Goal: Task Accomplishment & Management: Use online tool/utility

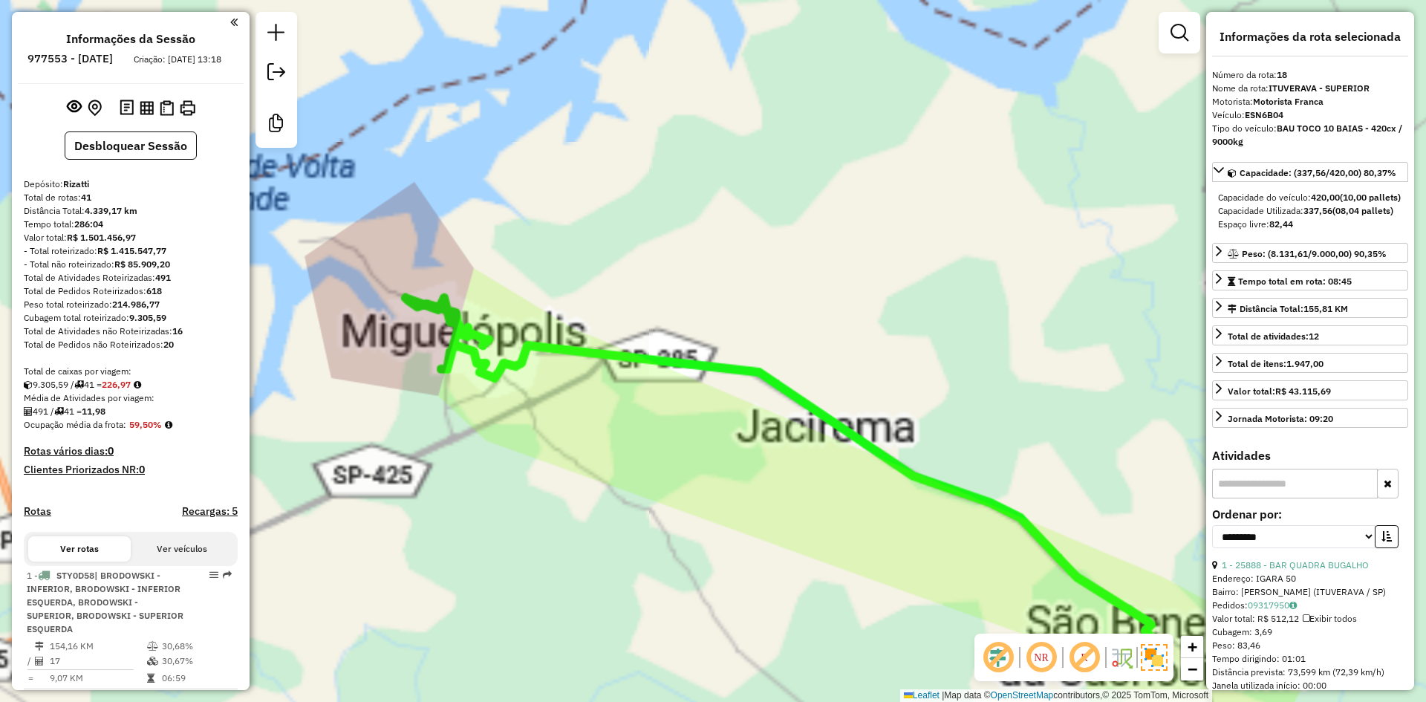
select select "**********"
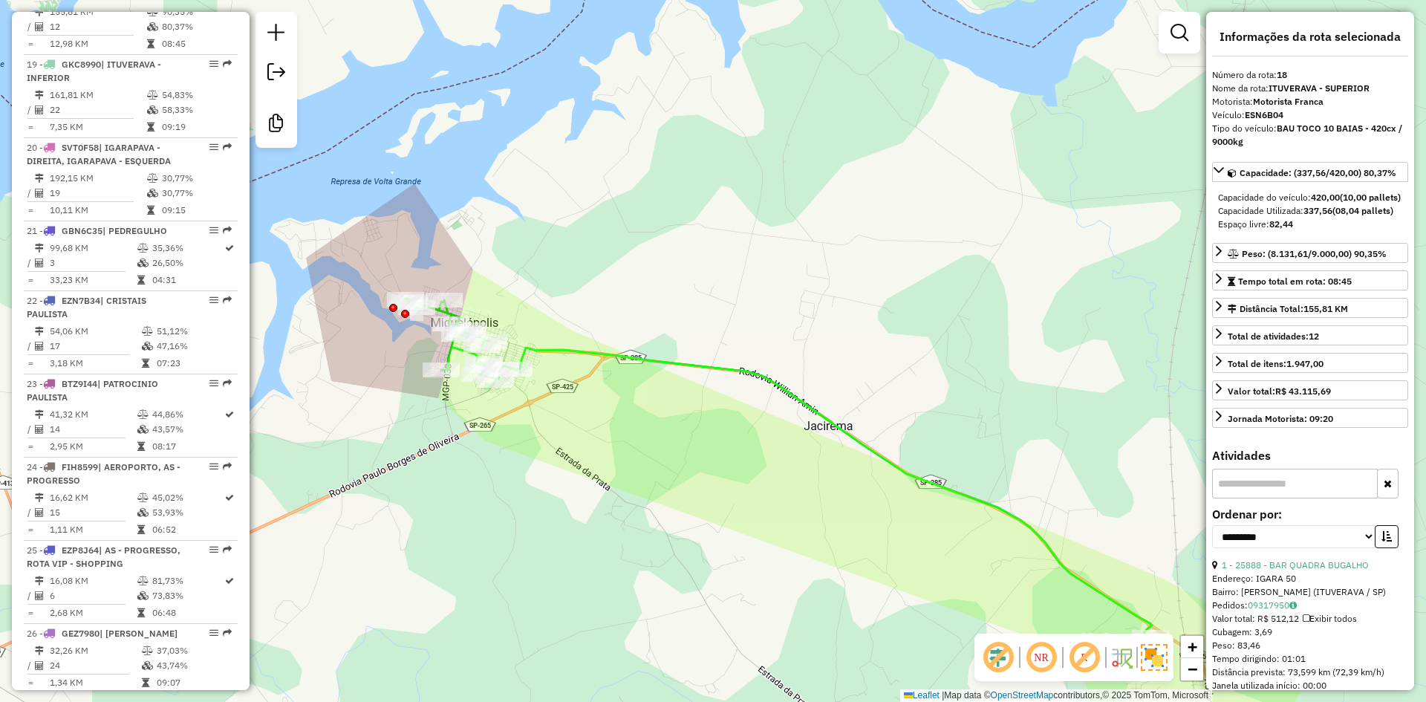
click at [562, 346] on icon at bounding box center [778, 467] width 747 height 339
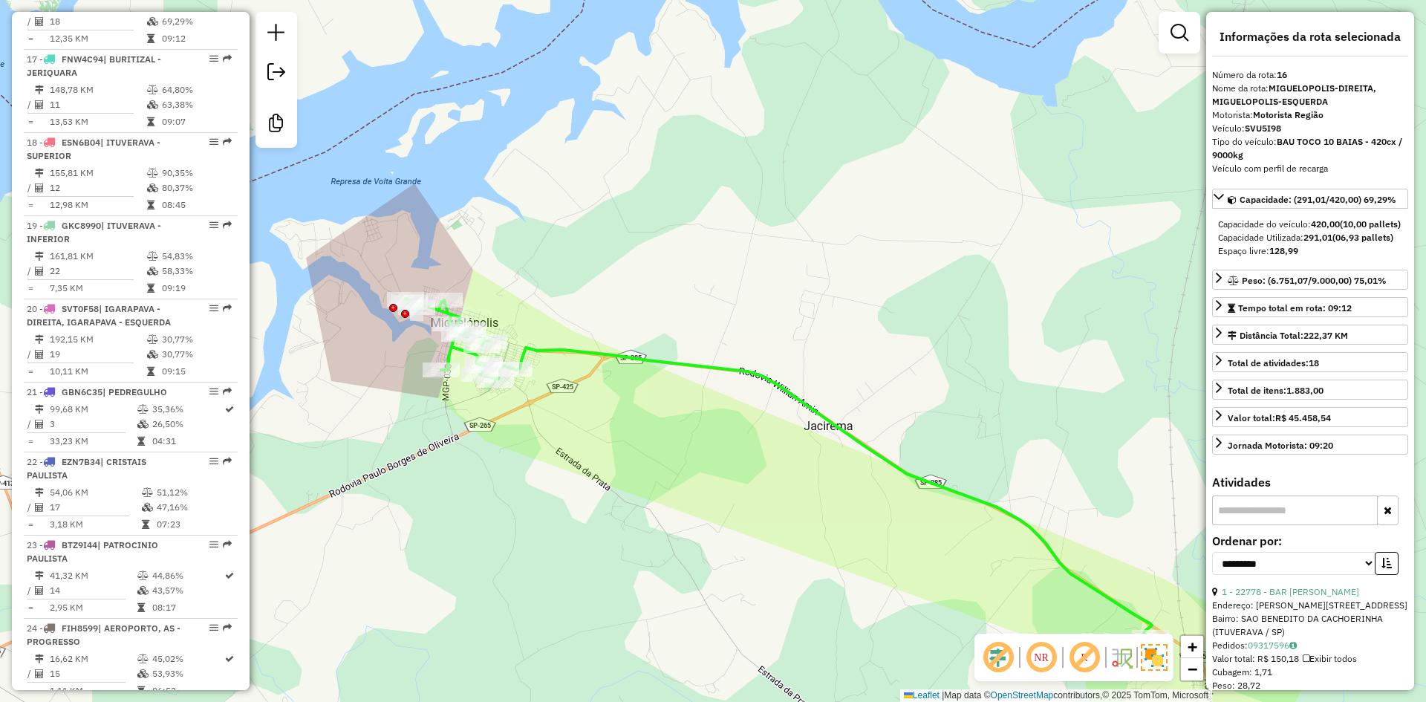
scroll to position [1868, 0]
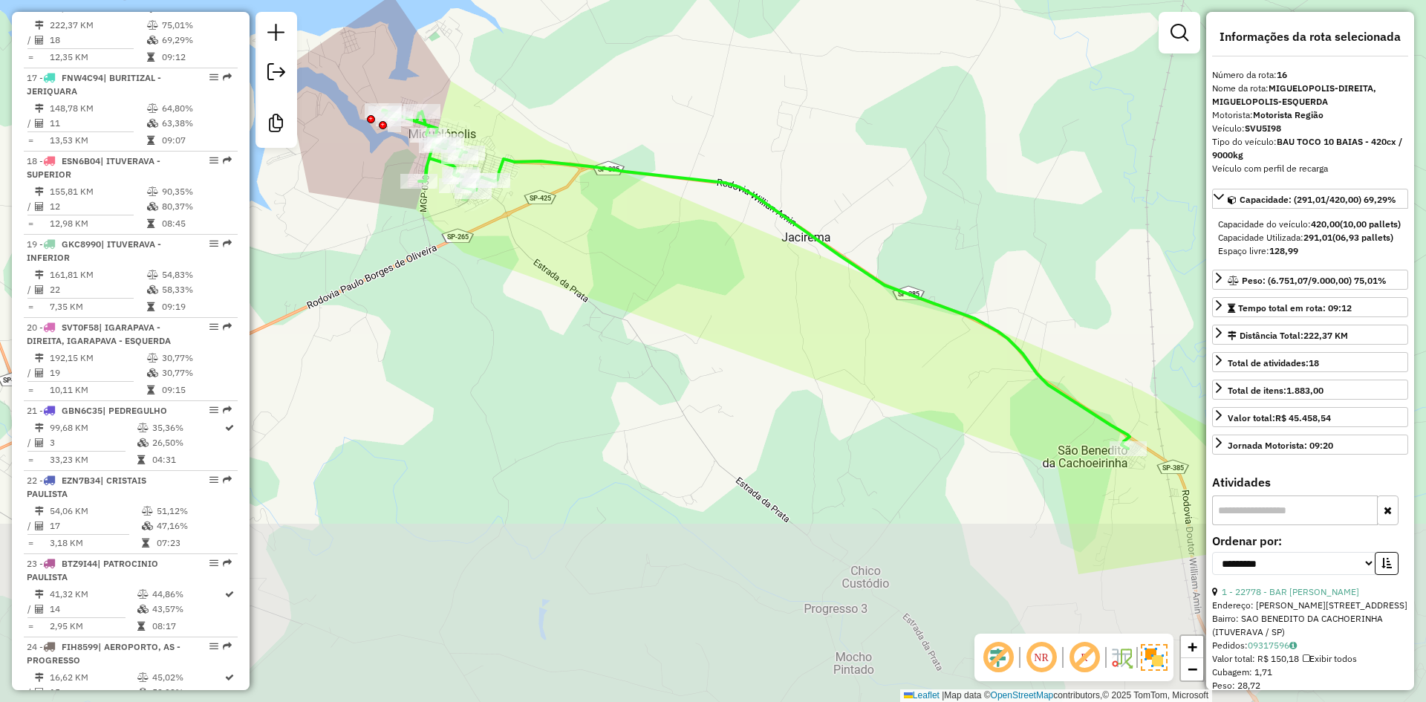
drag, startPoint x: 612, startPoint y: 346, endPoint x: 608, endPoint y: 270, distance: 75.8
click at [607, 253] on div "Janela de atendimento Grade de atendimento Capacidade Transportadoras Veículos …" at bounding box center [713, 351] width 1426 height 702
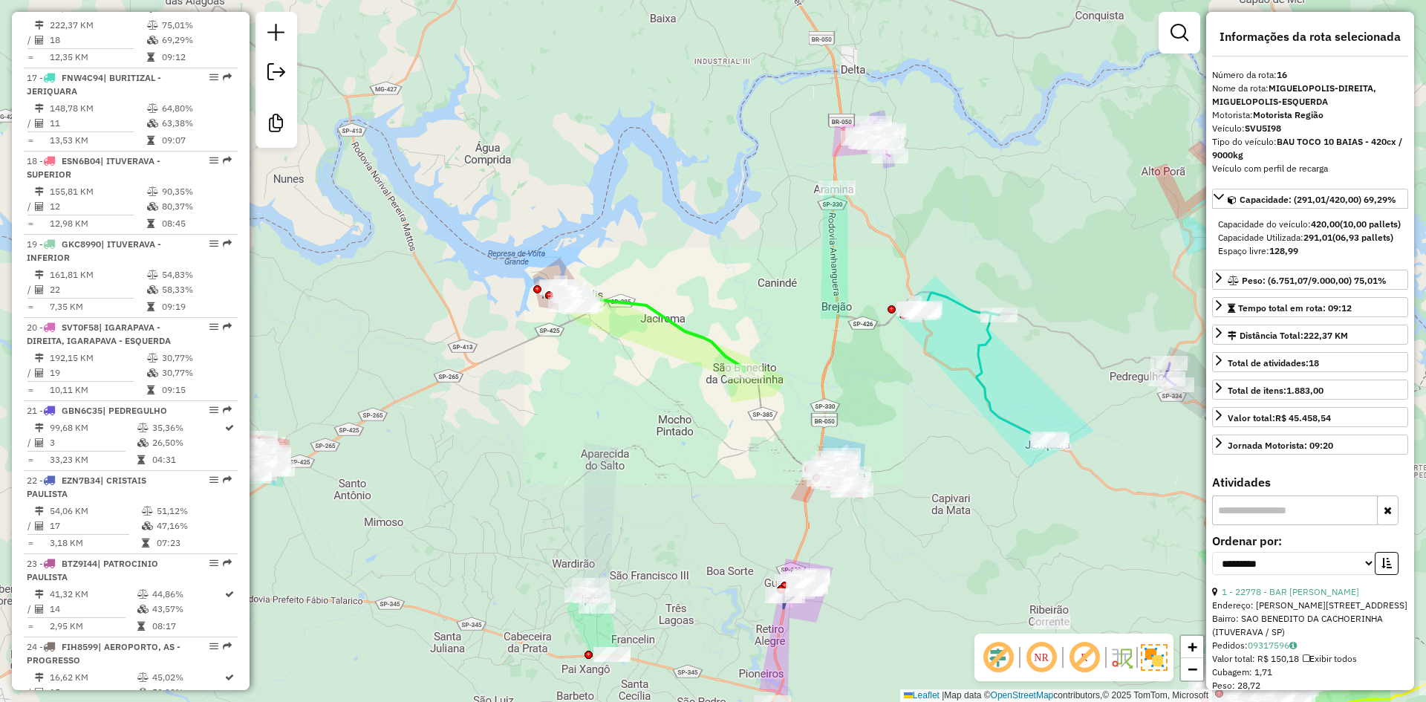
drag, startPoint x: 631, startPoint y: 395, endPoint x: 676, endPoint y: 182, distance: 217.9
click at [676, 165] on div "Janela de atendimento Grade de atendimento Capacidade Transportadoras Veículos …" at bounding box center [713, 351] width 1426 height 702
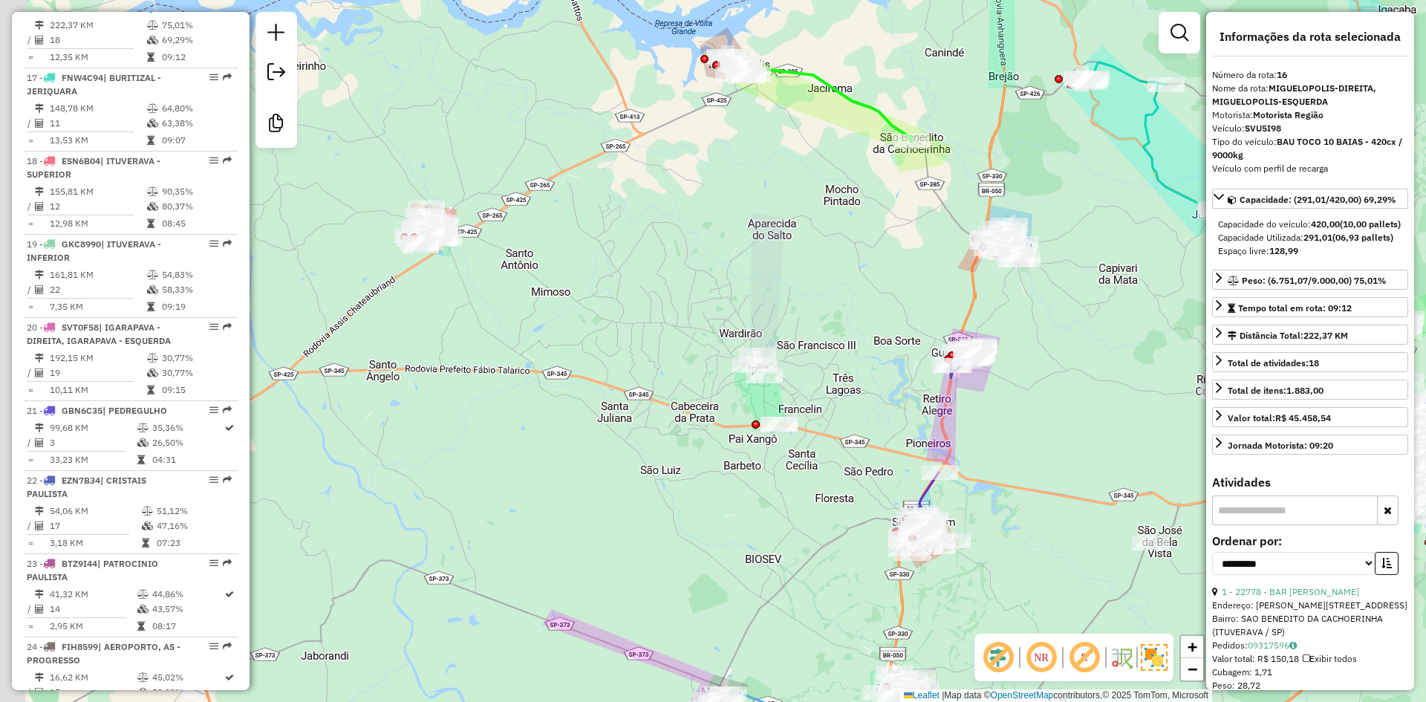
drag, startPoint x: 742, startPoint y: 267, endPoint x: 950, endPoint y: 270, distance: 207.9
click at [1129, 286] on div "Janela de atendimento Grade de atendimento Capacidade Transportadoras Veículos …" at bounding box center [713, 351] width 1426 height 702
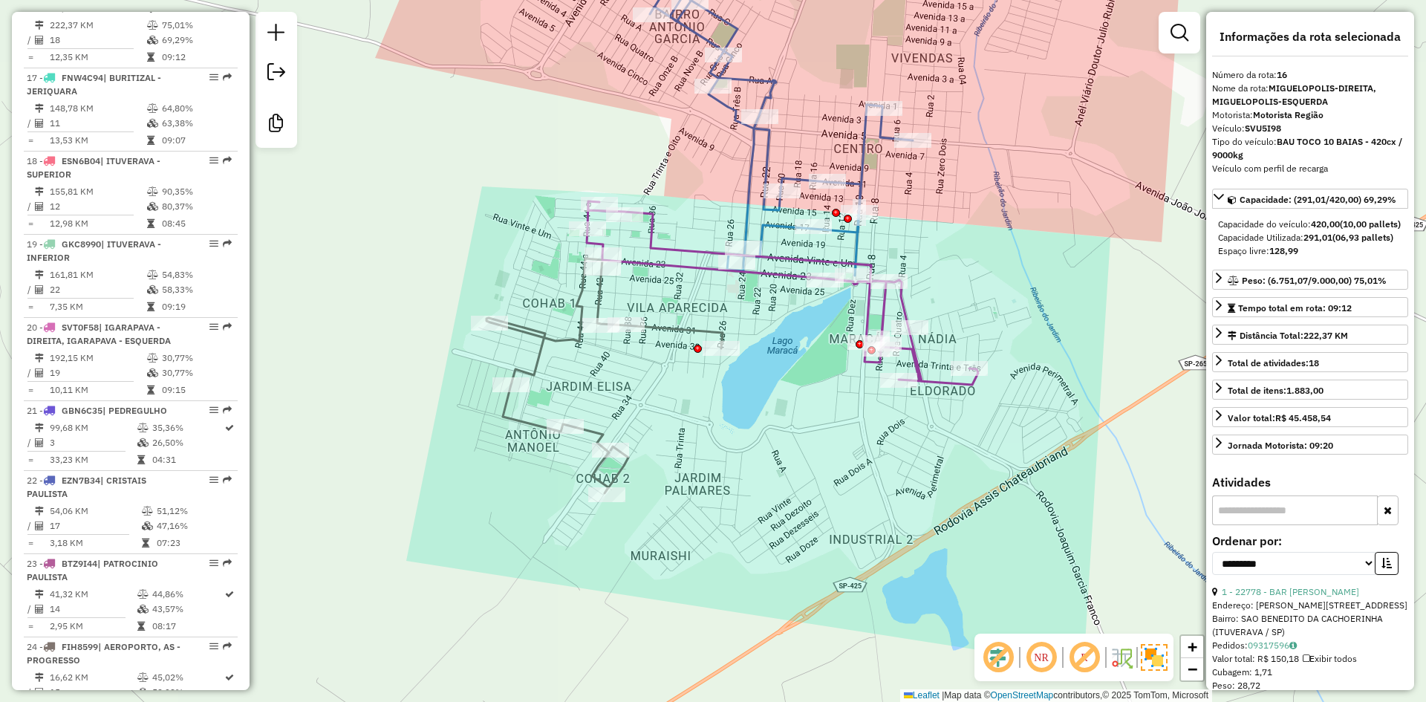
click at [769, 229] on icon at bounding box center [781, 102] width 263 height 345
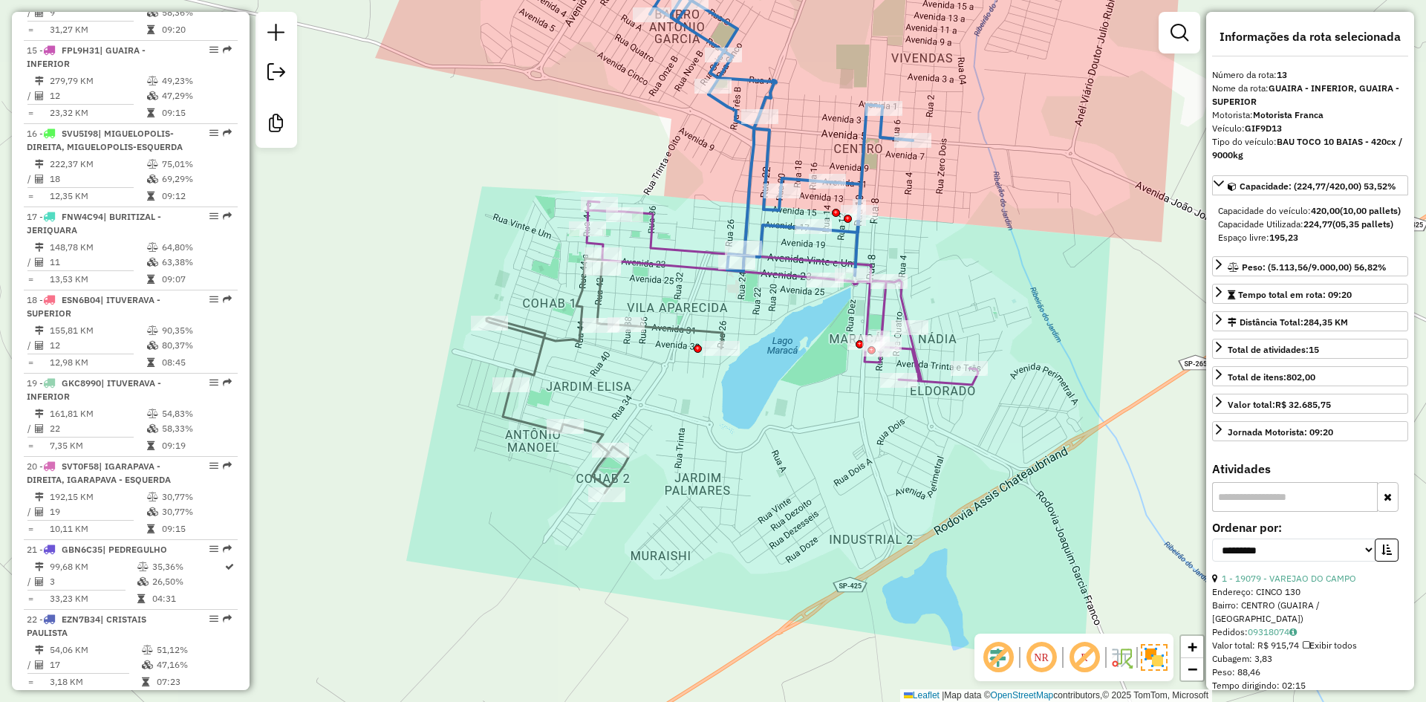
scroll to position [1619, 0]
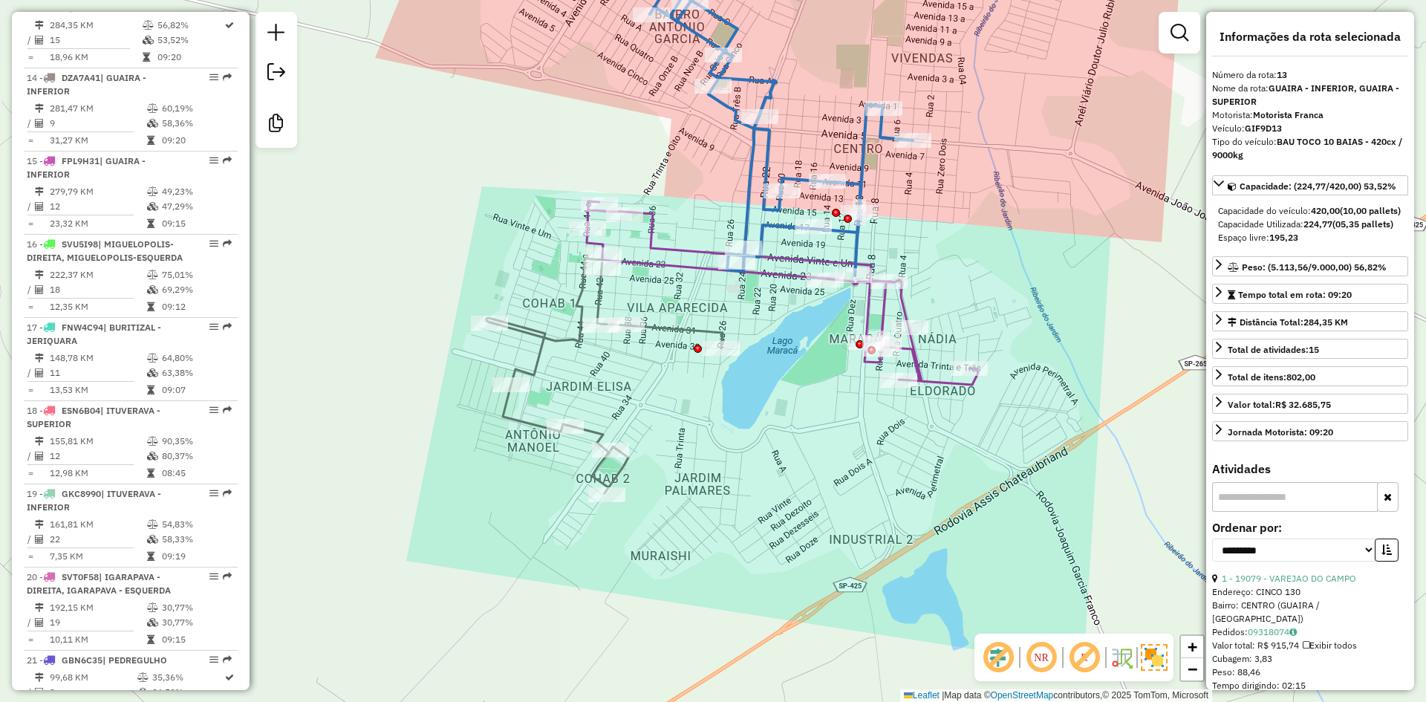
click at [770, 270] on icon at bounding box center [782, 292] width 391 height 183
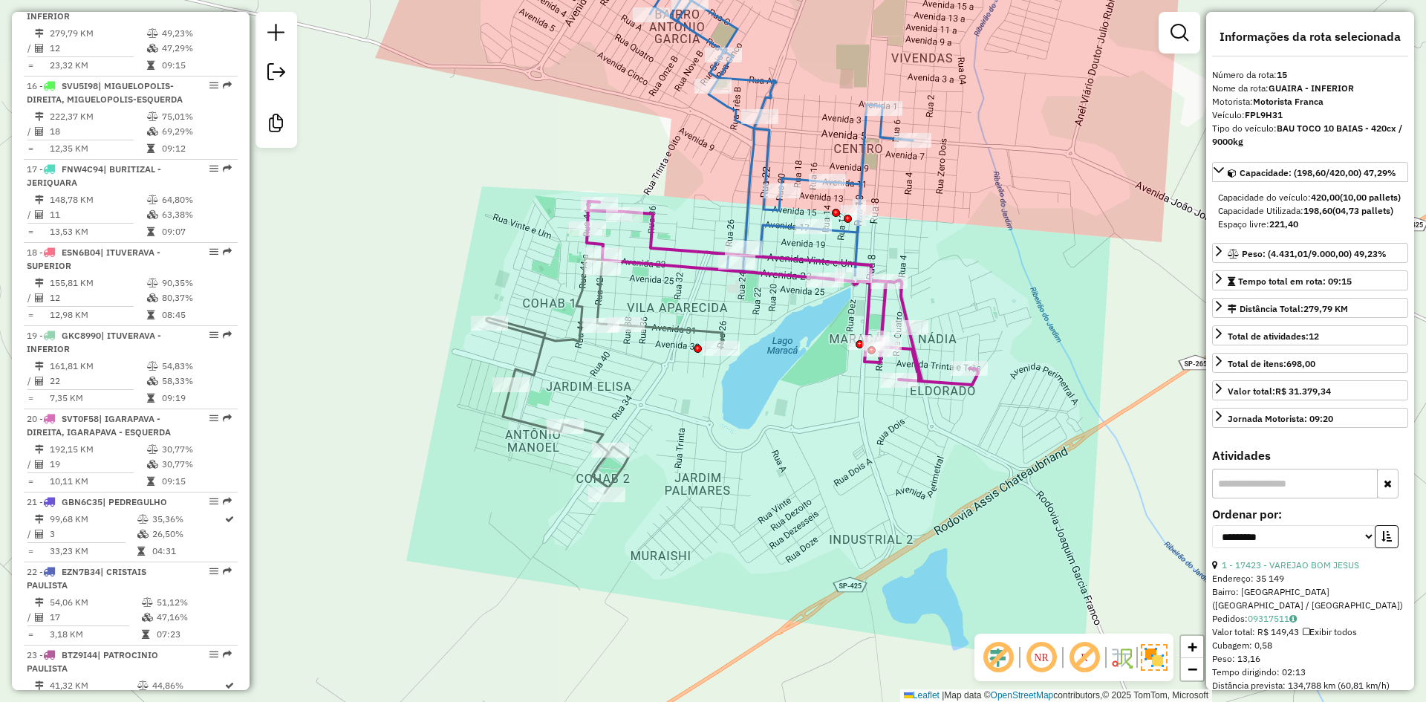
scroll to position [1785, 0]
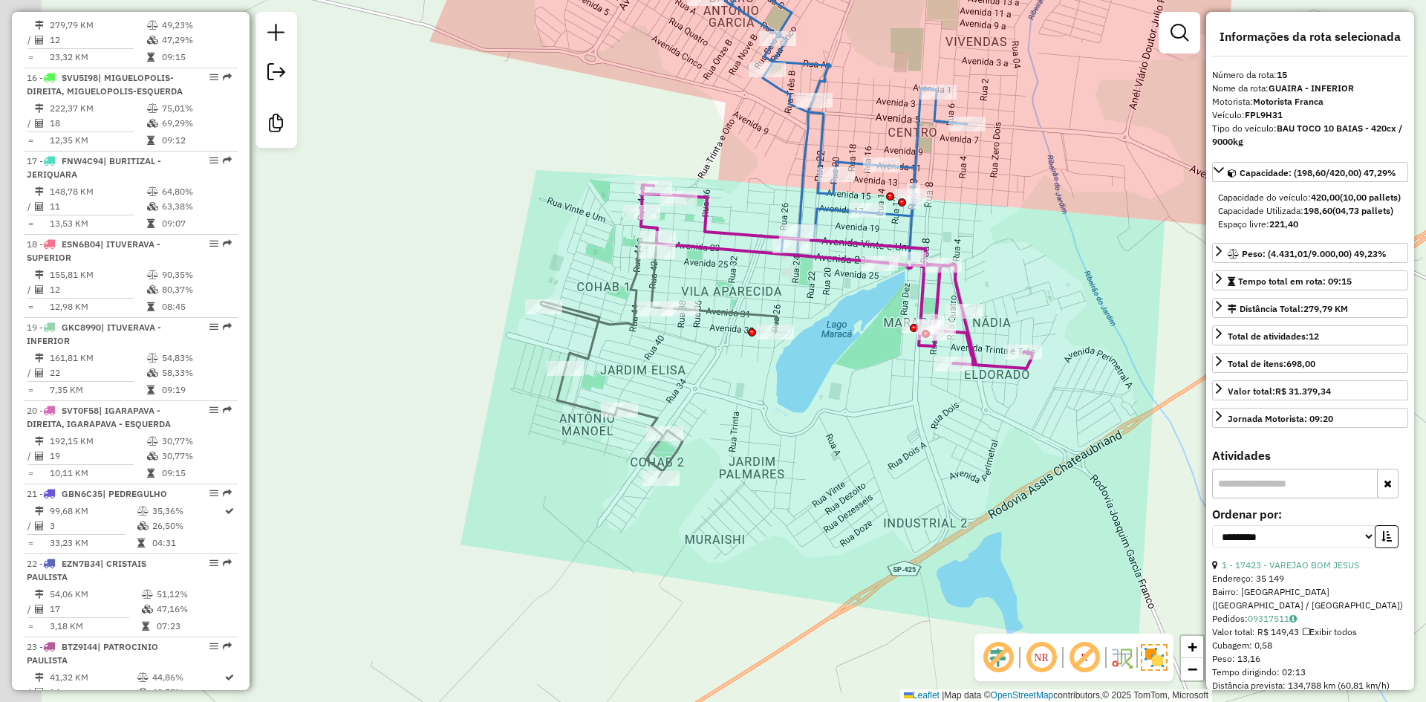
drag, startPoint x: 783, startPoint y: 327, endPoint x: 843, endPoint y: 305, distance: 64.8
click at [843, 305] on div "Janela de atendimento Grade de atendimento Capacidade Transportadoras Veículos …" at bounding box center [713, 351] width 1426 height 702
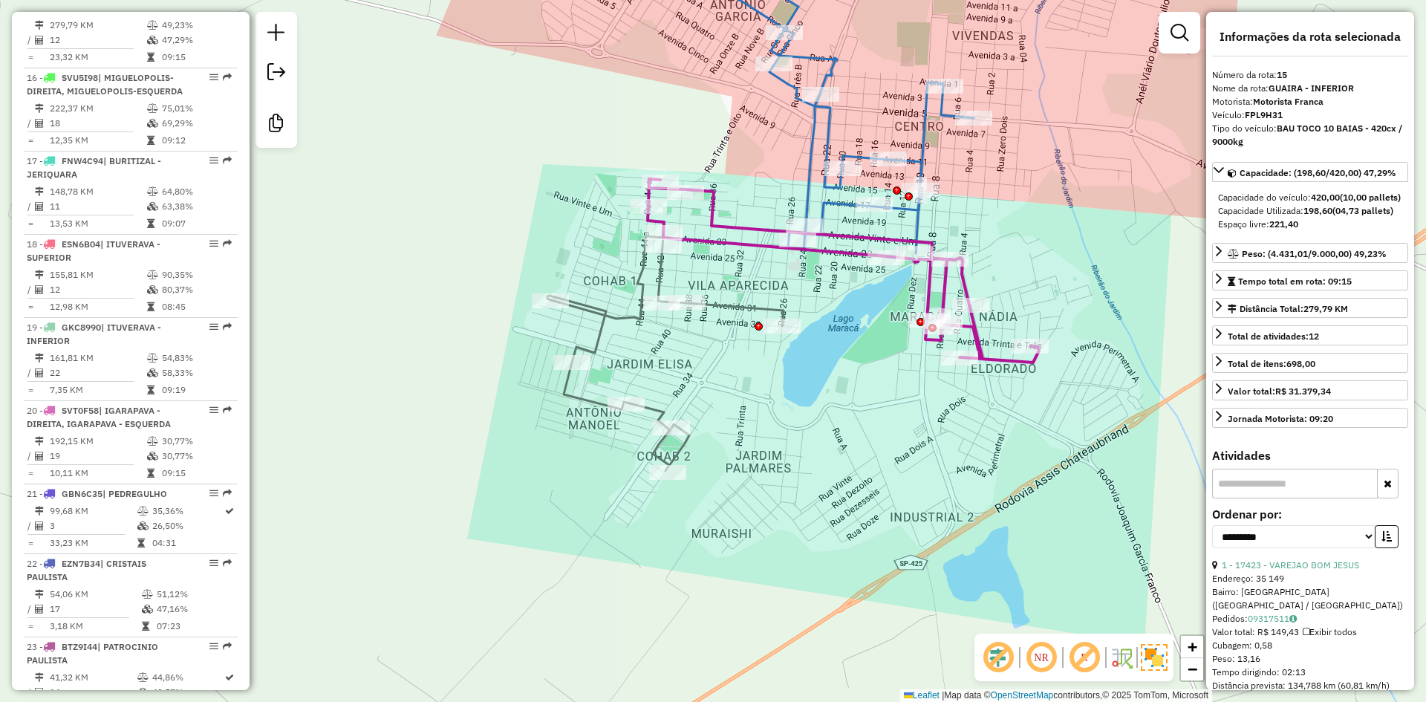
click at [737, 310] on icon at bounding box center [665, 353] width 236 height 235
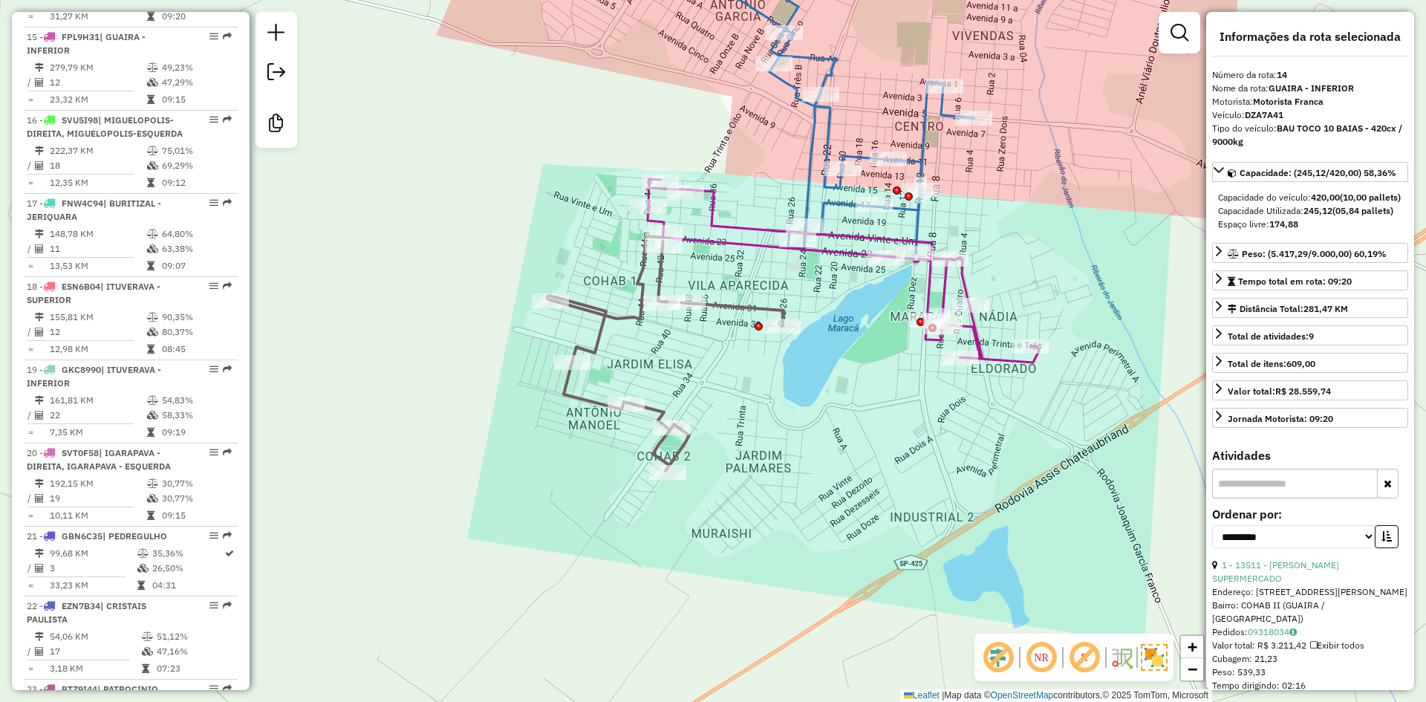
scroll to position [1702, 0]
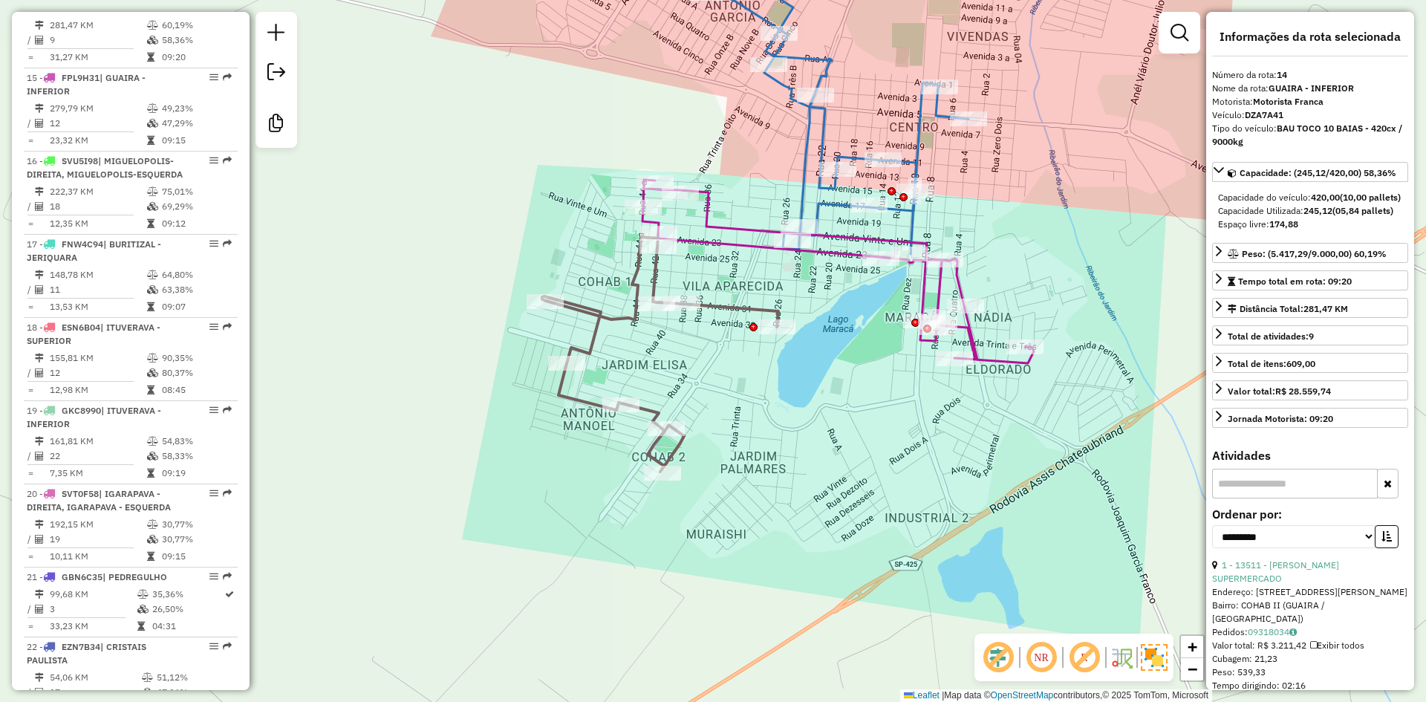
drag, startPoint x: 822, startPoint y: 408, endPoint x: 594, endPoint y: 373, distance: 230.6
click at [594, 373] on div "Janela de atendimento Grade de atendimento Capacidade Transportadoras Veículos …" at bounding box center [713, 351] width 1426 height 702
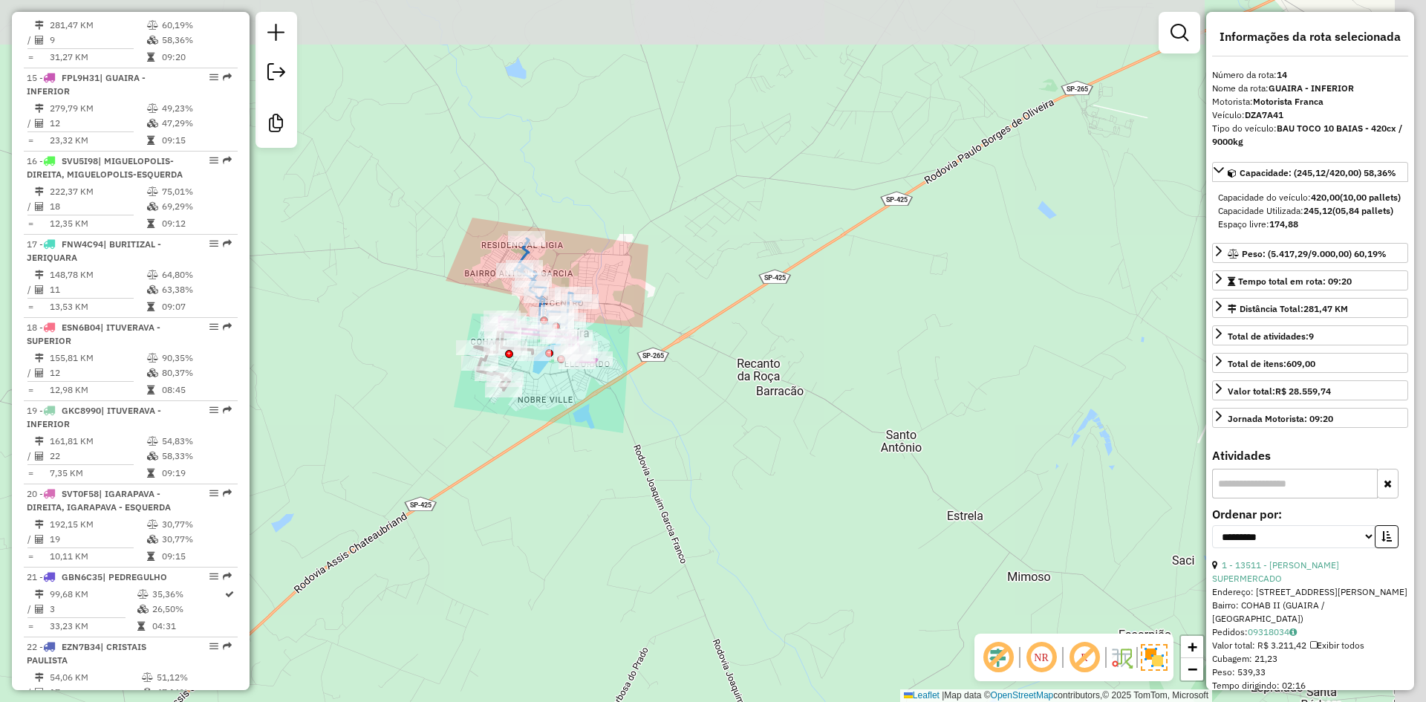
drag, startPoint x: 736, startPoint y: 406, endPoint x: 520, endPoint y: 354, distance: 221.5
click at [511, 357] on div "Janela de atendimento Grade de atendimento Capacidade Transportadoras Veículos …" at bounding box center [713, 351] width 1426 height 702
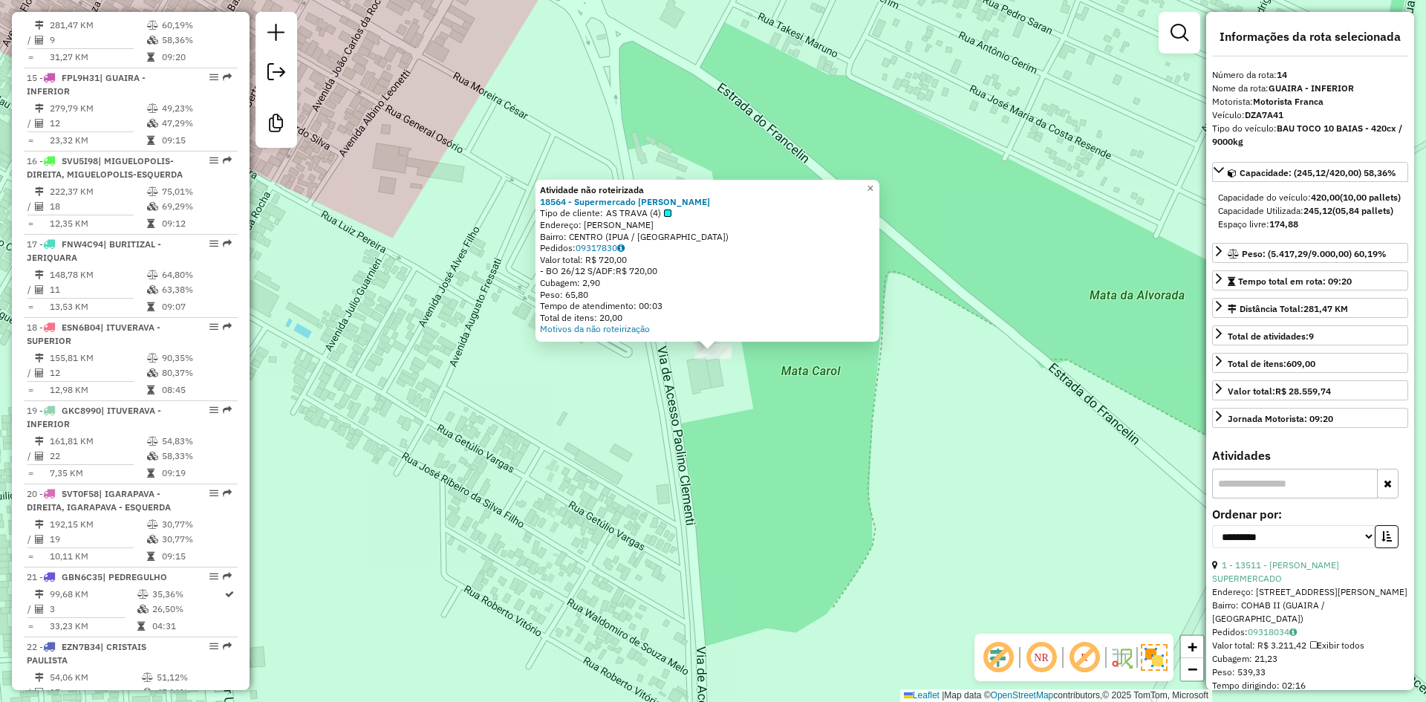
click at [763, 423] on div "Atividade não roteirizada 18564 - Supermercado Maizena Tipo de cliente: AS TRAV…" at bounding box center [713, 351] width 1426 height 702
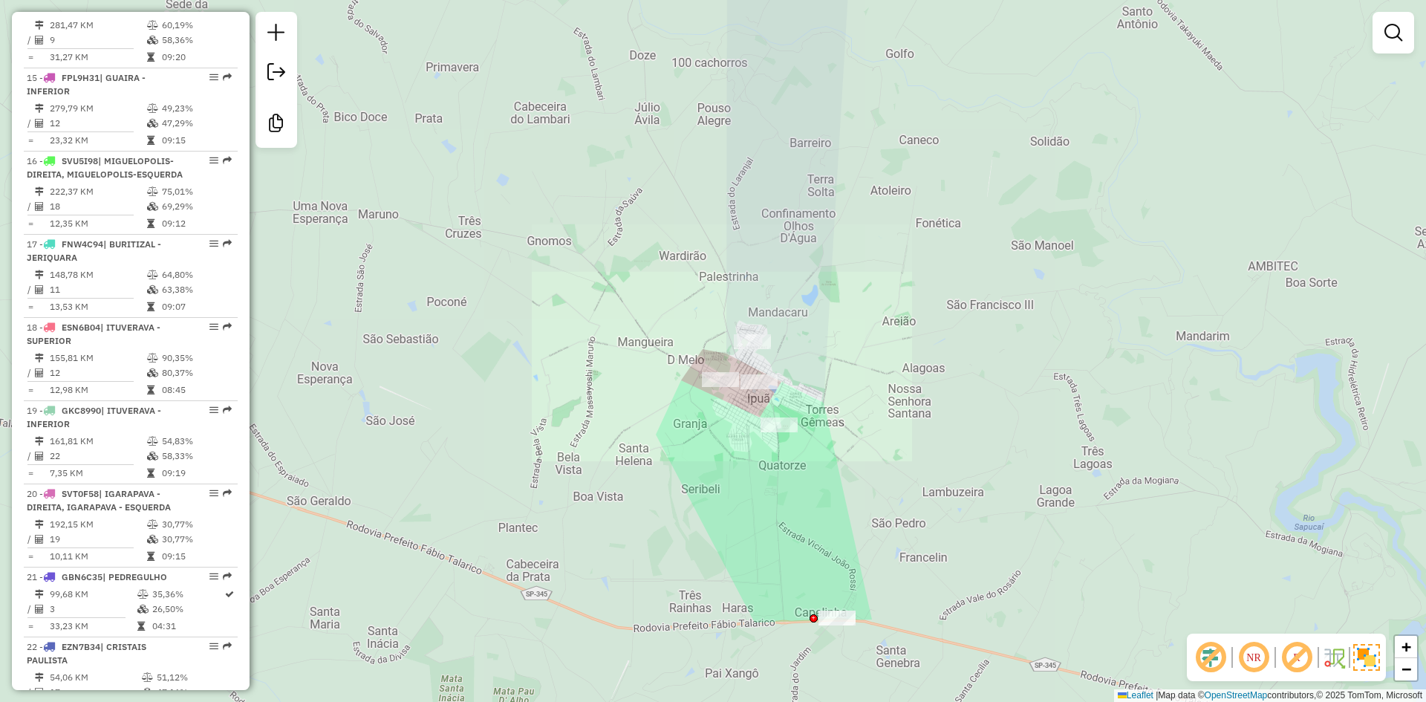
drag, startPoint x: 809, startPoint y: 446, endPoint x: 778, endPoint y: 446, distance: 31.2
click at [778, 446] on div "Janela de atendimento Grade de atendimento Capacidade Transportadoras Veículos …" at bounding box center [713, 351] width 1426 height 702
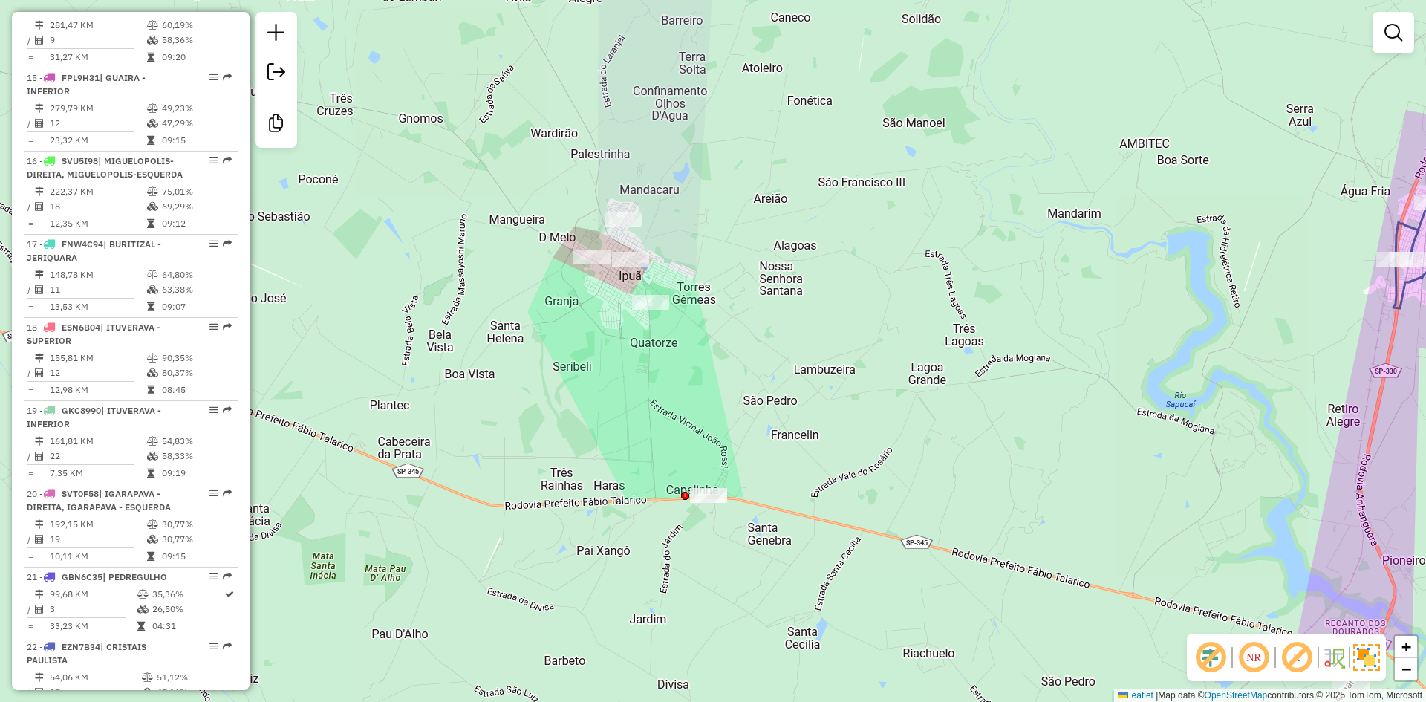
drag, startPoint x: 700, startPoint y: 492, endPoint x: 621, endPoint y: 350, distance: 162.2
click at [621, 350] on div "Janela de atendimento Grade de atendimento Capacidade Transportadoras Veículos …" at bounding box center [713, 351] width 1426 height 702
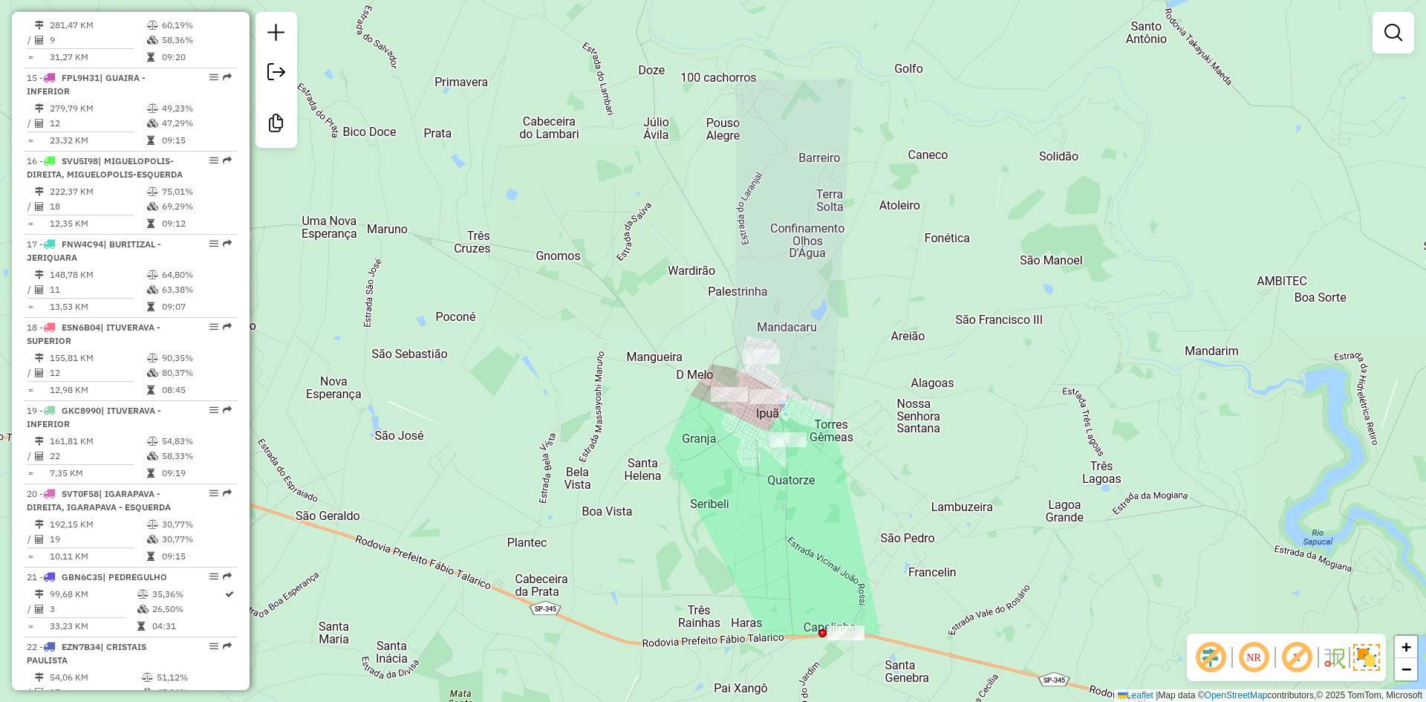
drag, startPoint x: 621, startPoint y: 482, endPoint x: 497, endPoint y: 209, distance: 299.4
click at [497, 209] on div "Janela de atendimento Grade de atendimento Capacidade Transportadoras Veículos …" at bounding box center [713, 351] width 1426 height 702
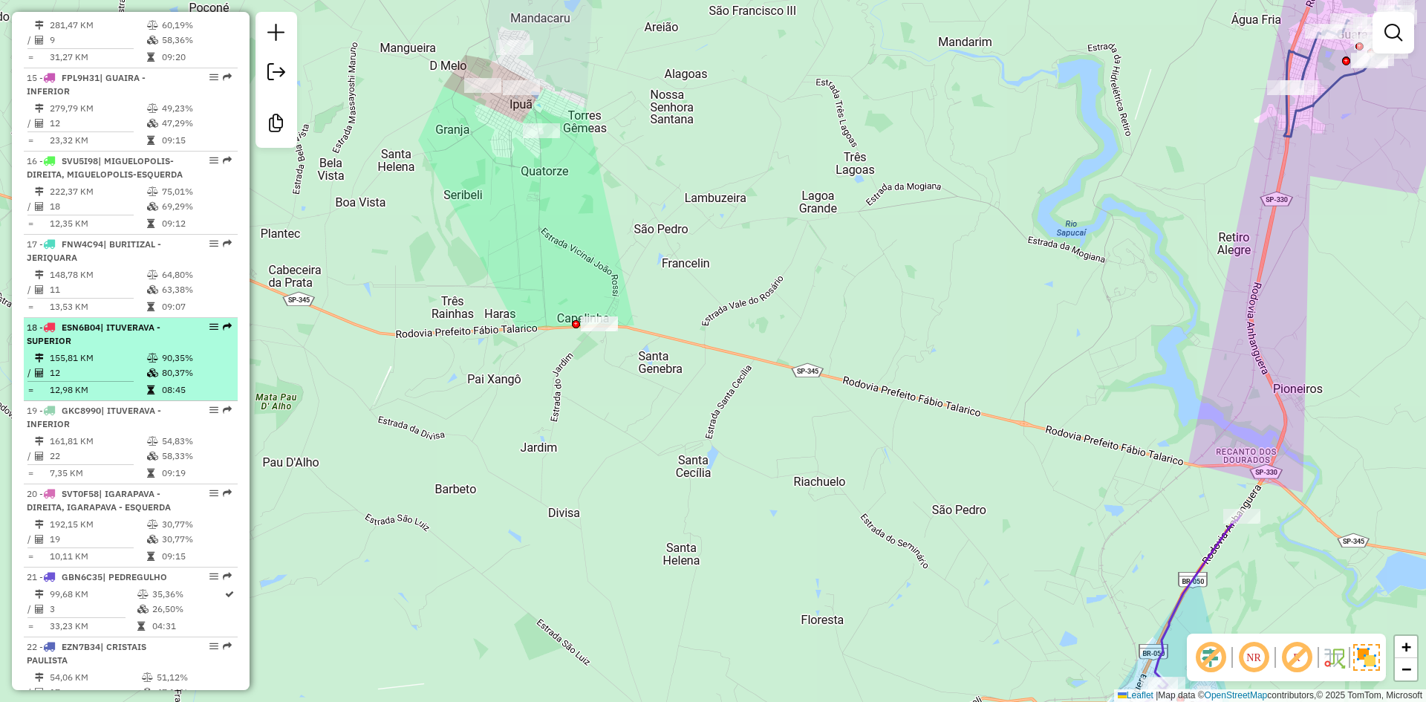
drag, startPoint x: 502, startPoint y: 344, endPoint x: 174, endPoint y: 379, distance: 330.0
click at [146, 382] on hb-router-mapa "Informações da Sessão 977553 - [DATE] Criação: [DATE] 13:18 Desbloquear Sessão …" at bounding box center [713, 351] width 1426 height 702
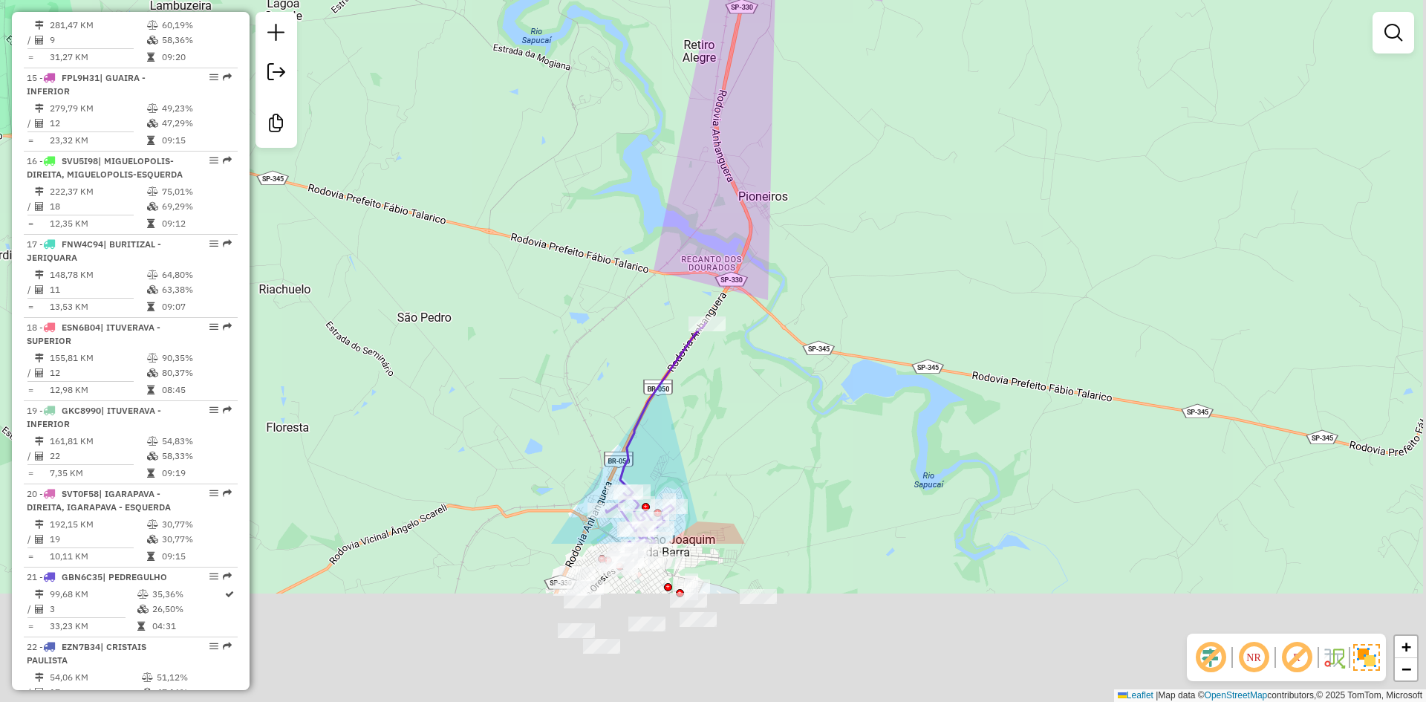
drag, startPoint x: 689, startPoint y: 131, endPoint x: 636, endPoint y: 70, distance: 81.0
click at [633, 61] on div "Janela de atendimento Grade de atendimento Capacidade Transportadoras Veículos …" at bounding box center [713, 351] width 1426 height 702
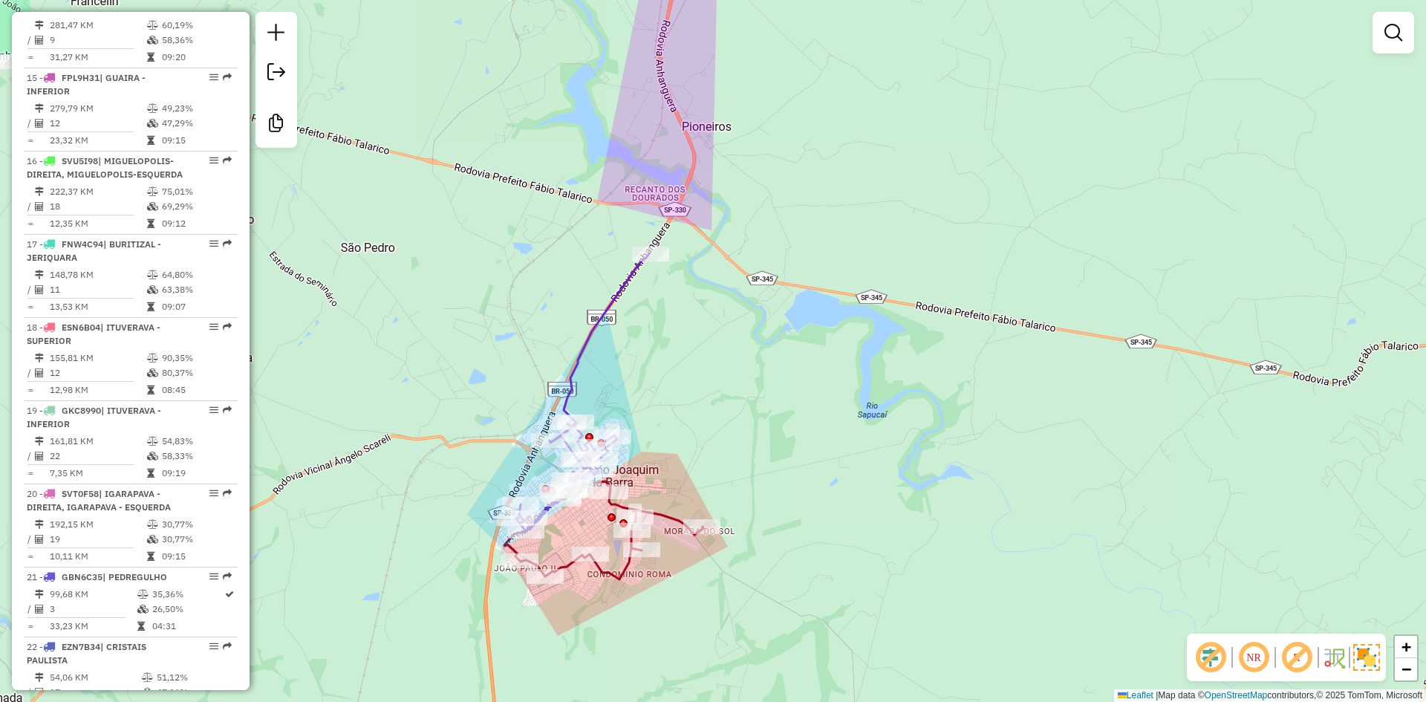
click at [595, 340] on icon at bounding box center [582, 392] width 133 height 278
select select "**********"
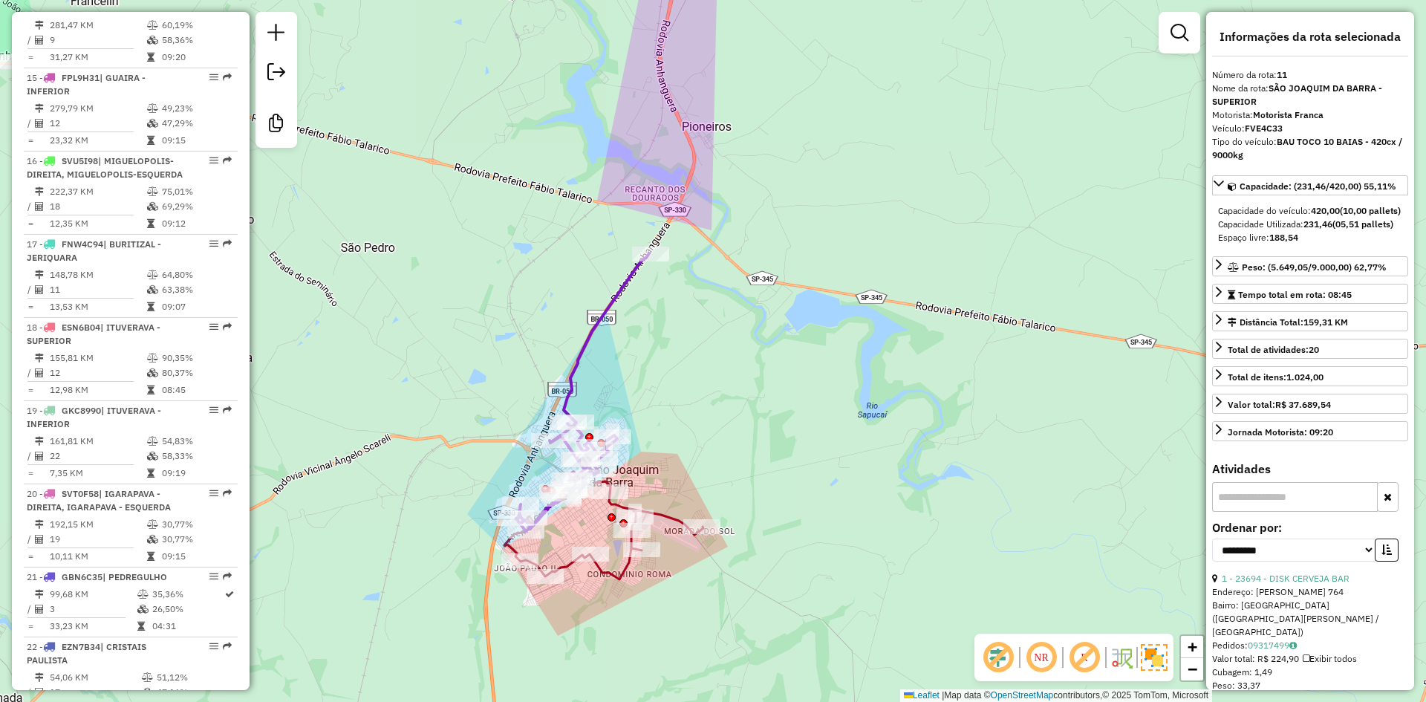
scroll to position [1466, 0]
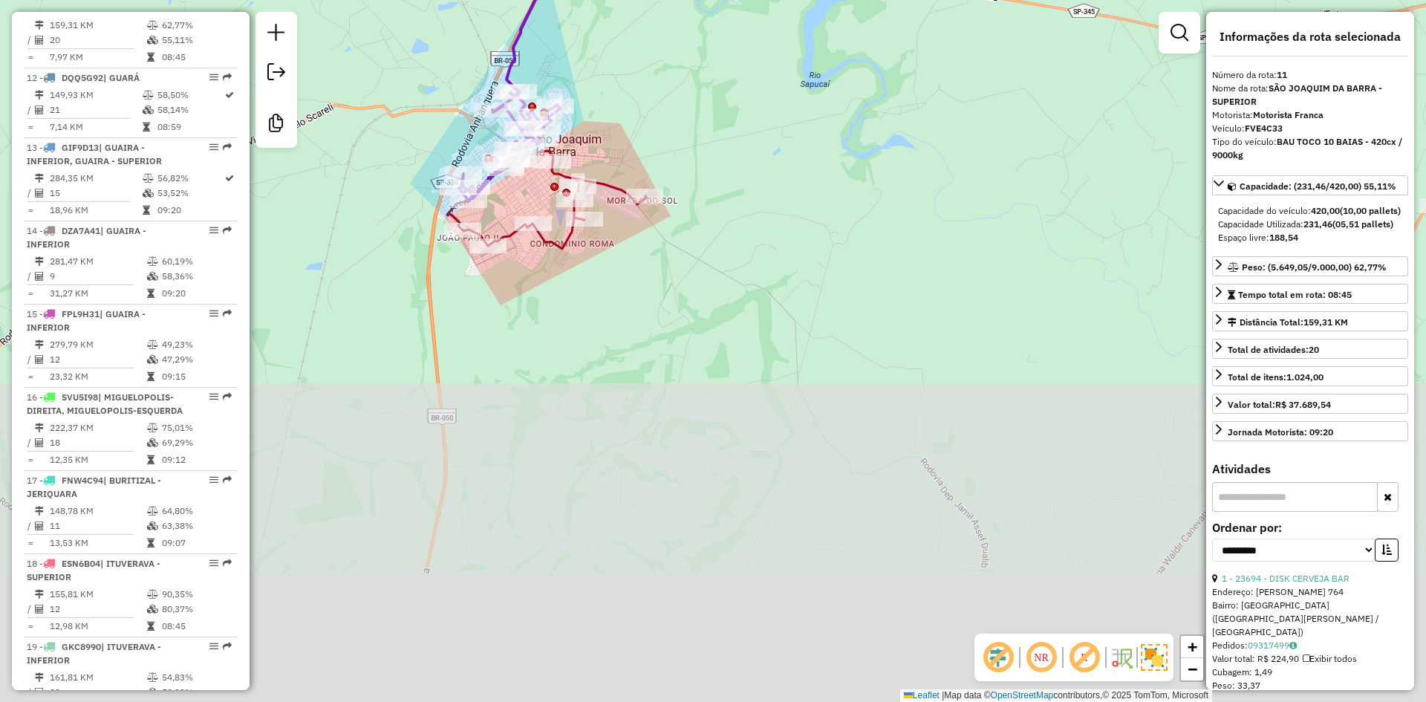
drag, startPoint x: 685, startPoint y: 195, endPoint x: 671, endPoint y: 123, distance: 72.7
click at [666, 69] on div "Janela de atendimento Grade de atendimento Capacidade Transportadoras Veículos …" at bounding box center [713, 351] width 1426 height 702
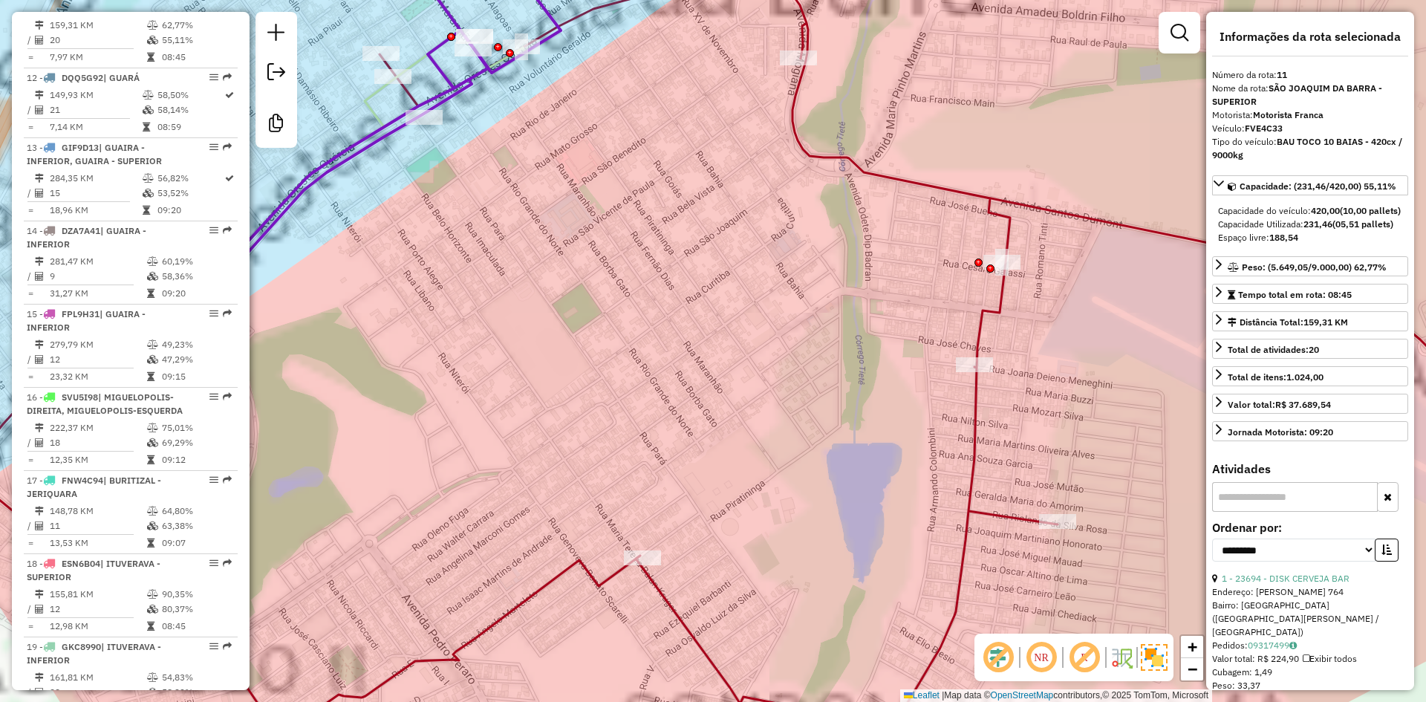
drag, startPoint x: 520, startPoint y: 183, endPoint x: 722, endPoint y: 489, distance: 367.2
click at [727, 505] on div "Janela de atendimento Grade de atendimento Capacidade Transportadoras Veículos …" at bounding box center [713, 351] width 1426 height 702
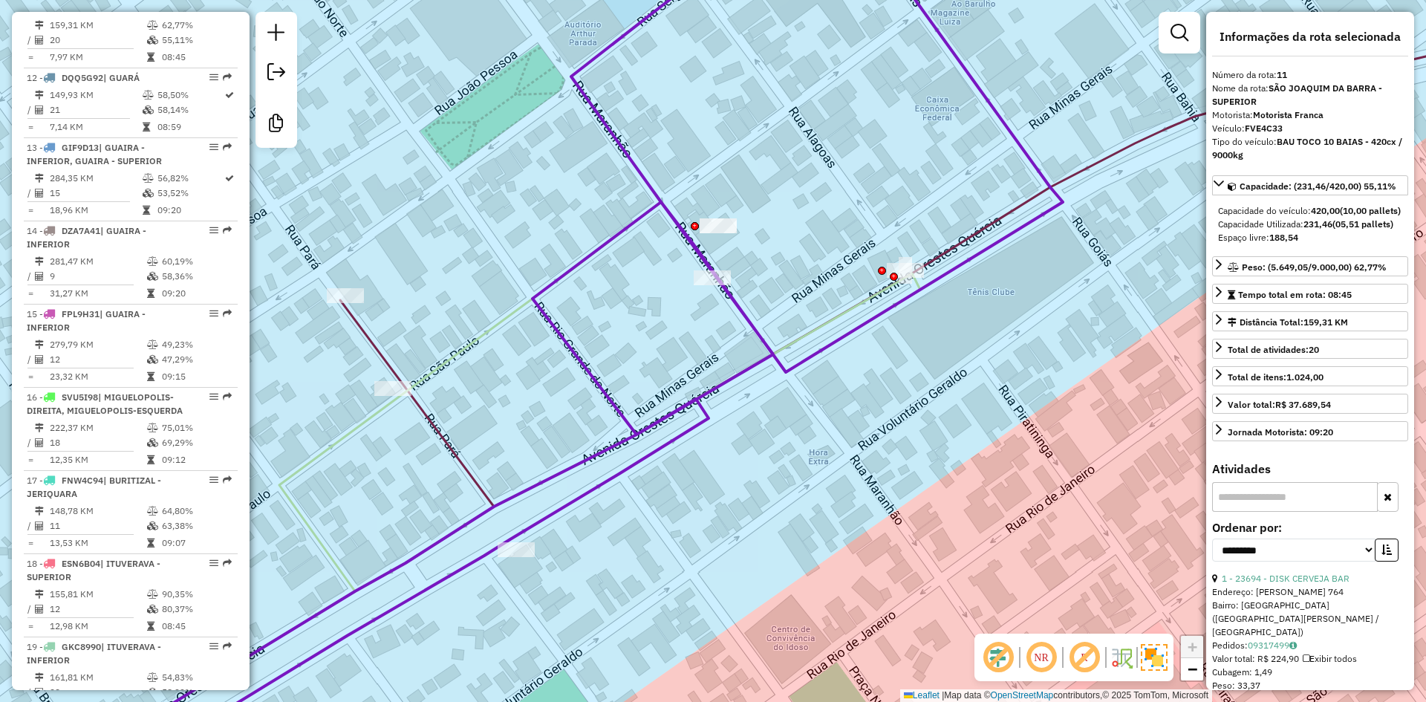
click at [490, 314] on div "Janela de atendimento Grade de atendimento Capacidade Transportadoras Veículos …" at bounding box center [713, 351] width 1426 height 702
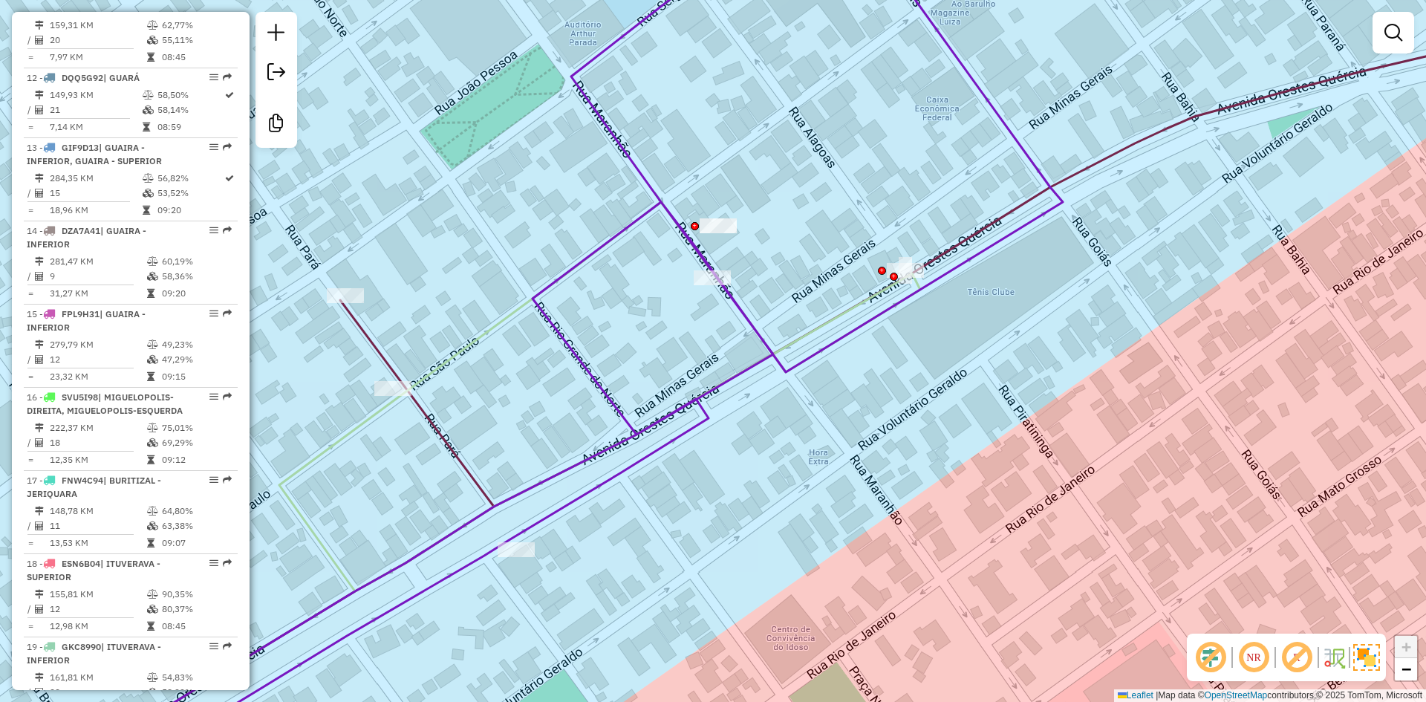
click at [495, 321] on icon at bounding box center [599, 396] width 641 height 389
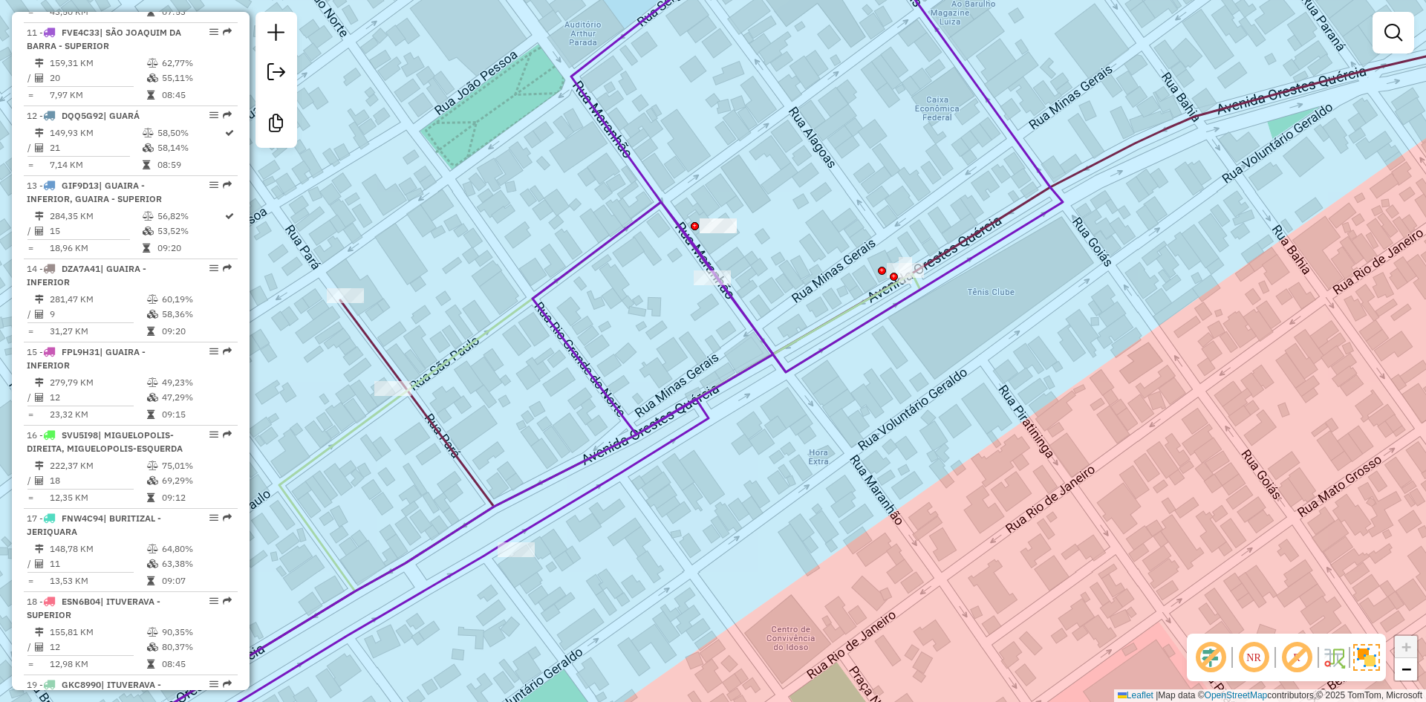
select select "**********"
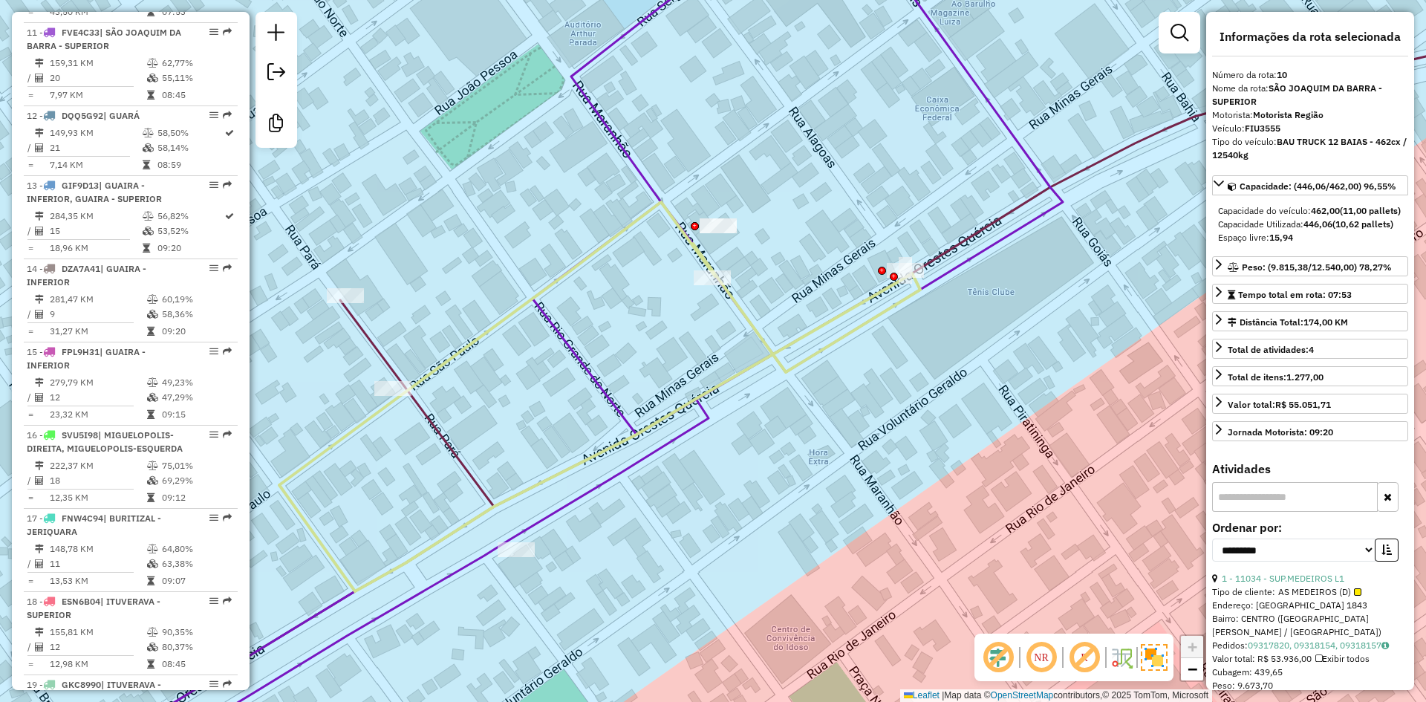
scroll to position [1382, 0]
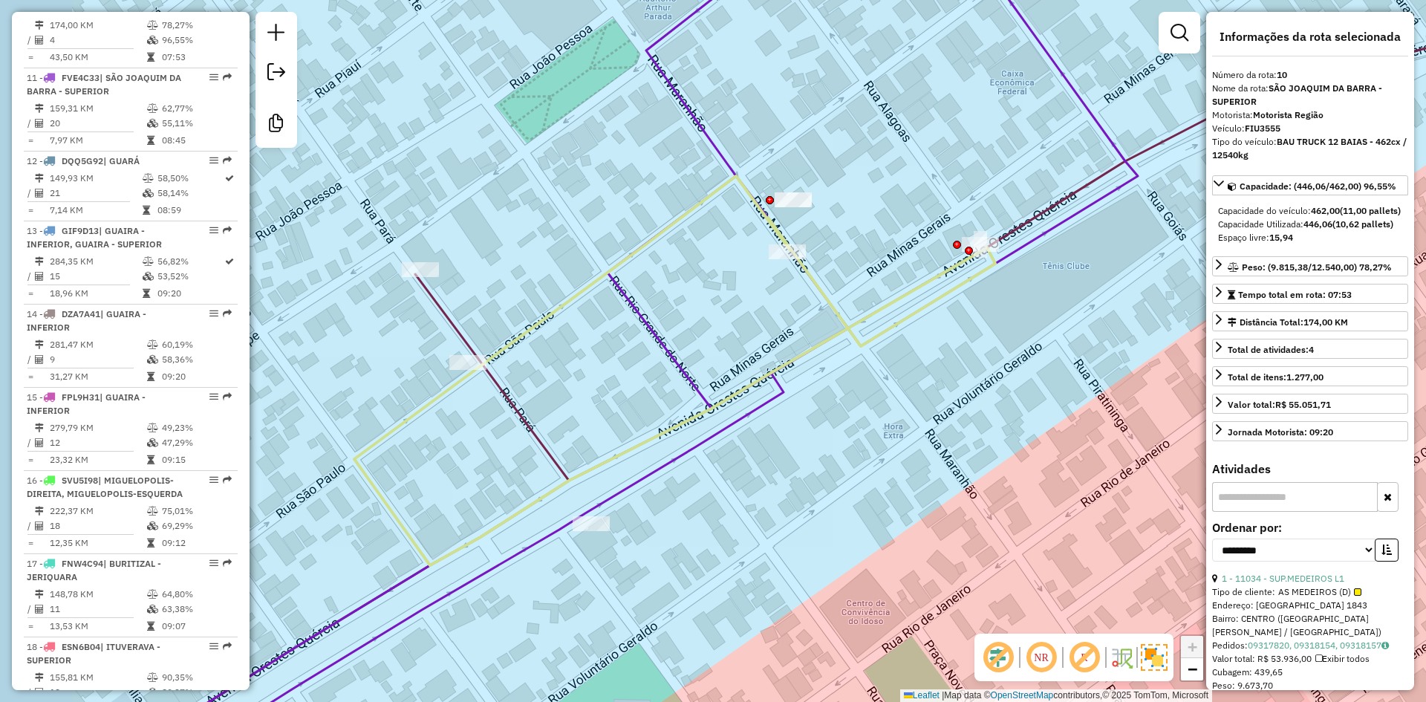
drag, startPoint x: 477, startPoint y: 287, endPoint x: 573, endPoint y: 266, distance: 98.7
click at [573, 266] on div "Janela de atendimento Grade de atendimento Capacidade Transportadoras Veículos …" at bounding box center [713, 351] width 1426 height 702
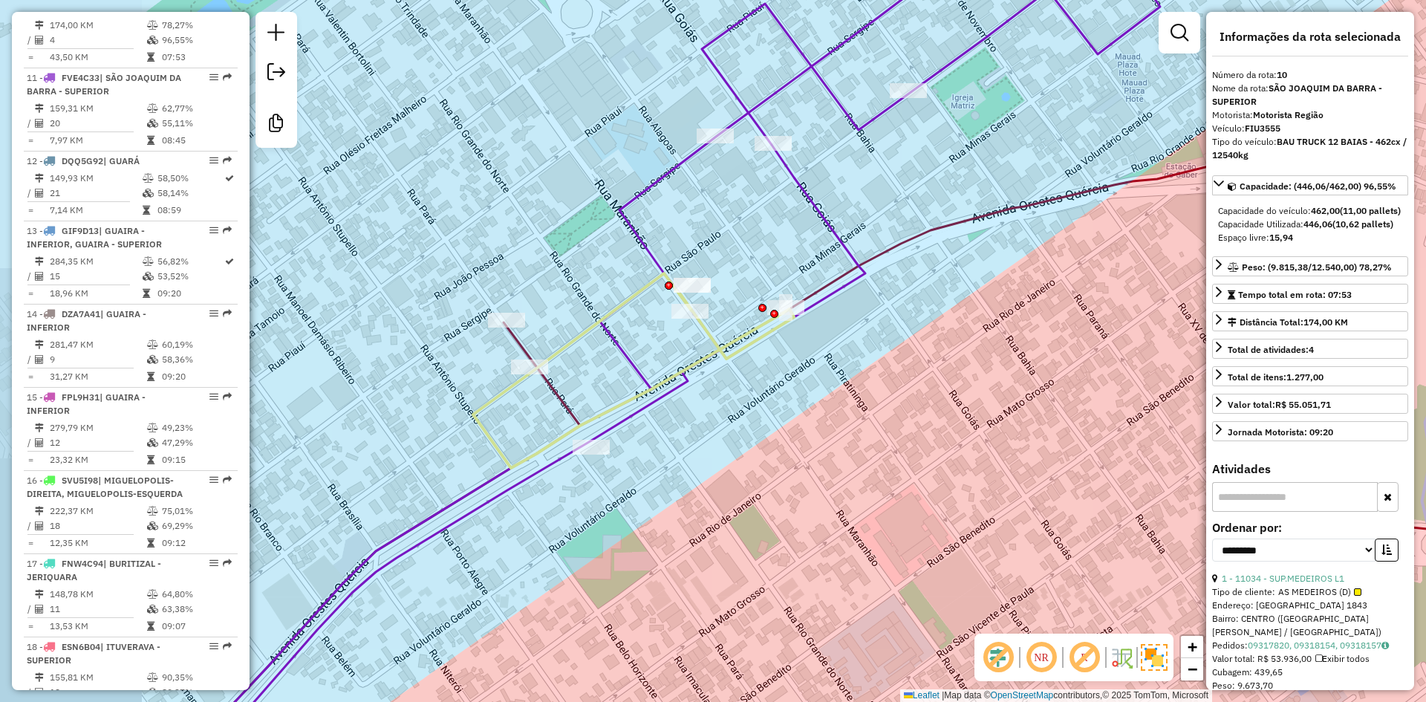
click at [627, 362] on icon at bounding box center [508, 351] width 1302 height 842
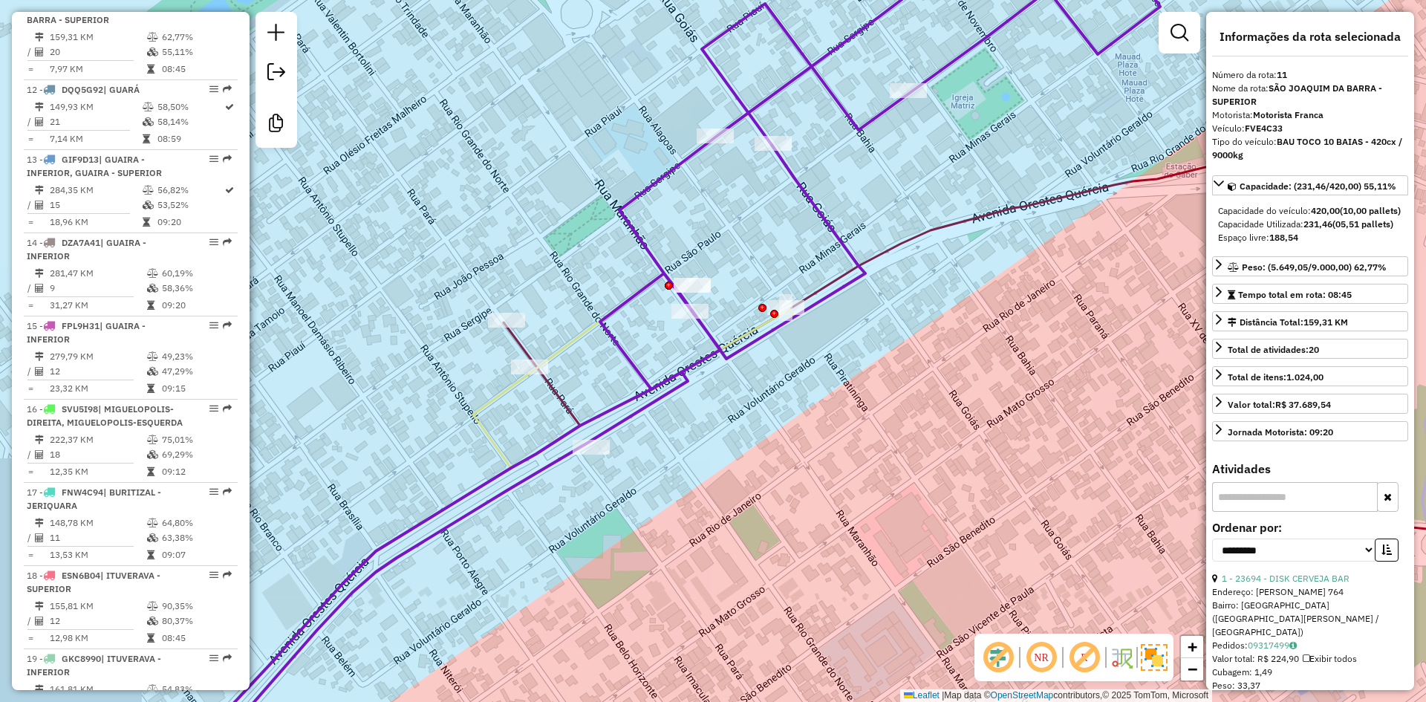
scroll to position [1466, 0]
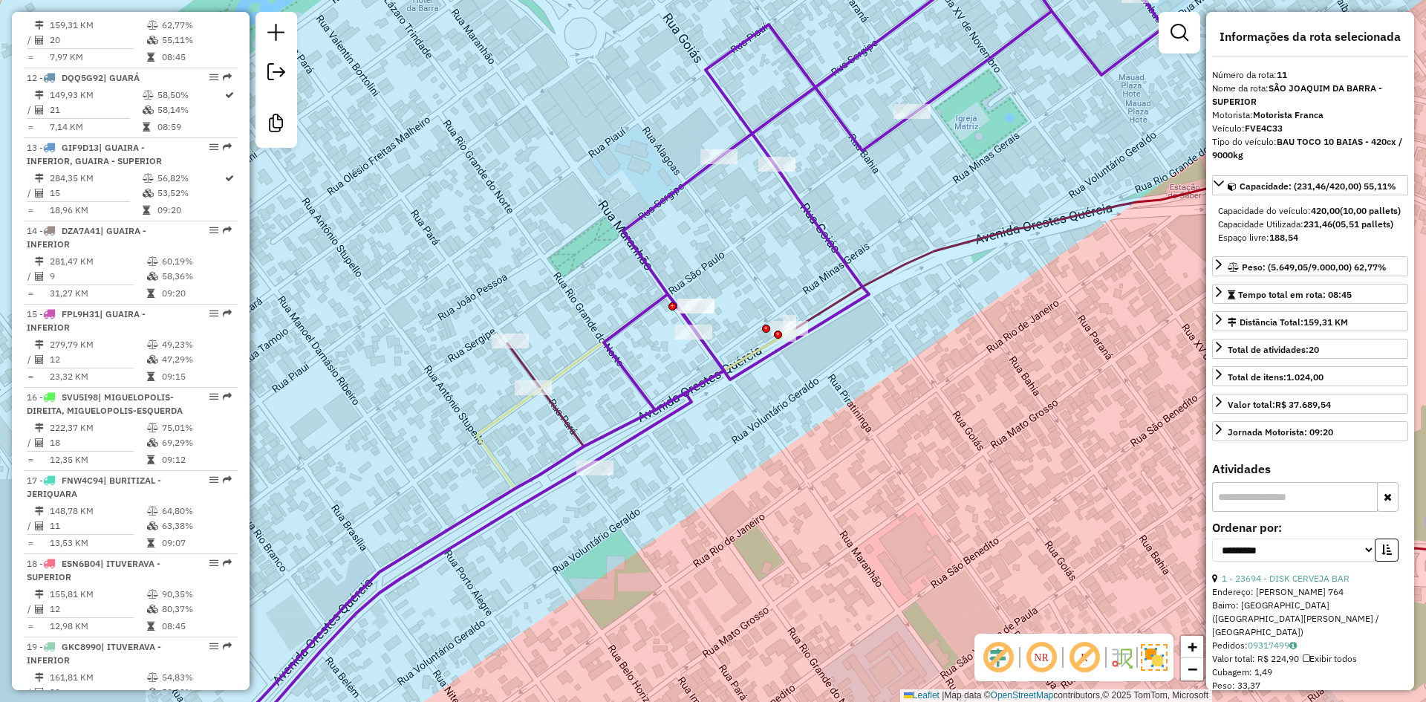
drag, startPoint x: 607, startPoint y: 378, endPoint x: 613, endPoint y: 399, distance: 21.8
click at [615, 398] on div "Janela de atendimento Grade de atendimento Capacidade Transportadoras Veículos …" at bounding box center [713, 351] width 1426 height 702
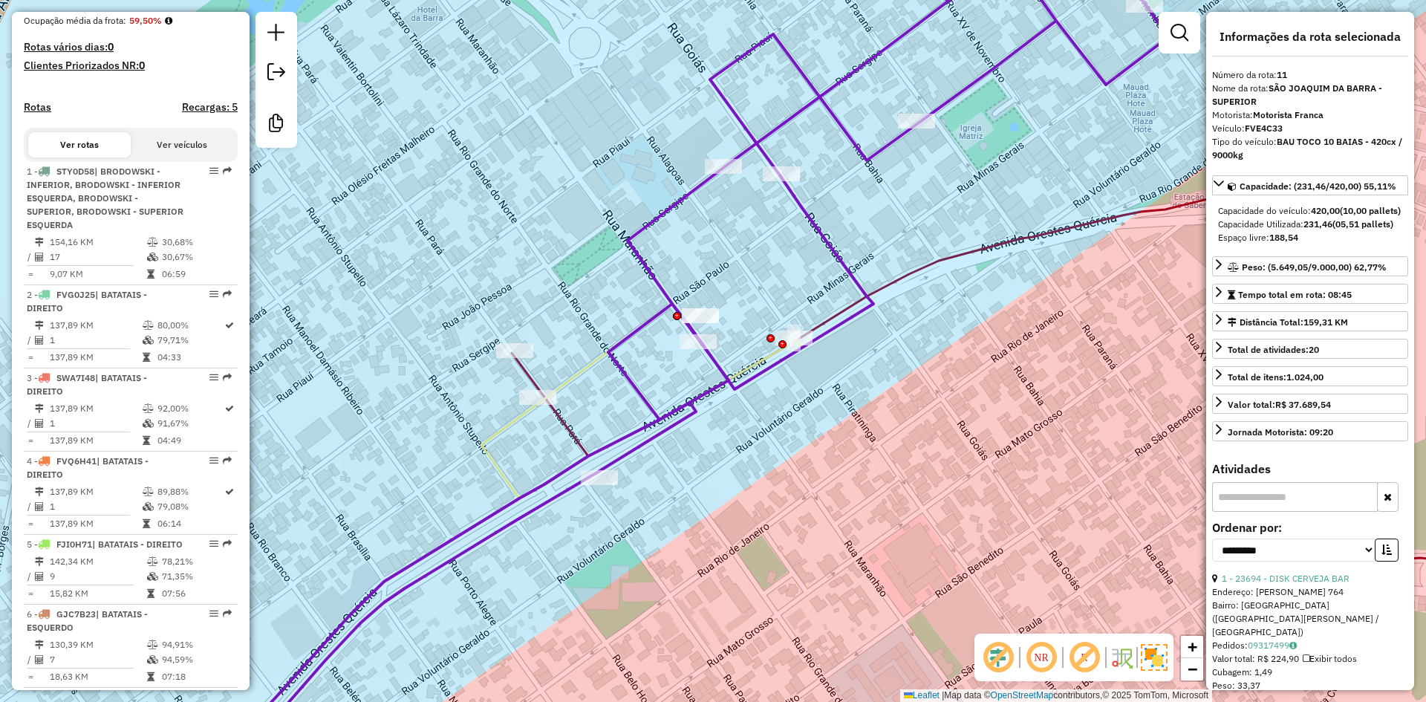
scroll to position [0, 0]
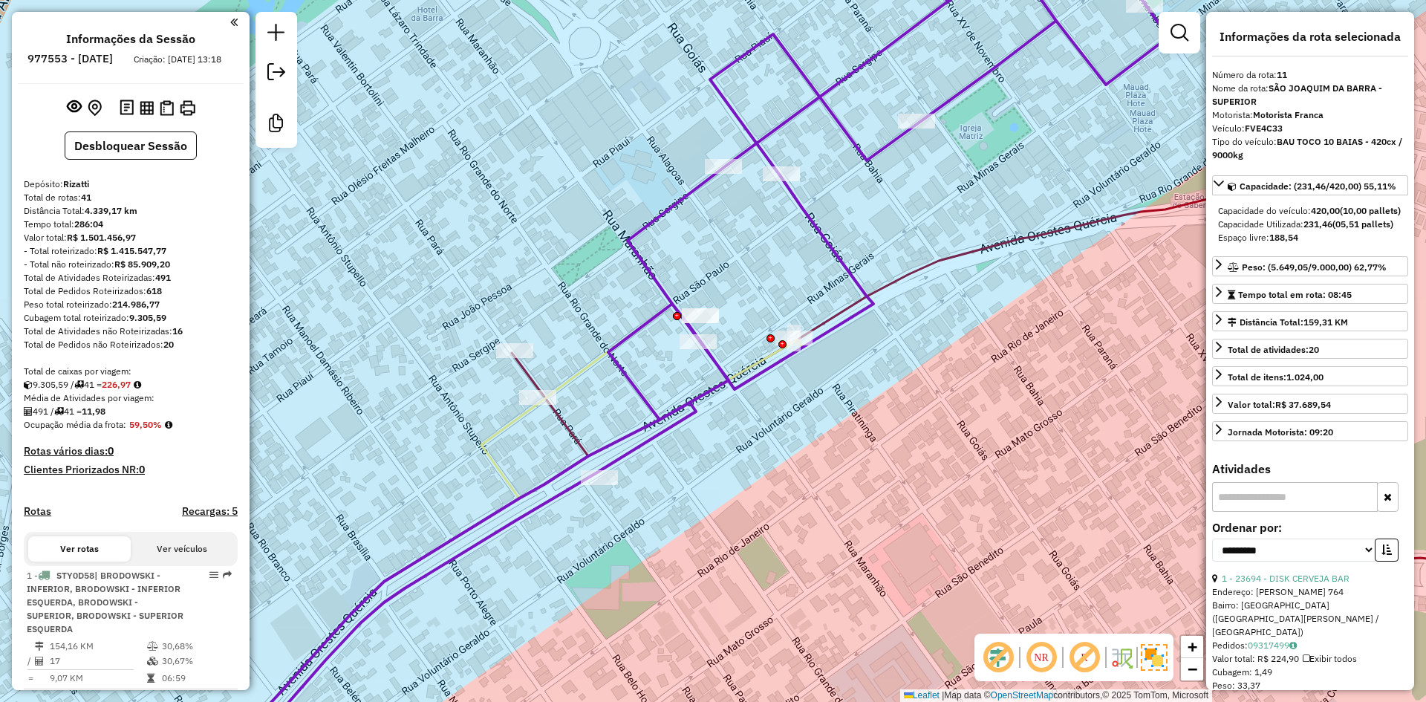
click at [128, 390] on strong "226,97" at bounding box center [116, 384] width 29 height 11
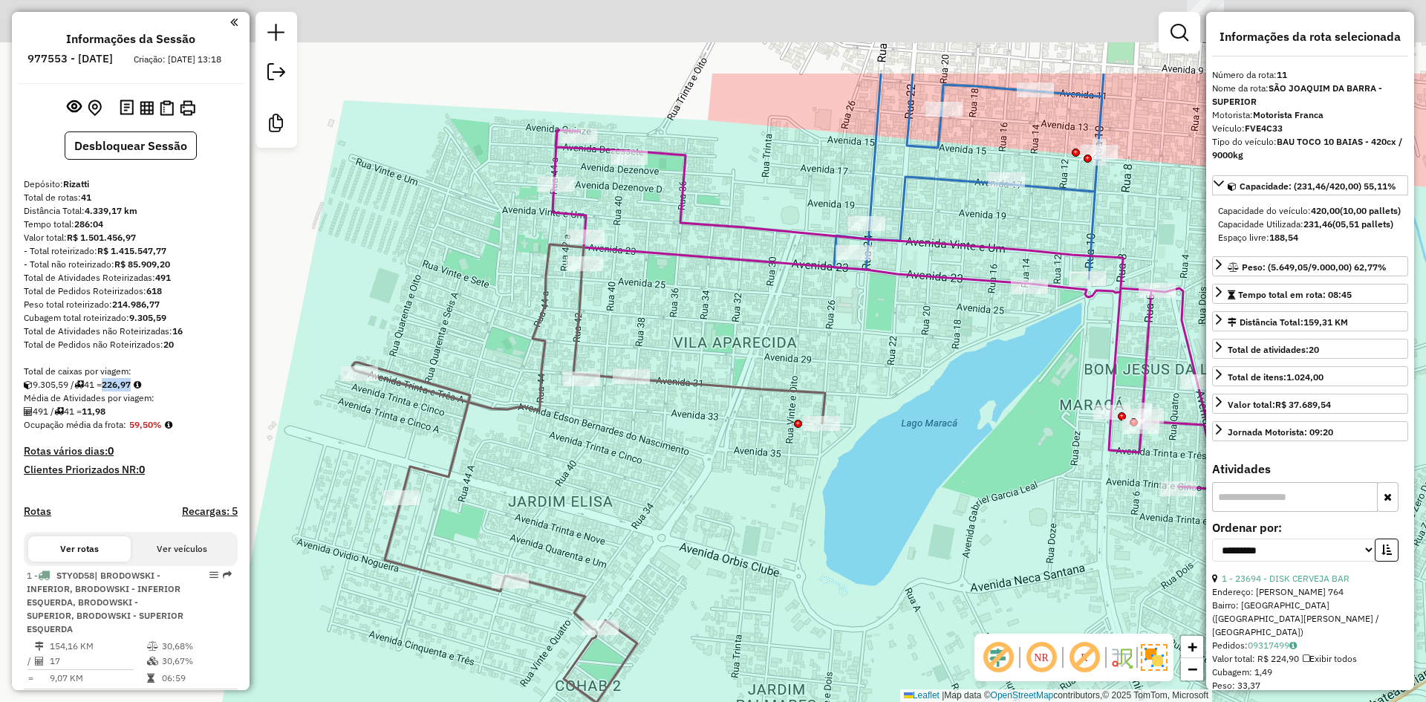
drag, startPoint x: 695, startPoint y: 321, endPoint x: 613, endPoint y: 432, distance: 138.1
click at [617, 457] on div "Janela de atendimento Grade de atendimento Capacidade Transportadoras Veículos …" at bounding box center [713, 351] width 1426 height 702
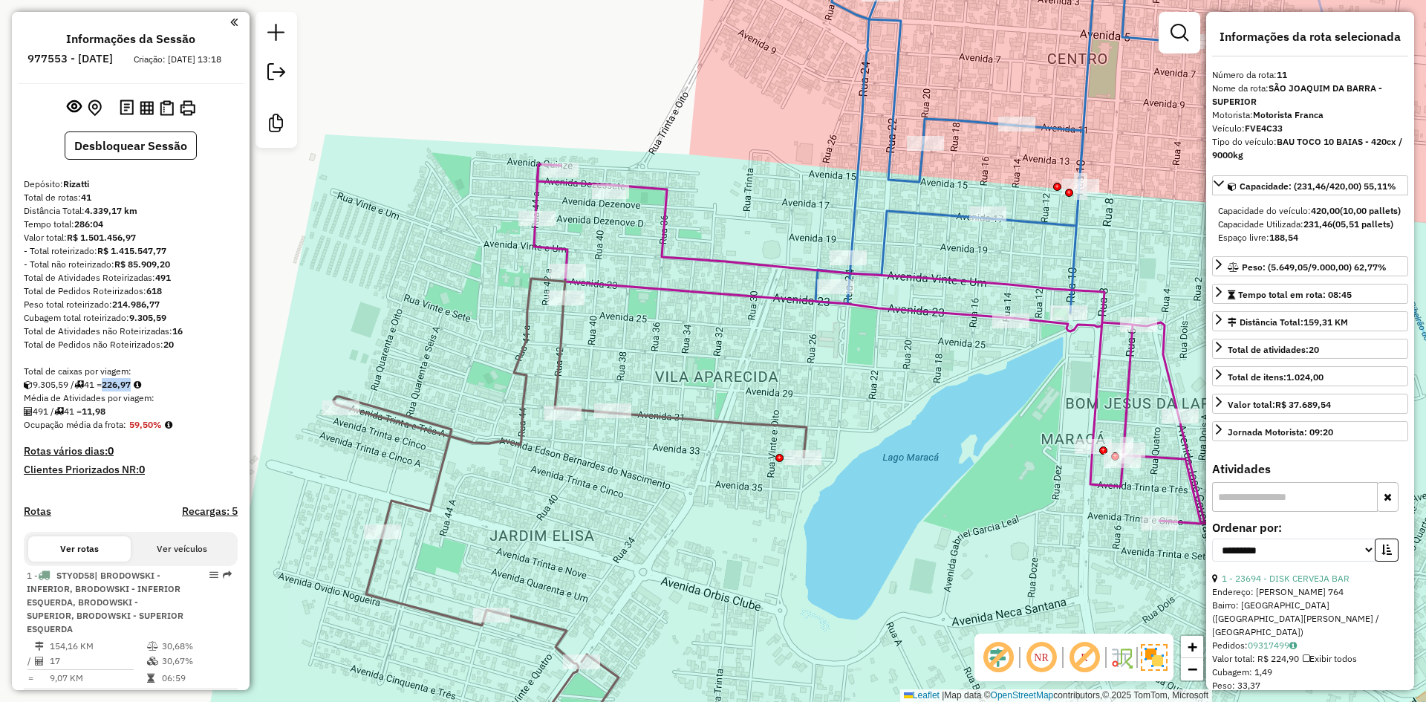
click at [569, 332] on icon at bounding box center [569, 512] width 473 height 469
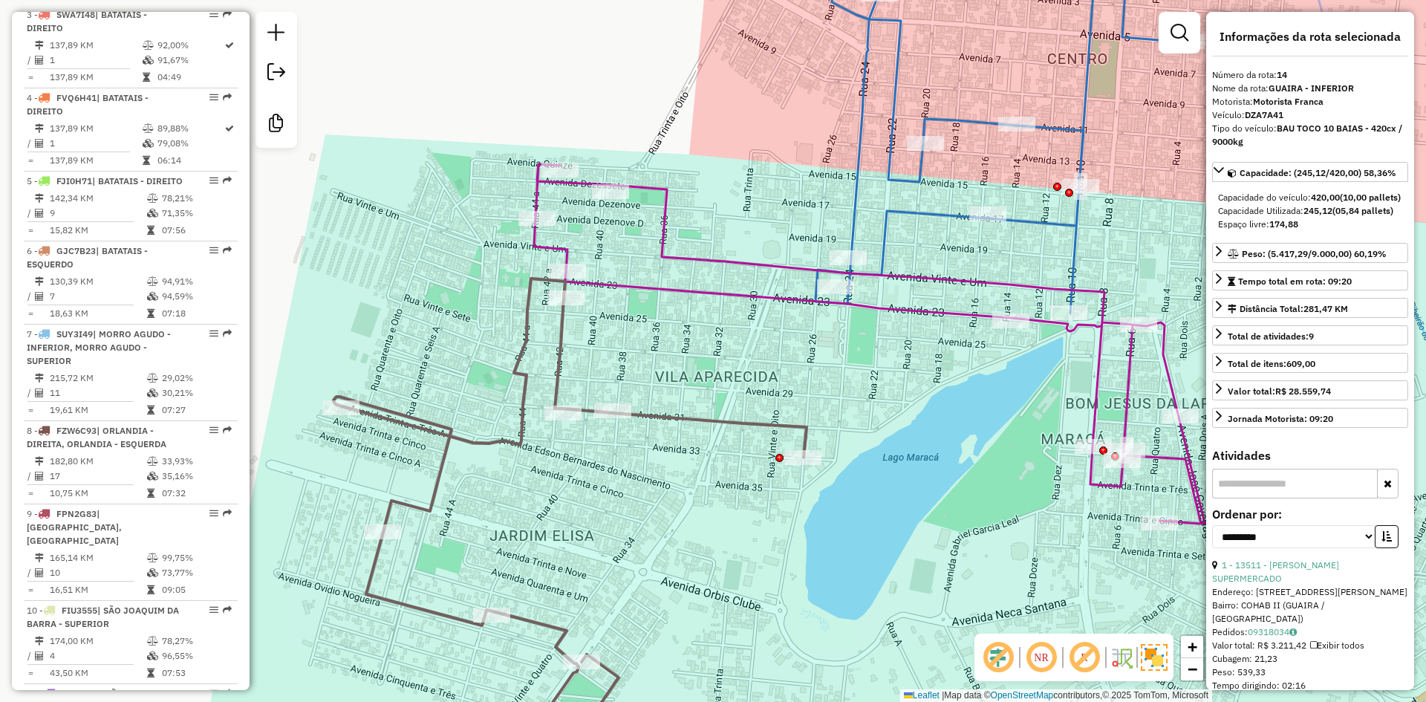
scroll to position [1702, 0]
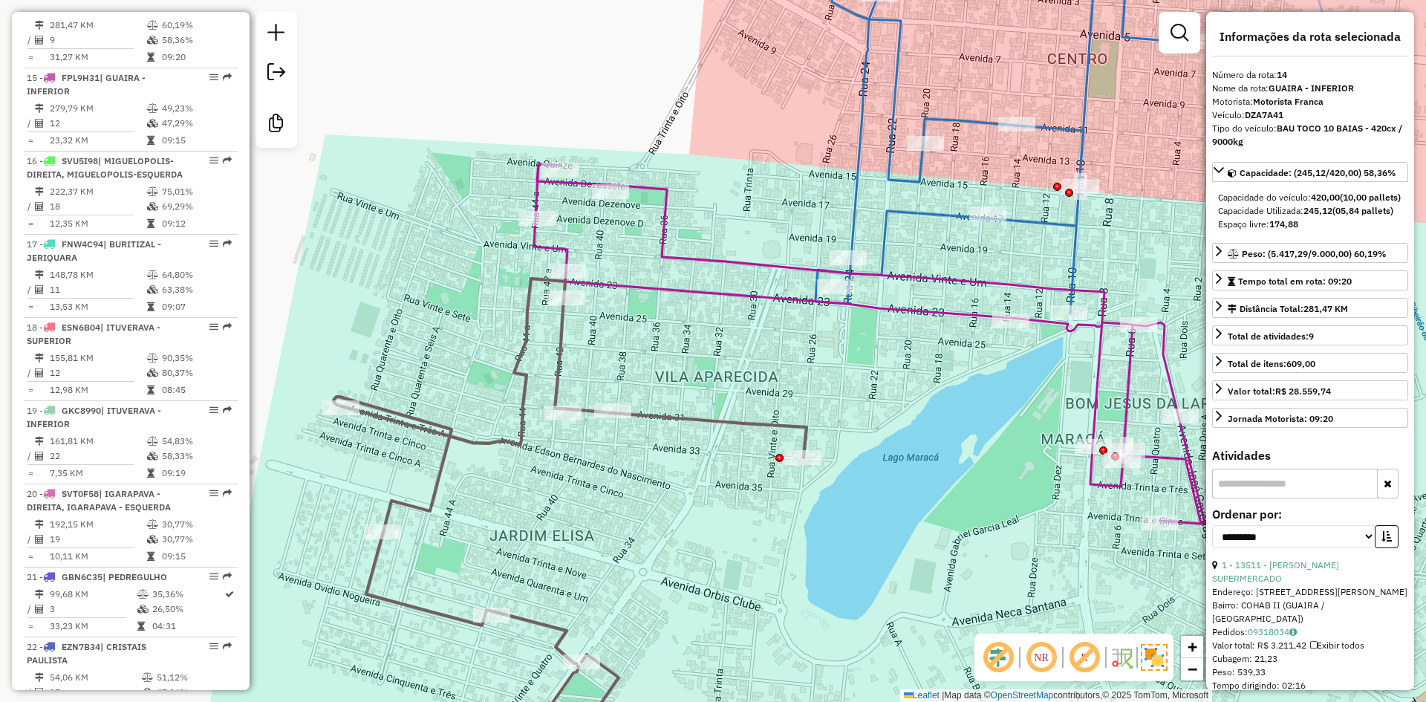
click at [560, 331] on icon at bounding box center [569, 512] width 473 height 469
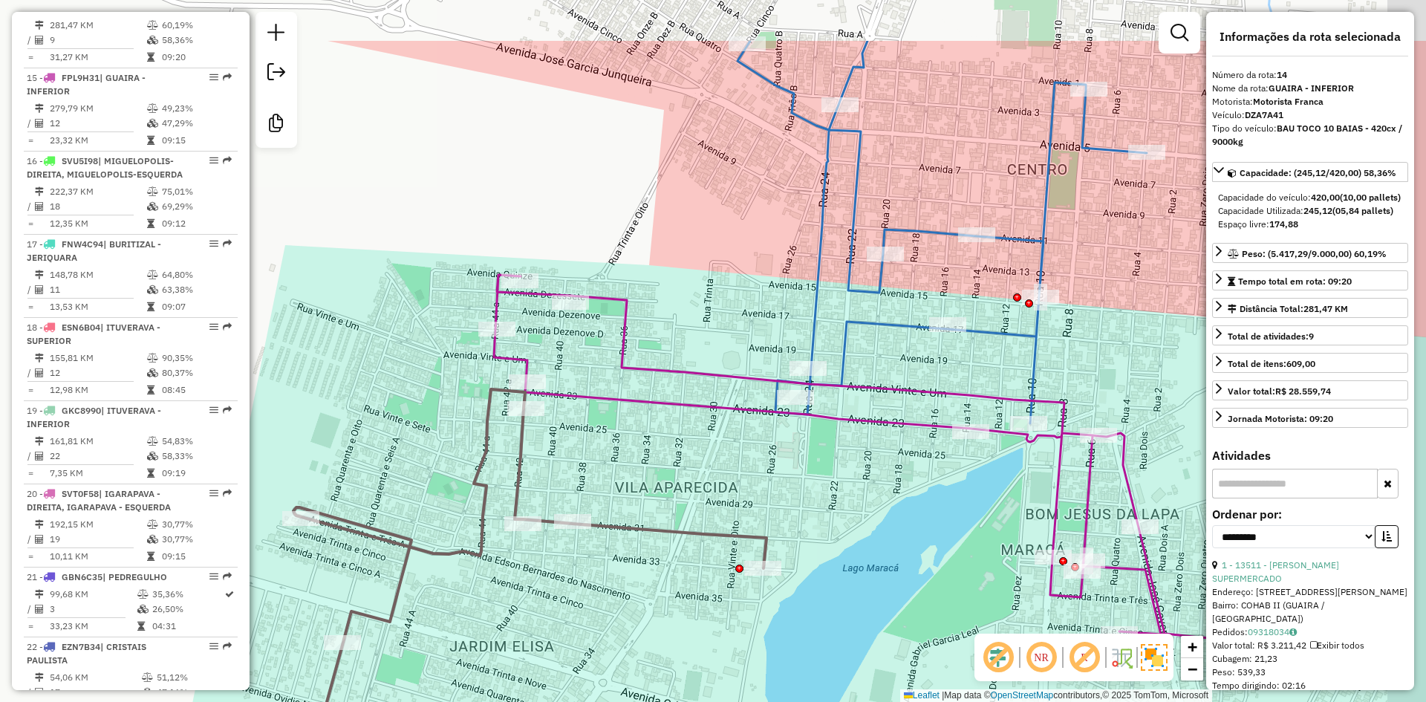
drag, startPoint x: 603, startPoint y: 389, endPoint x: 579, endPoint y: 443, distance: 59.2
click at [579, 443] on div "Janela de atendimento Grade de atendimento Capacidade Transportadoras Veículos …" at bounding box center [713, 351] width 1426 height 702
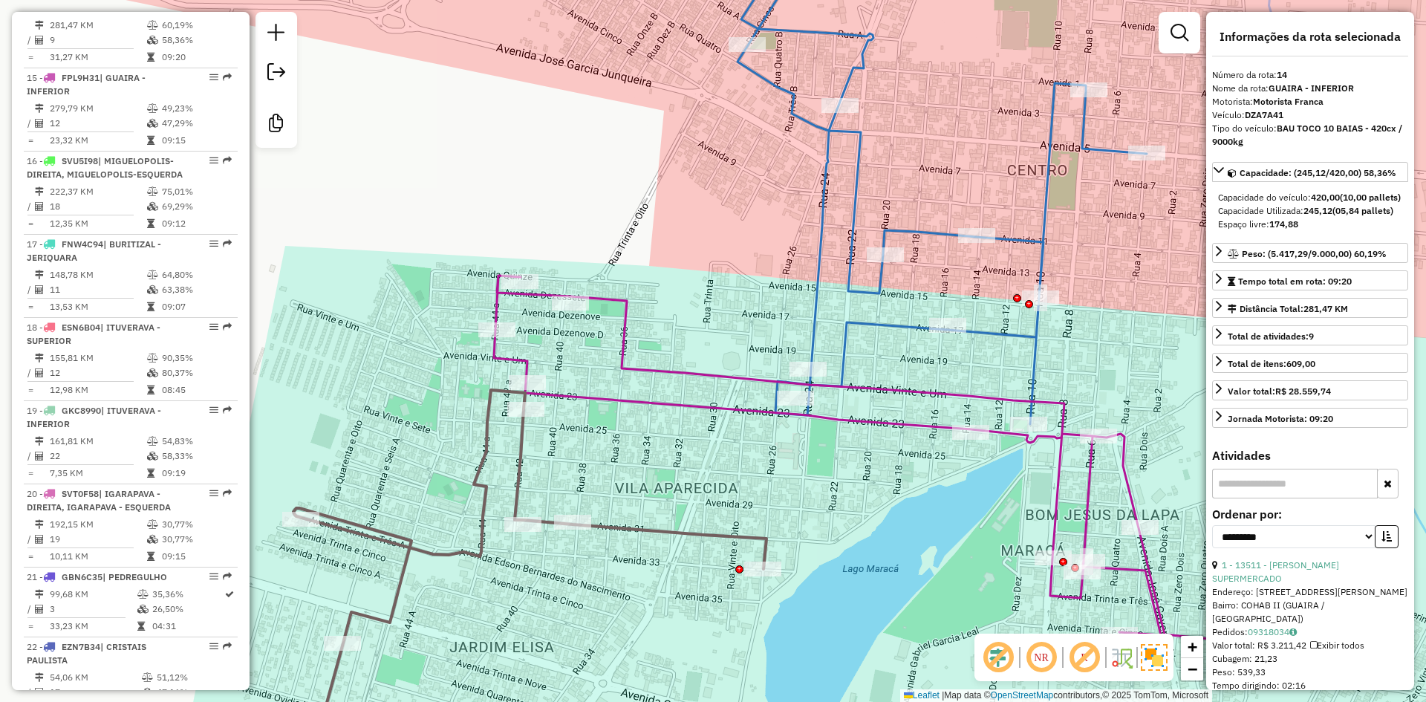
click at [582, 392] on icon at bounding box center [886, 458] width 784 height 367
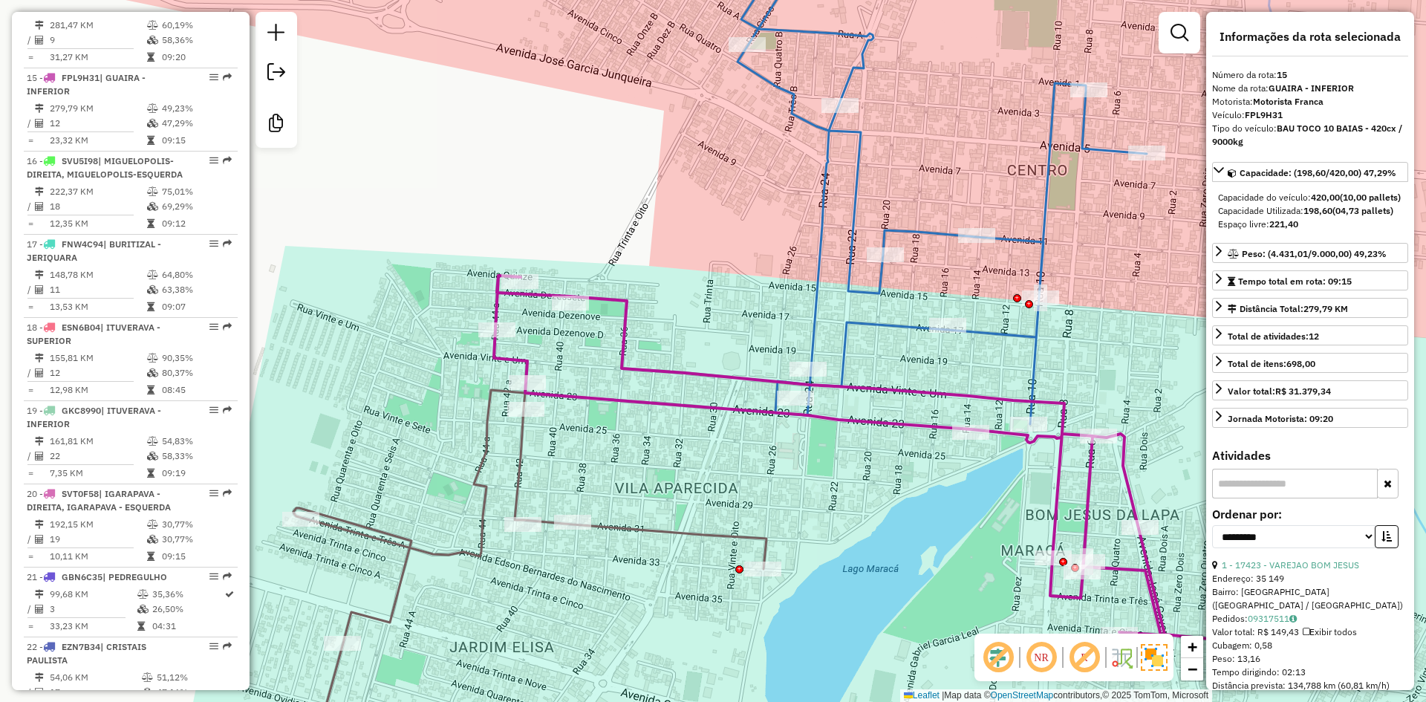
scroll to position [1785, 0]
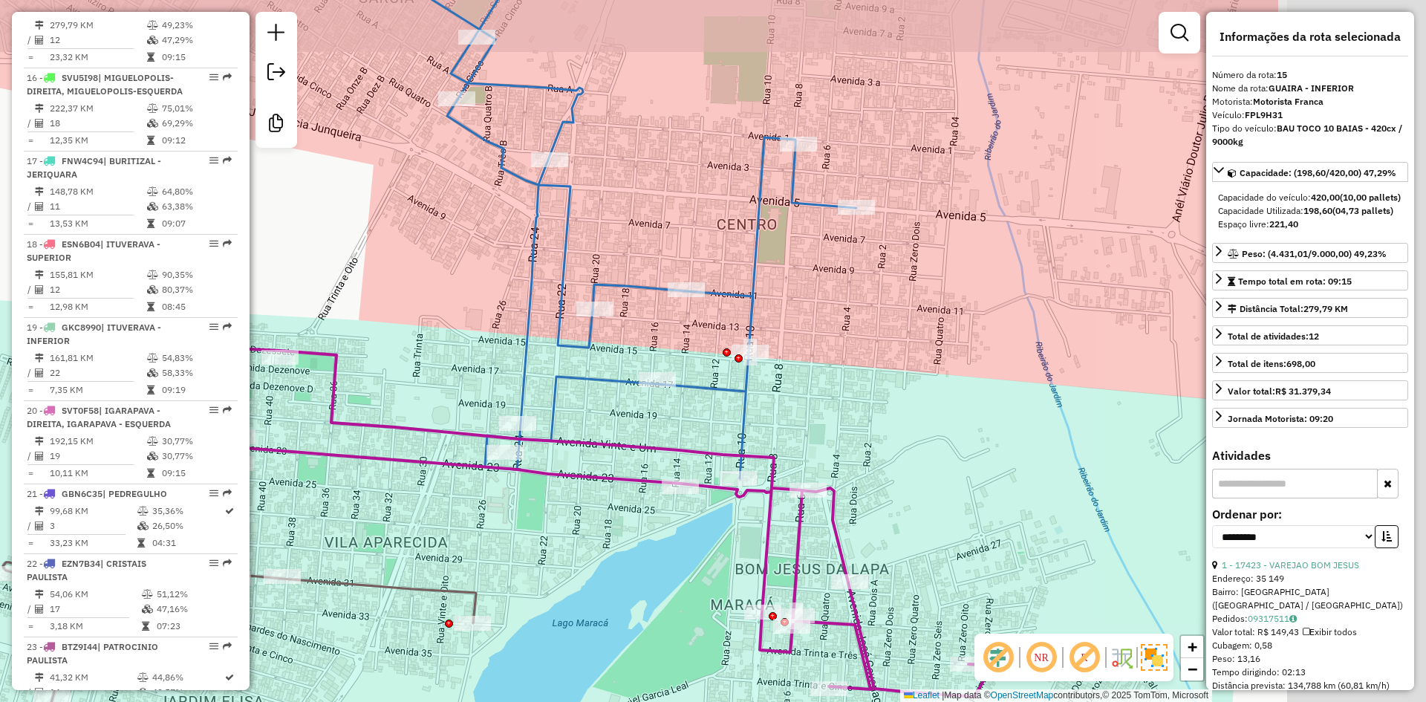
drag, startPoint x: 881, startPoint y: 497, endPoint x: 548, endPoint y: 560, distance: 338.6
click at [541, 566] on div "Janela de atendimento Grade de atendimento Capacidade Transportadoras Veículos …" at bounding box center [713, 351] width 1426 height 702
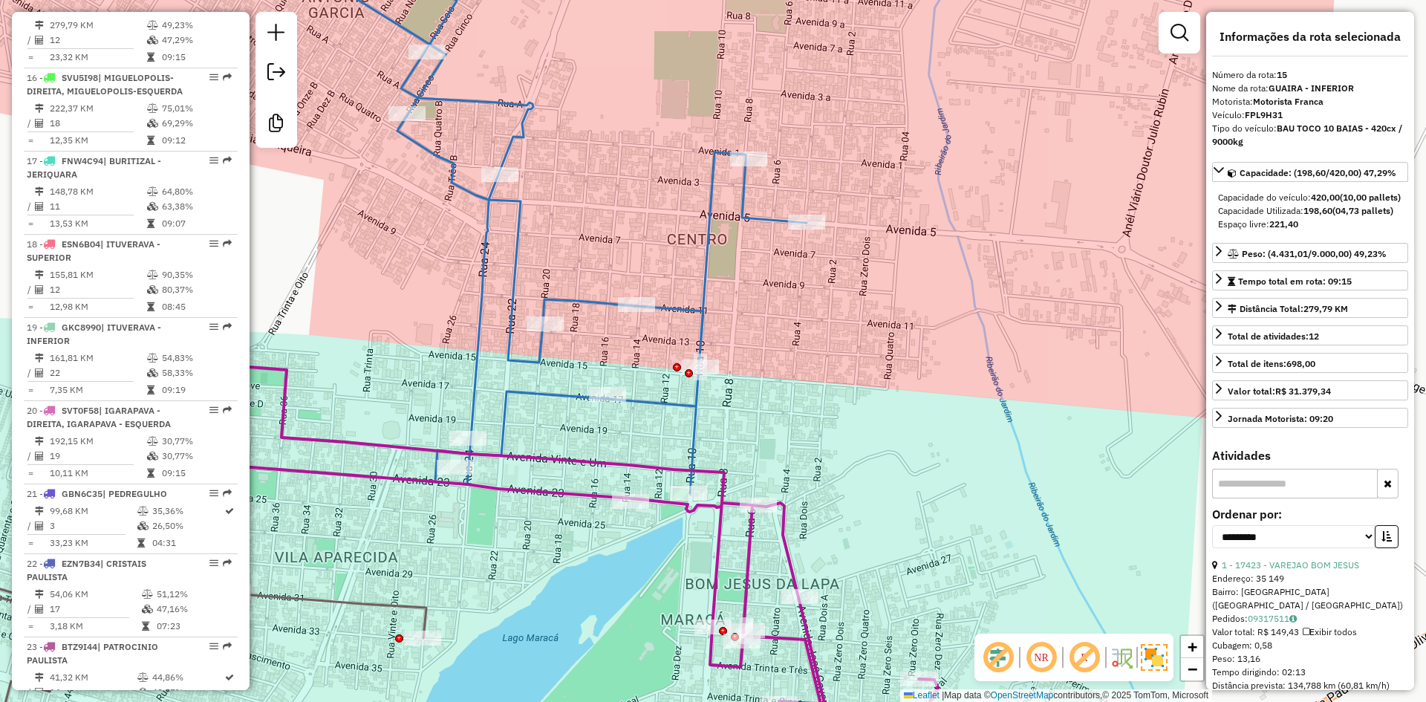
click at [676, 314] on icon at bounding box center [543, 211] width 526 height 563
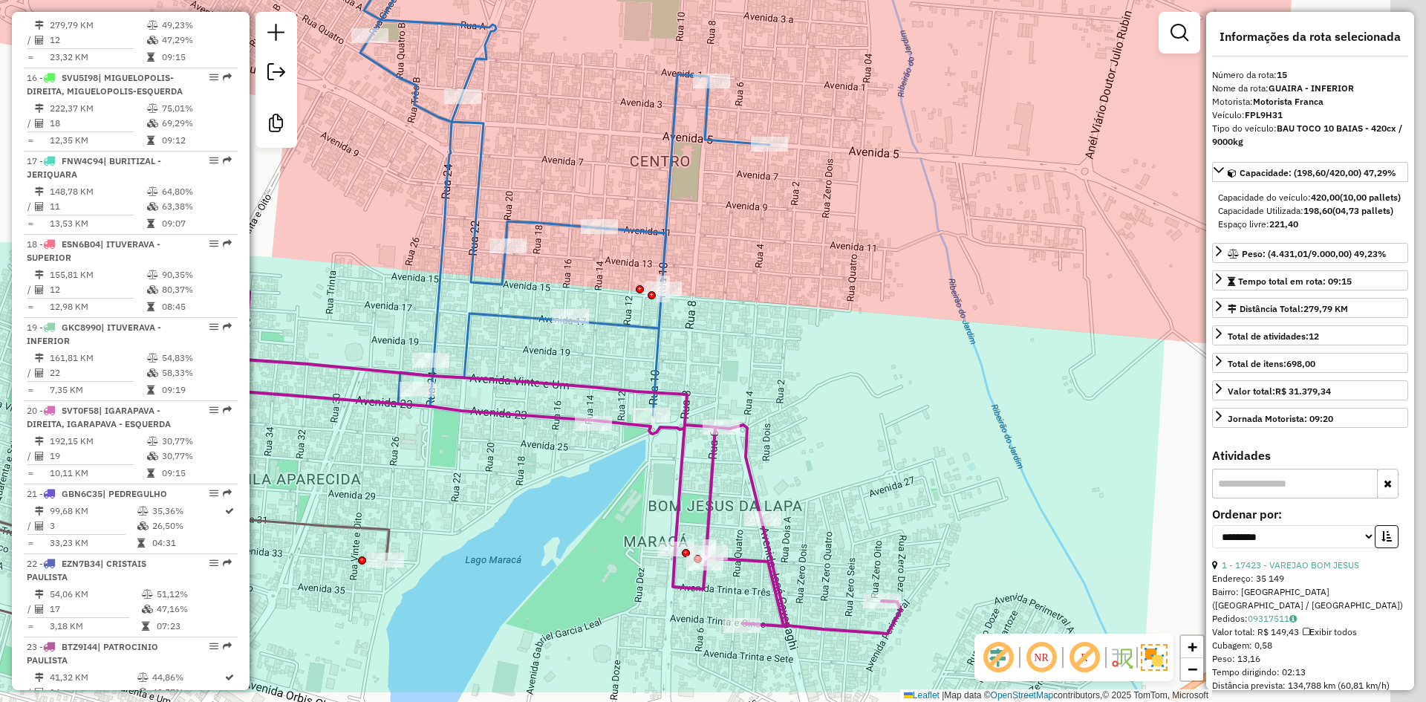
drag, startPoint x: 812, startPoint y: 268, endPoint x: 716, endPoint y: 150, distance: 152.5
click at [716, 142] on div "Janela de atendimento Grade de atendimento Capacidade Transportadoras Veículos …" at bounding box center [713, 351] width 1426 height 702
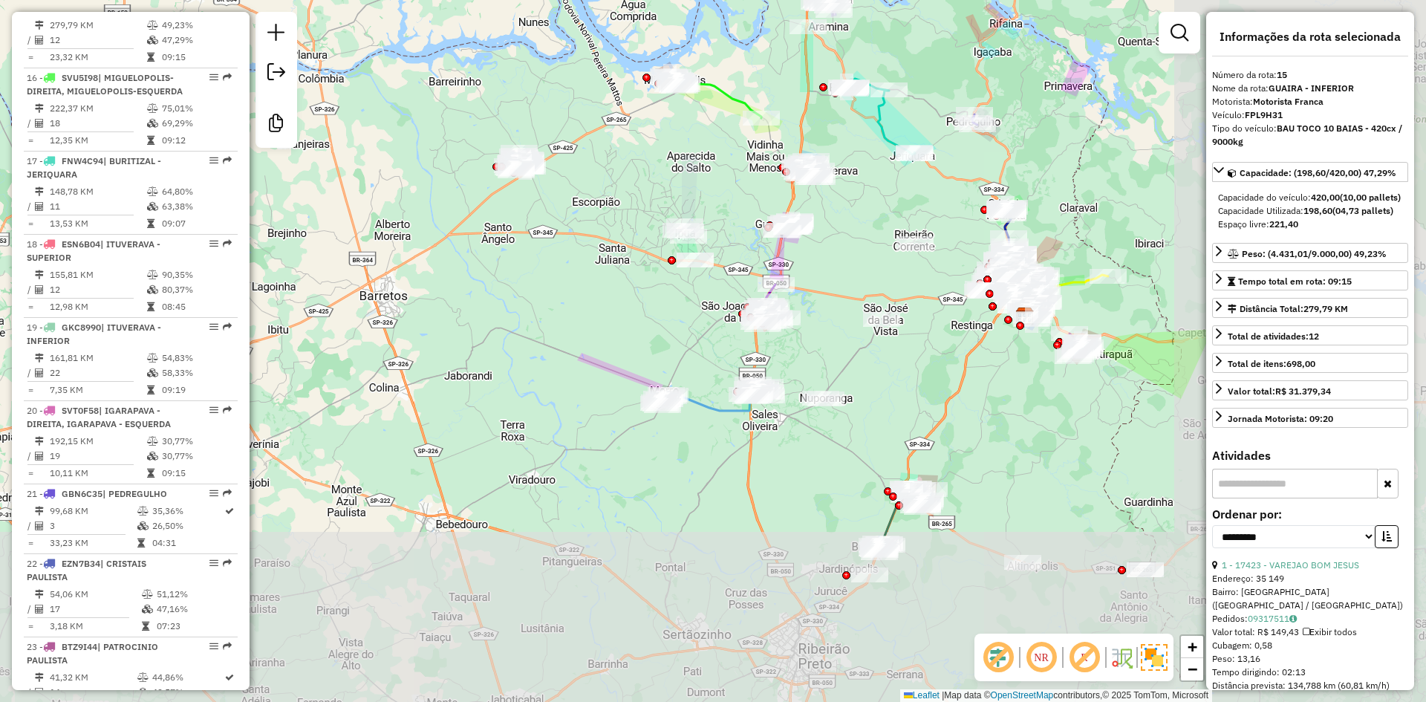
drag, startPoint x: 905, startPoint y: 469, endPoint x: 636, endPoint y: 238, distance: 354.4
click at [628, 236] on div "Janela de atendimento Grade de atendimento Capacidade Transportadoras Veículos …" at bounding box center [713, 351] width 1426 height 702
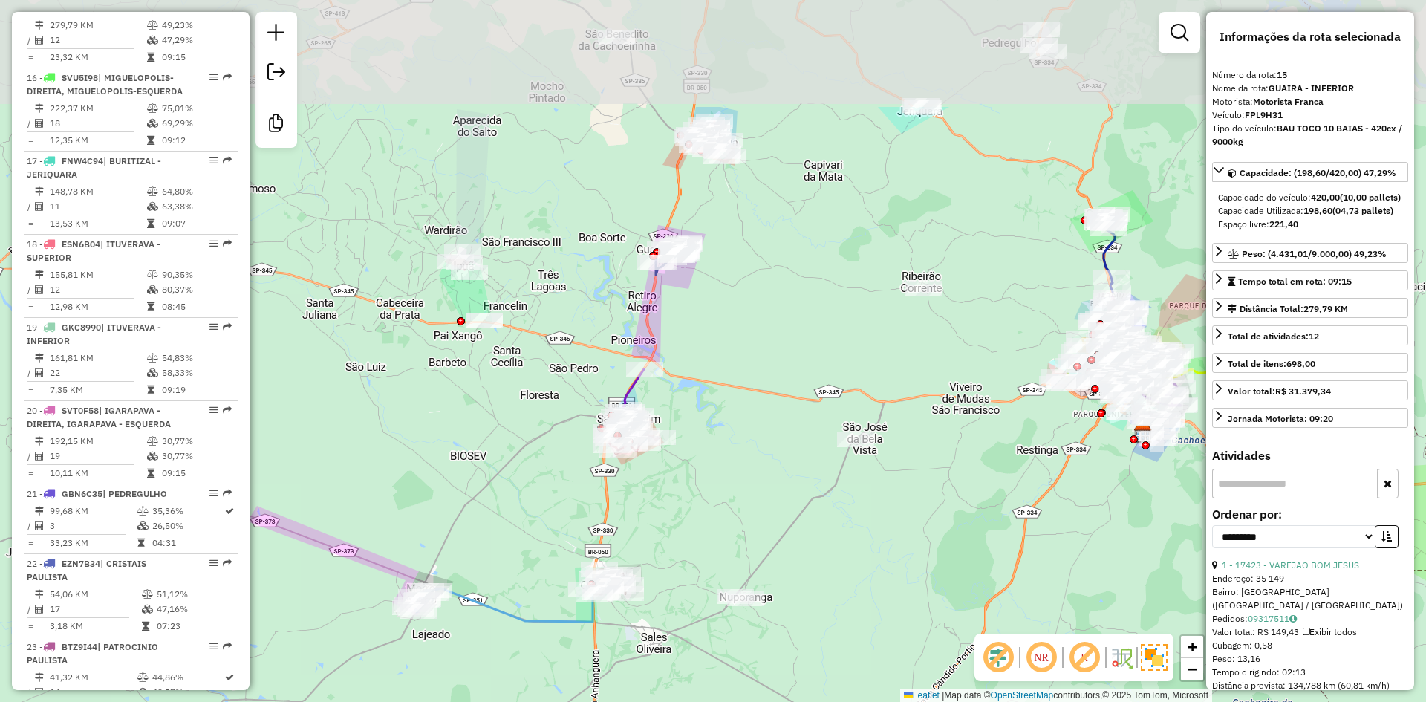
drag, startPoint x: 838, startPoint y: 309, endPoint x: 716, endPoint y: 453, distance: 189.1
click at [722, 460] on div "Janela de atendimento Grade de atendimento Capacidade Transportadoras Veículos …" at bounding box center [713, 351] width 1426 height 702
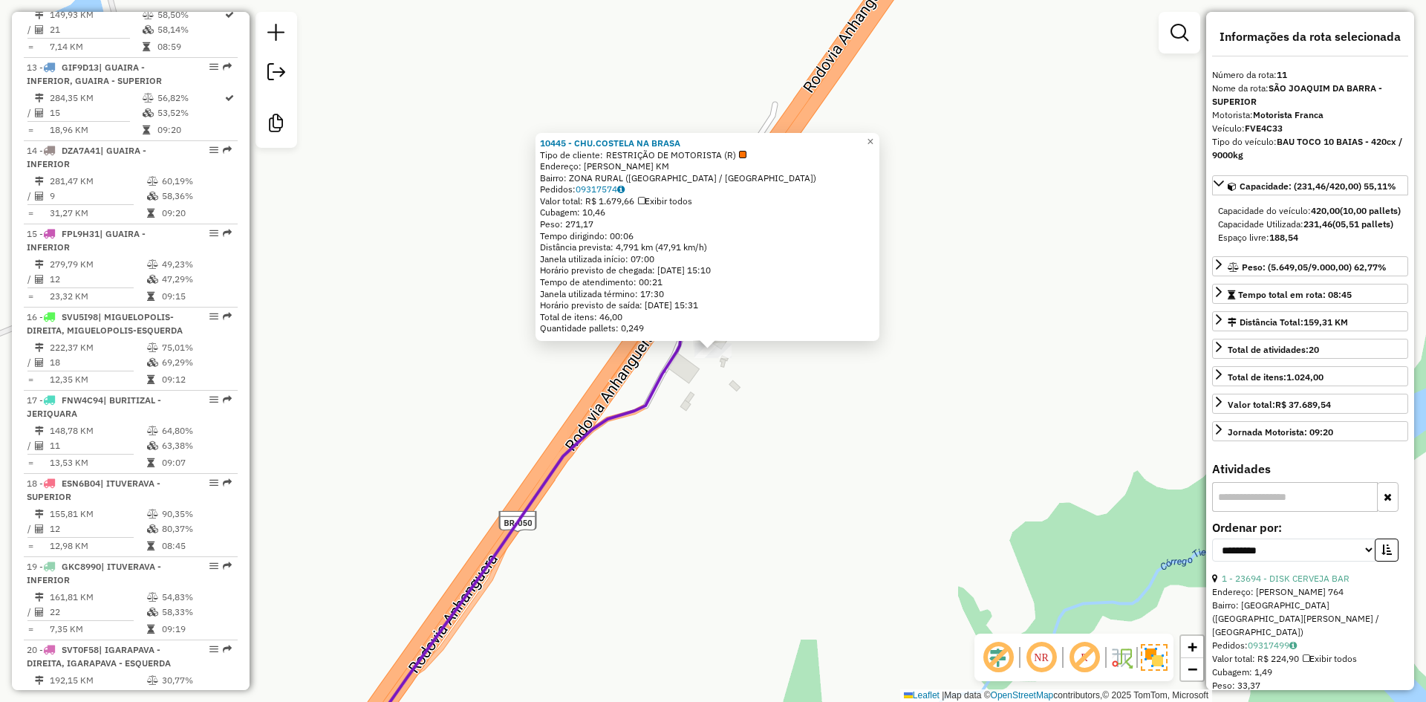
scroll to position [1466, 0]
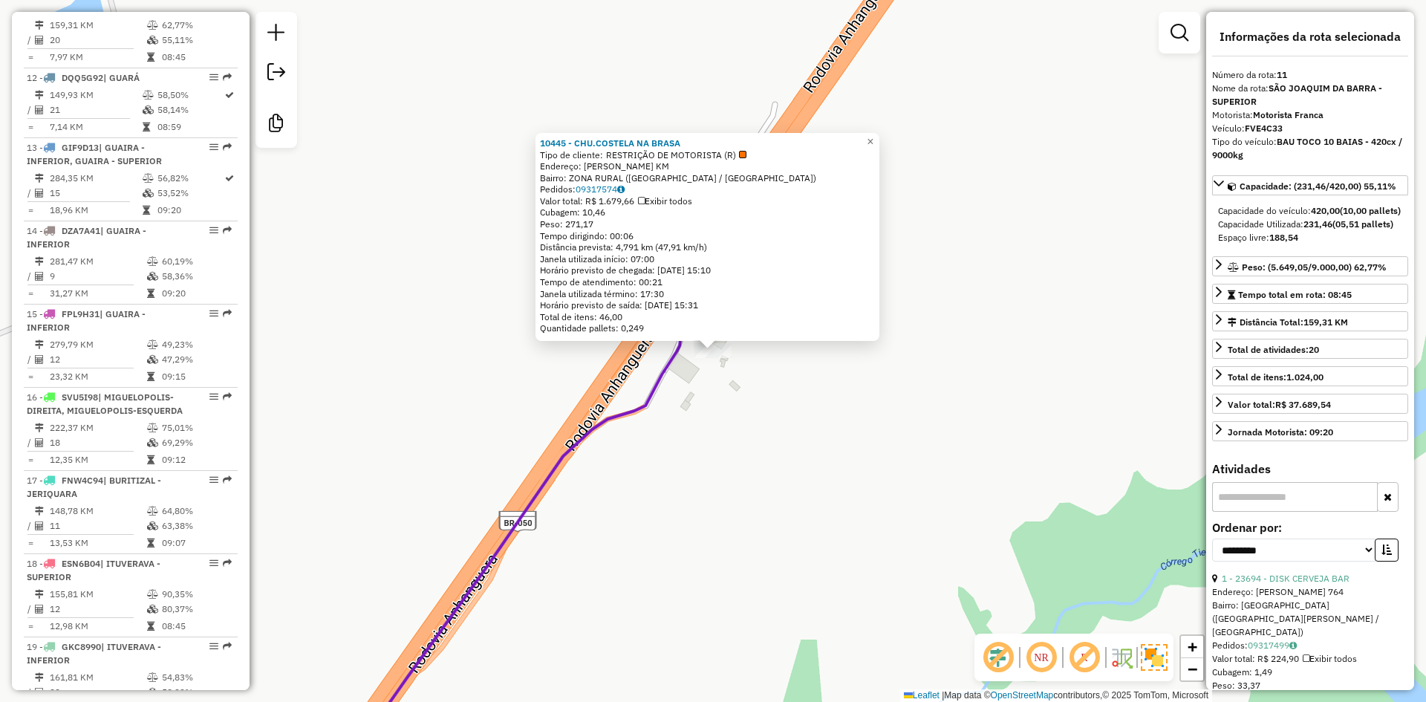
click at [699, 419] on div "10445 - CHU.COSTELA NA BRASA Tipo de cliente: RESTRIÇÃO DE MOTORISTA (R) Endere…" at bounding box center [713, 351] width 1426 height 702
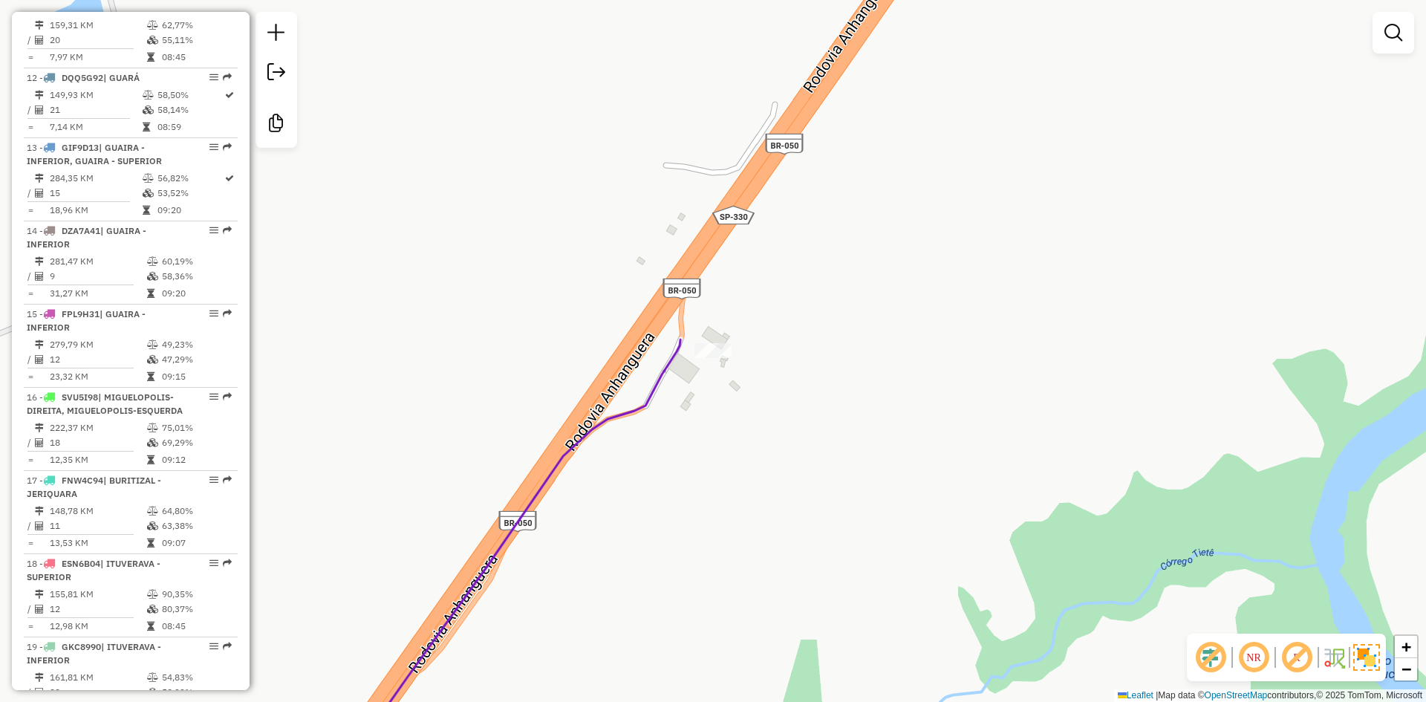
click at [669, 375] on icon at bounding box center [510, 555] width 339 height 432
select select "**********"
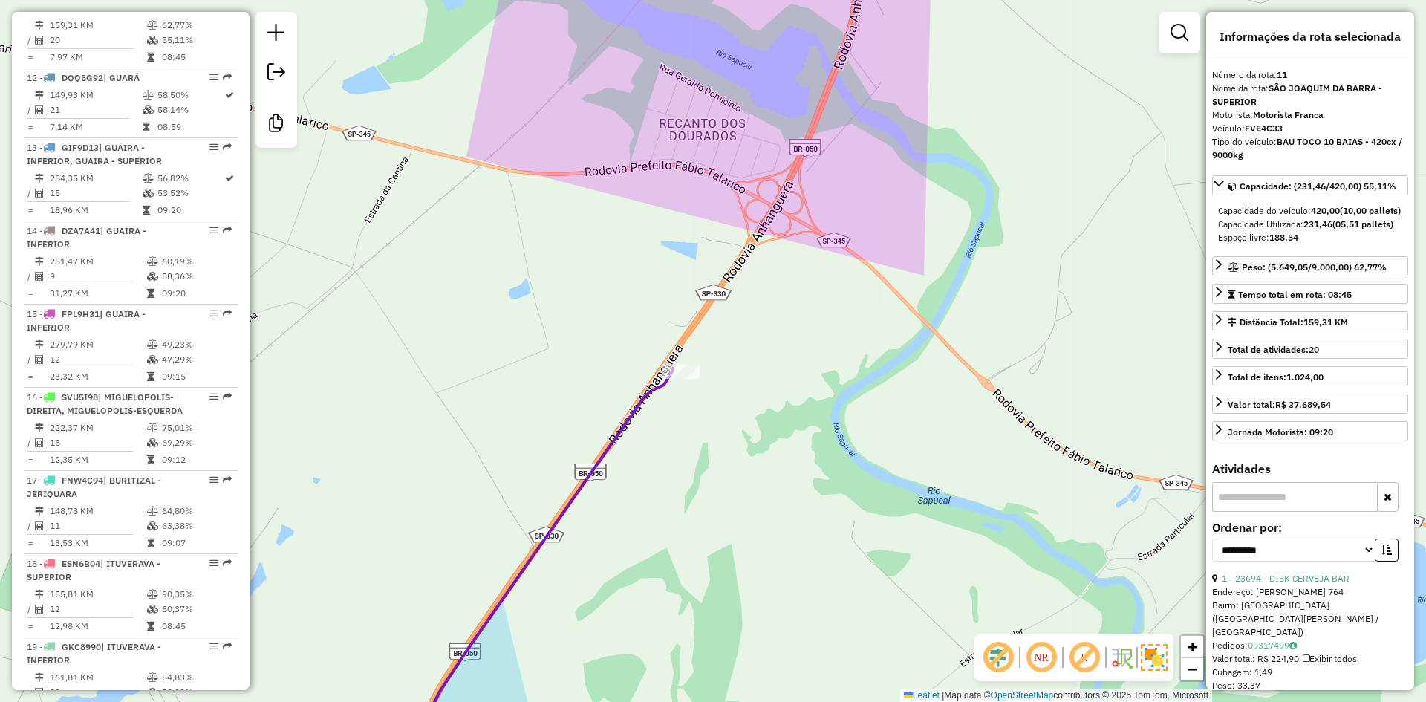
drag, startPoint x: 731, startPoint y: 385, endPoint x: 794, endPoint y: 304, distance: 101.6
click at [794, 304] on div "Janela de atendimento Grade de atendimento Capacidade Transportadoras Veículos …" at bounding box center [713, 351] width 1426 height 702
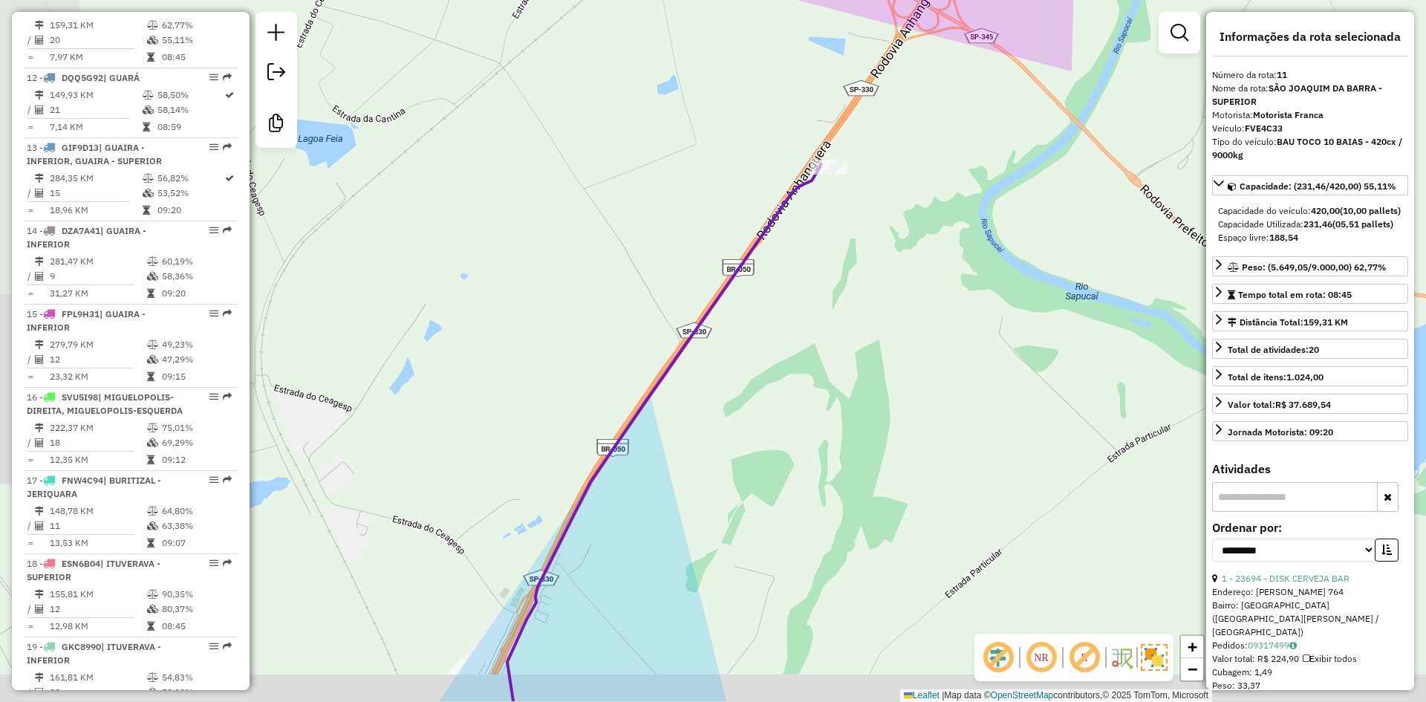
drag, startPoint x: 831, startPoint y: 341, endPoint x: 765, endPoint y: 369, distance: 71.2
click at [889, 267] on div "Janela de atendimento Grade de atendimento Capacidade Transportadoras Veículos …" at bounding box center [713, 351] width 1426 height 702
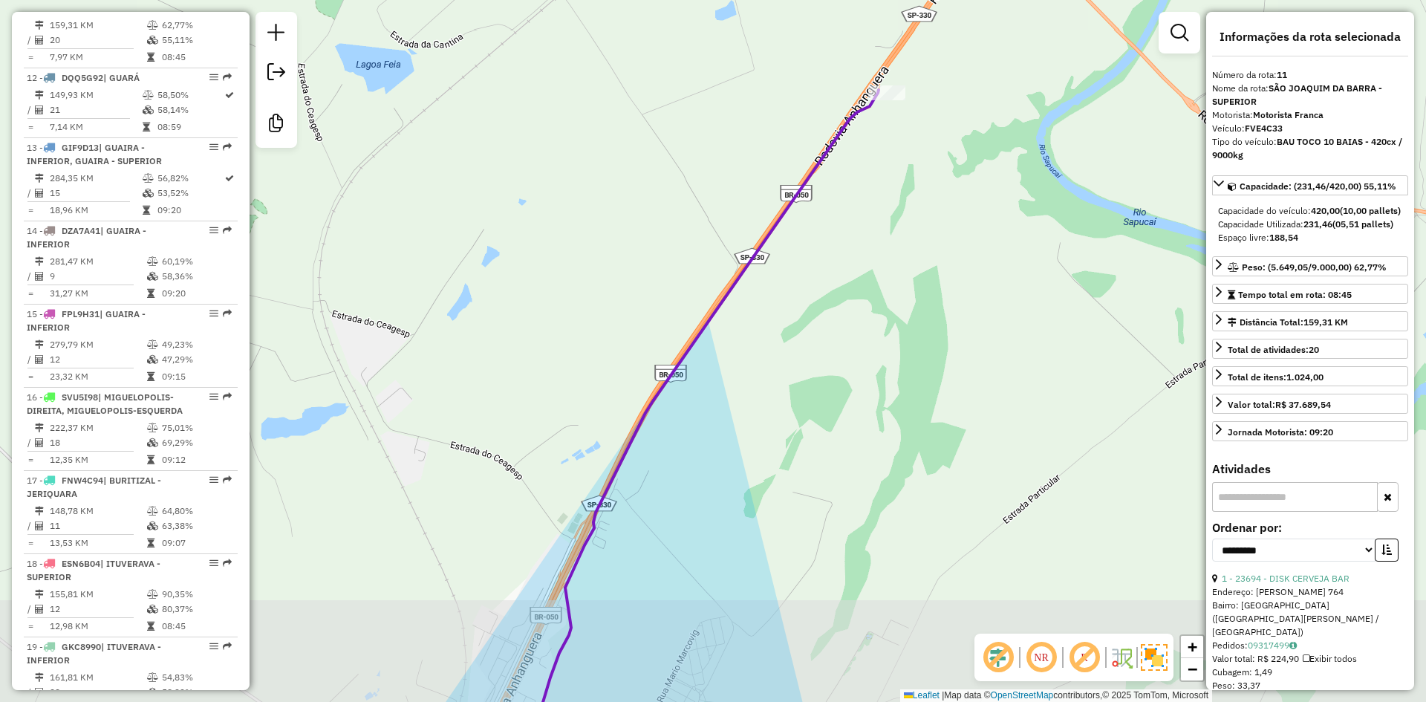
drag, startPoint x: 757, startPoint y: 411, endPoint x: 824, endPoint y: 177, distance: 243.2
click at [825, 176] on div "Janela de atendimento Grade de atendimento Capacidade Transportadoras Veículos …" at bounding box center [713, 351] width 1426 height 702
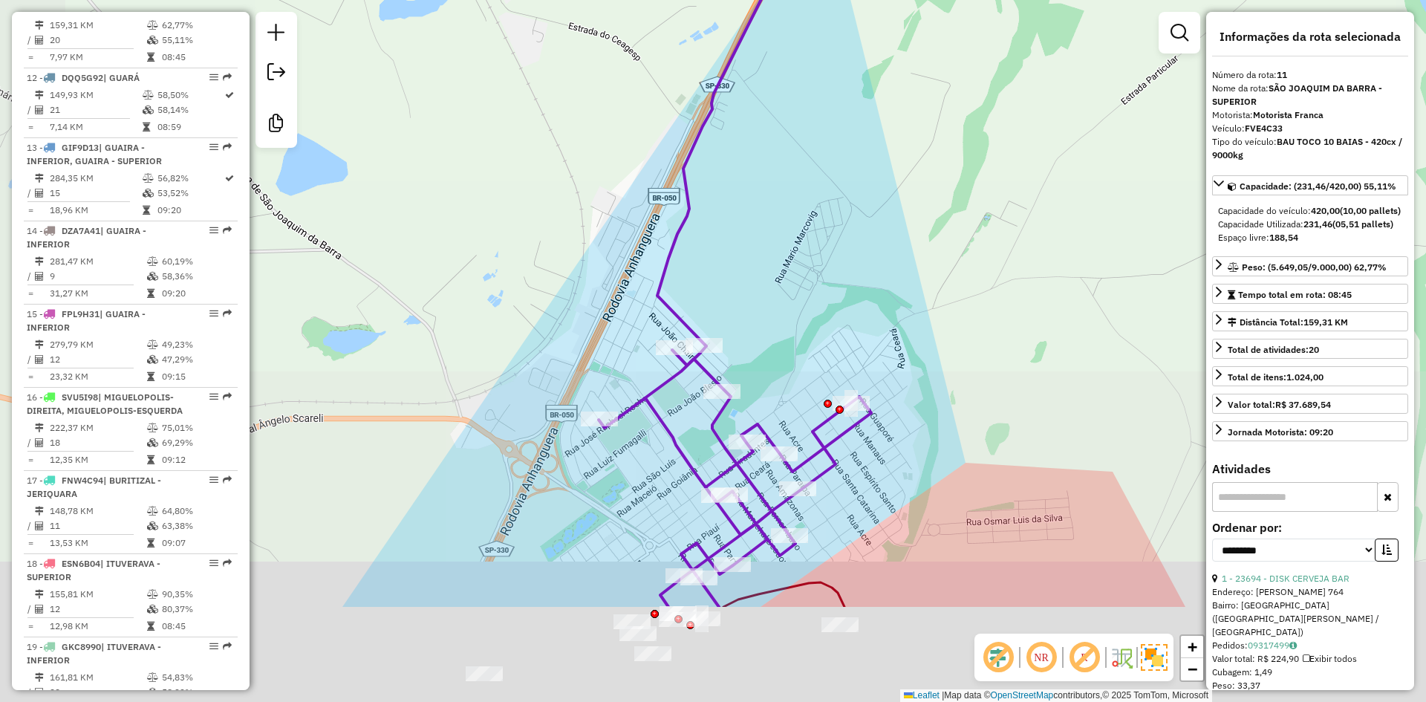
drag, startPoint x: 783, startPoint y: 256, endPoint x: 777, endPoint y: 296, distance: 39.7
click at [801, 167] on div "Janela de atendimento Grade de atendimento Capacidade Transportadoras Veículos …" at bounding box center [713, 351] width 1426 height 702
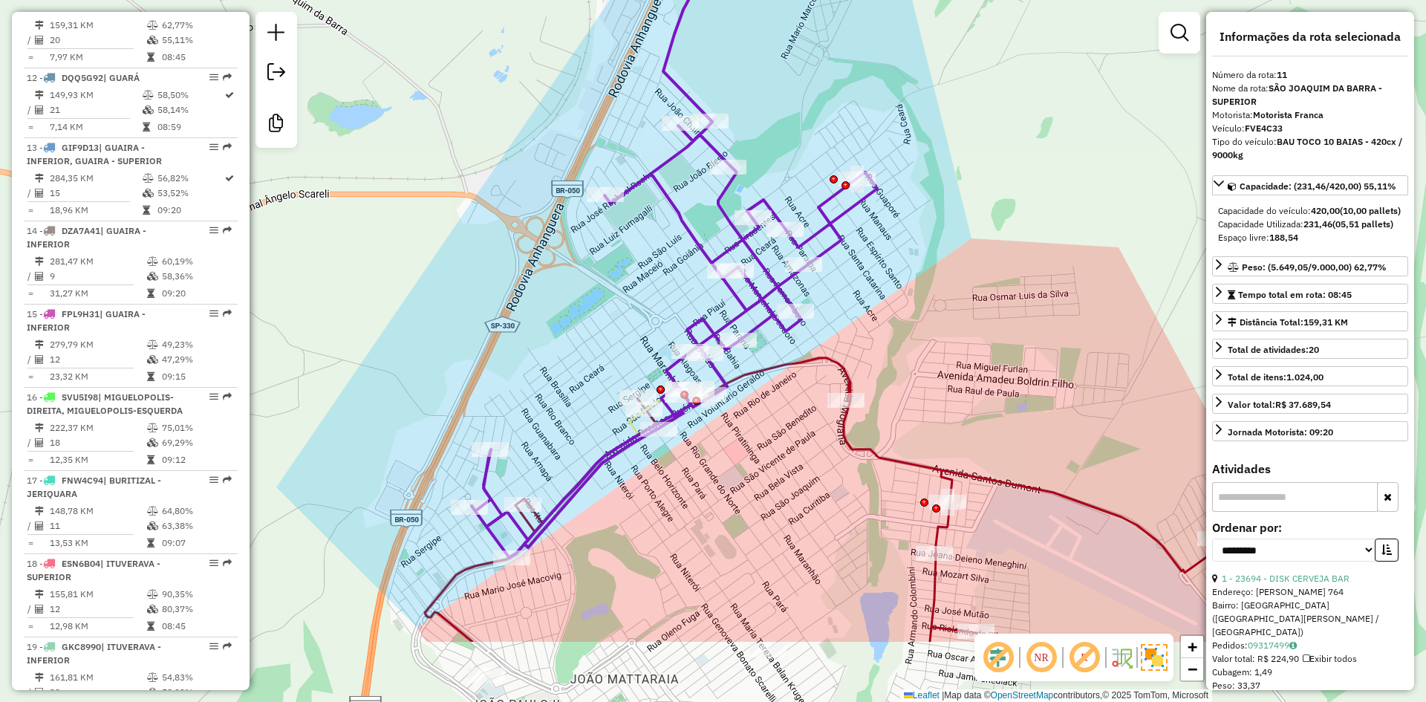
click at [763, 151] on div "Janela de atendimento Grade de atendimento Capacidade Transportadoras Veículos …" at bounding box center [713, 351] width 1426 height 702
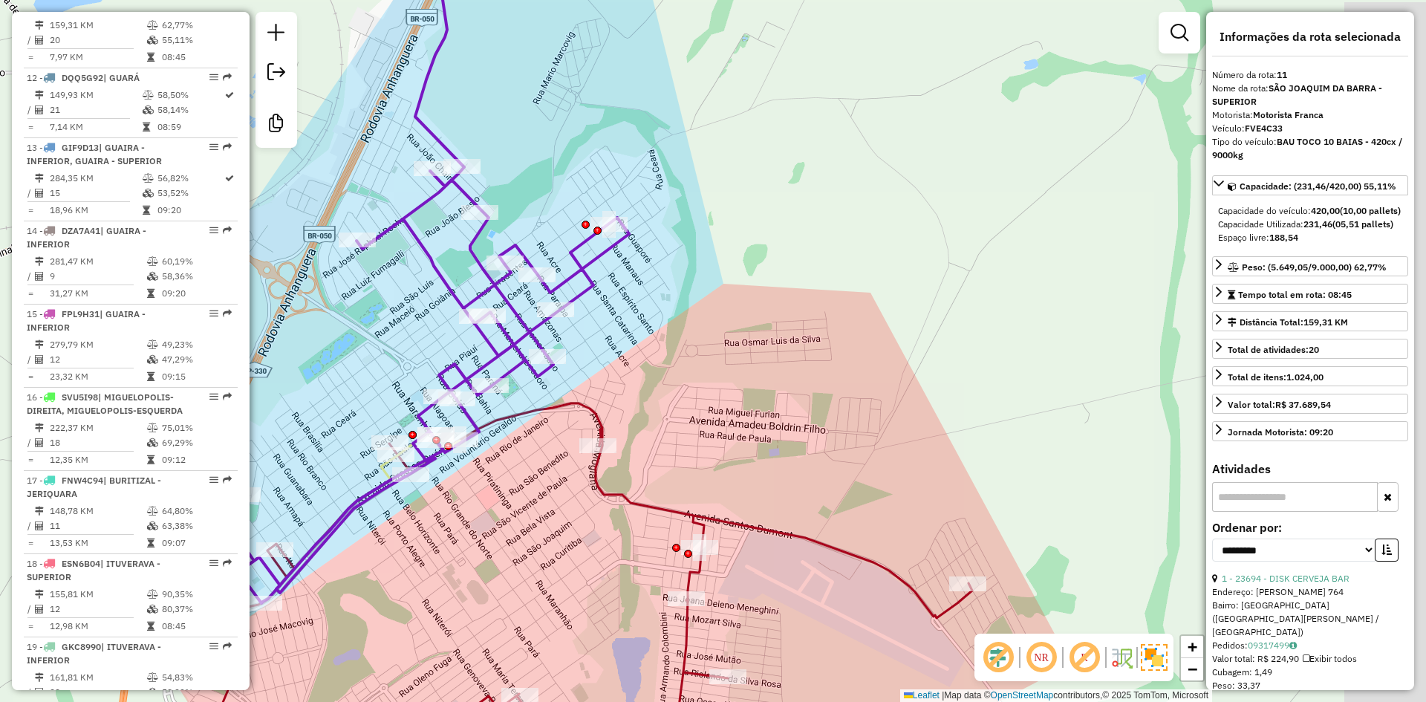
drag, startPoint x: 706, startPoint y: 372, endPoint x: 667, endPoint y: 384, distance: 40.4
click at [667, 384] on div "Janela de atendimento Grade de atendimento Capacidade Transportadoras Veículos …" at bounding box center [713, 351] width 1426 height 702
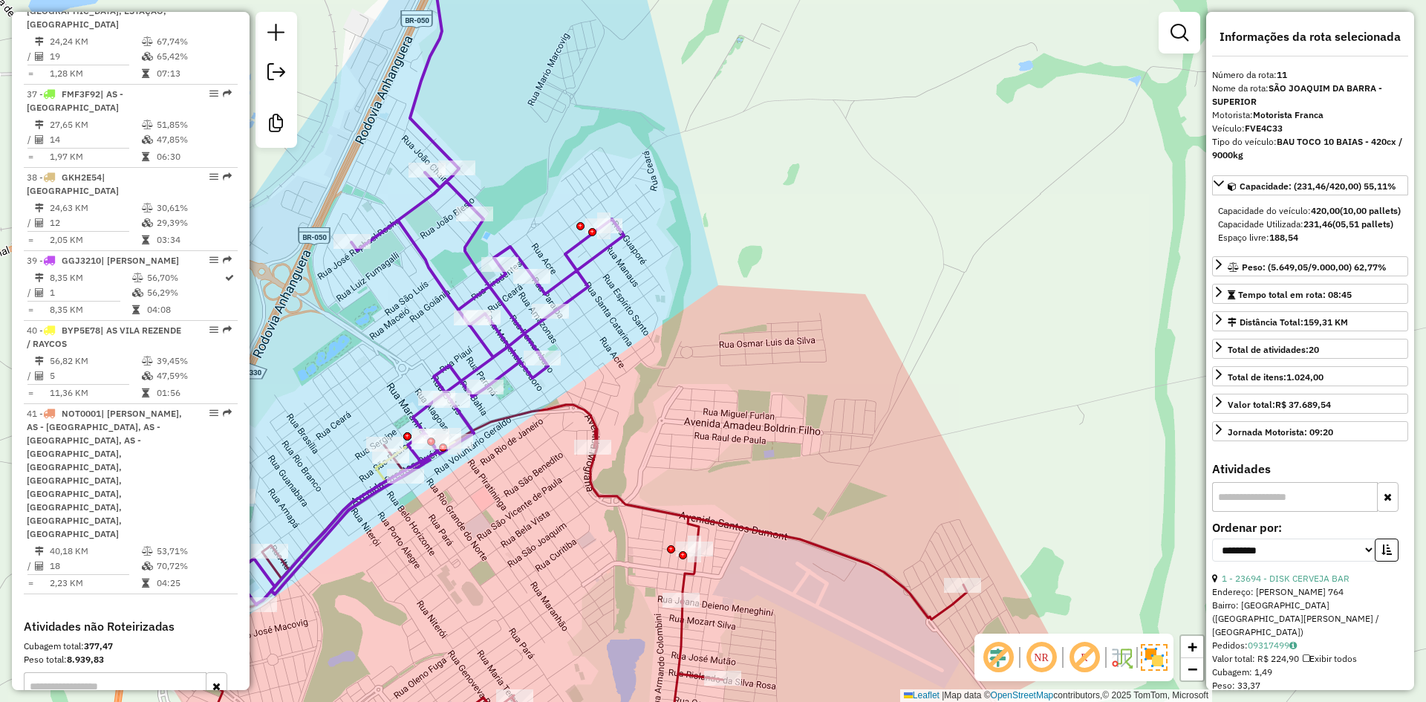
scroll to position [3342, 0]
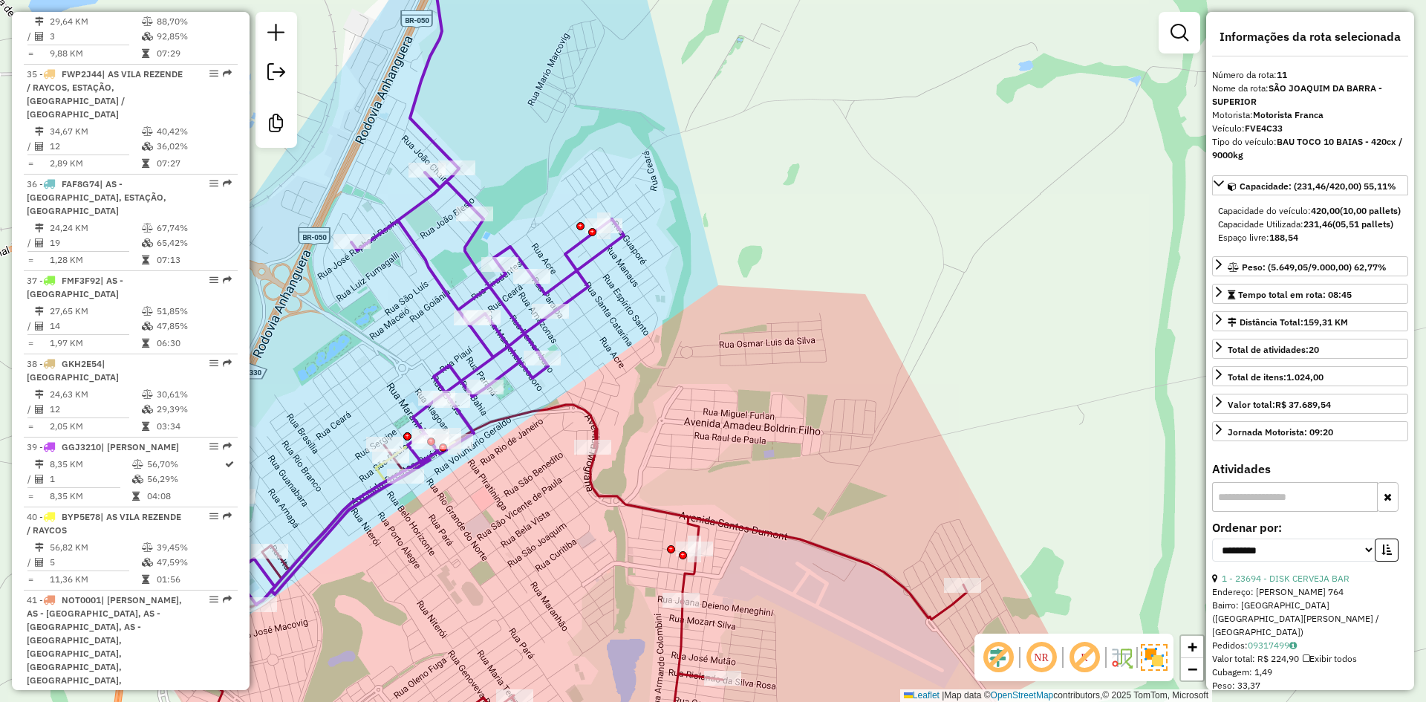
click at [618, 496] on icon at bounding box center [569, 589] width 795 height 368
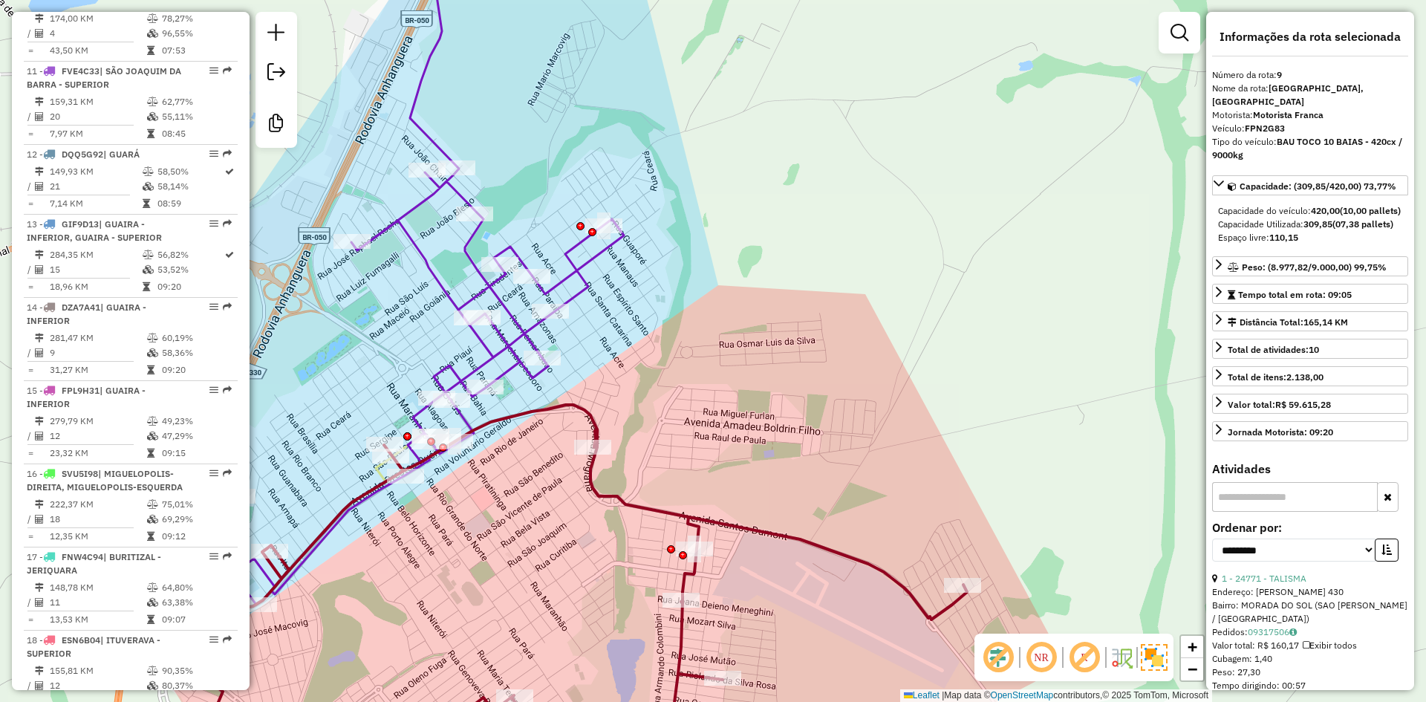
scroll to position [1286, 0]
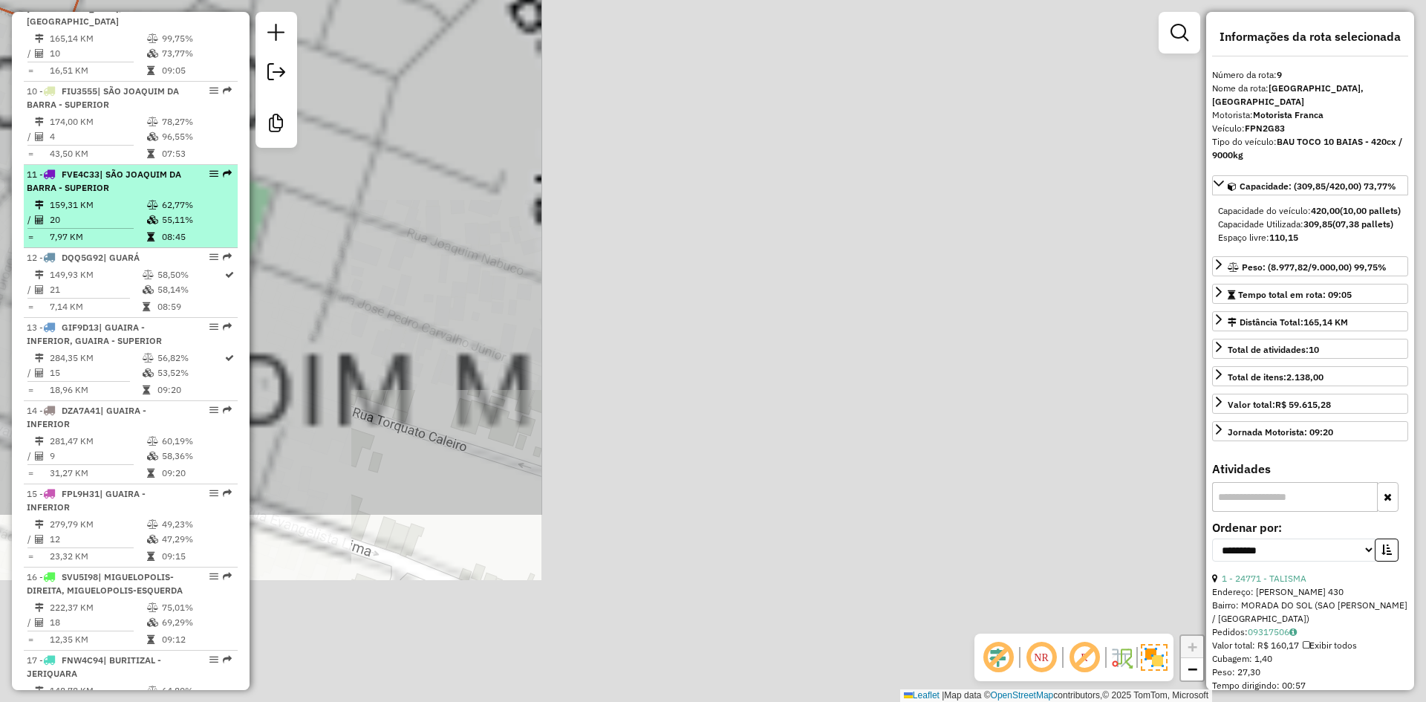
drag, startPoint x: 1064, startPoint y: 469, endPoint x: 97, endPoint y: 236, distance: 995.1
click at [97, 236] on hb-router-mapa "Informações da Sessão 977553 - [DATE] Criação: [DATE] 13:18 Desbloquear Sessão …" at bounding box center [713, 351] width 1426 height 702
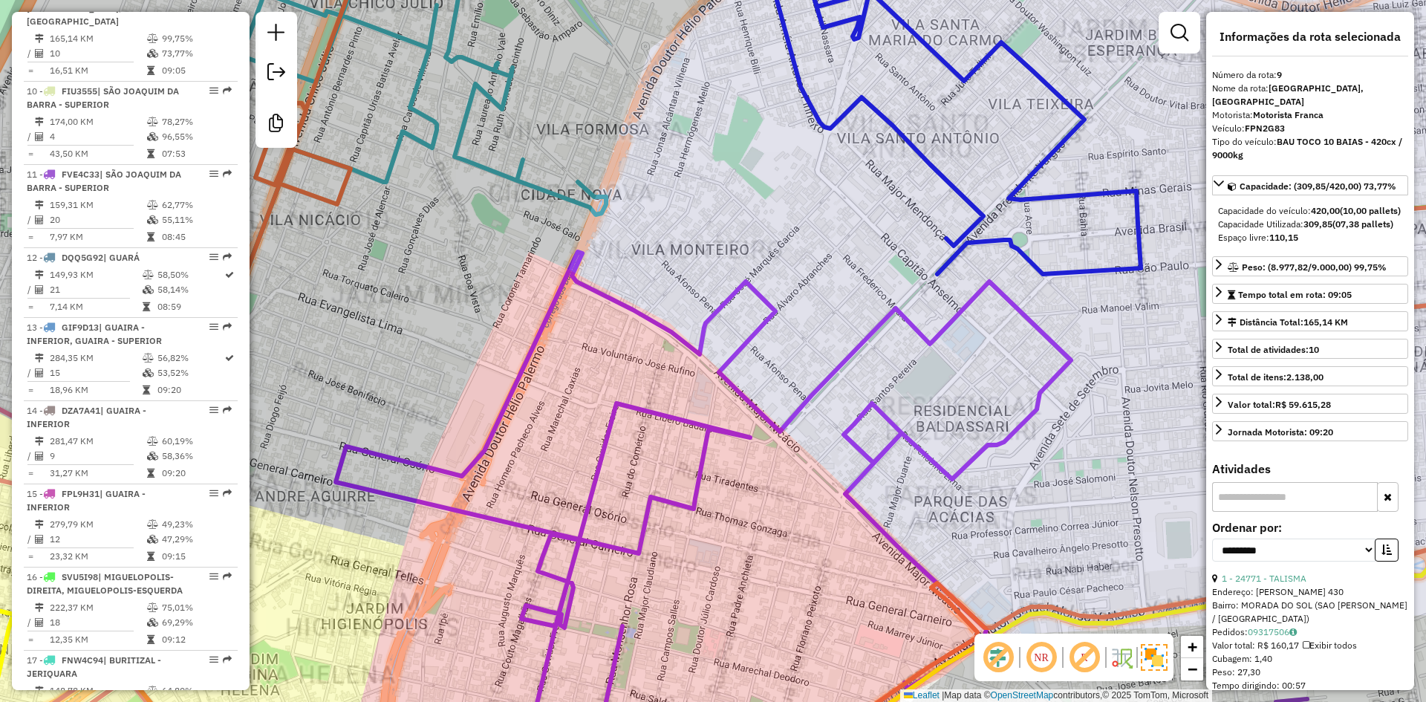
click at [650, 312] on icon at bounding box center [703, 521] width 735 height 539
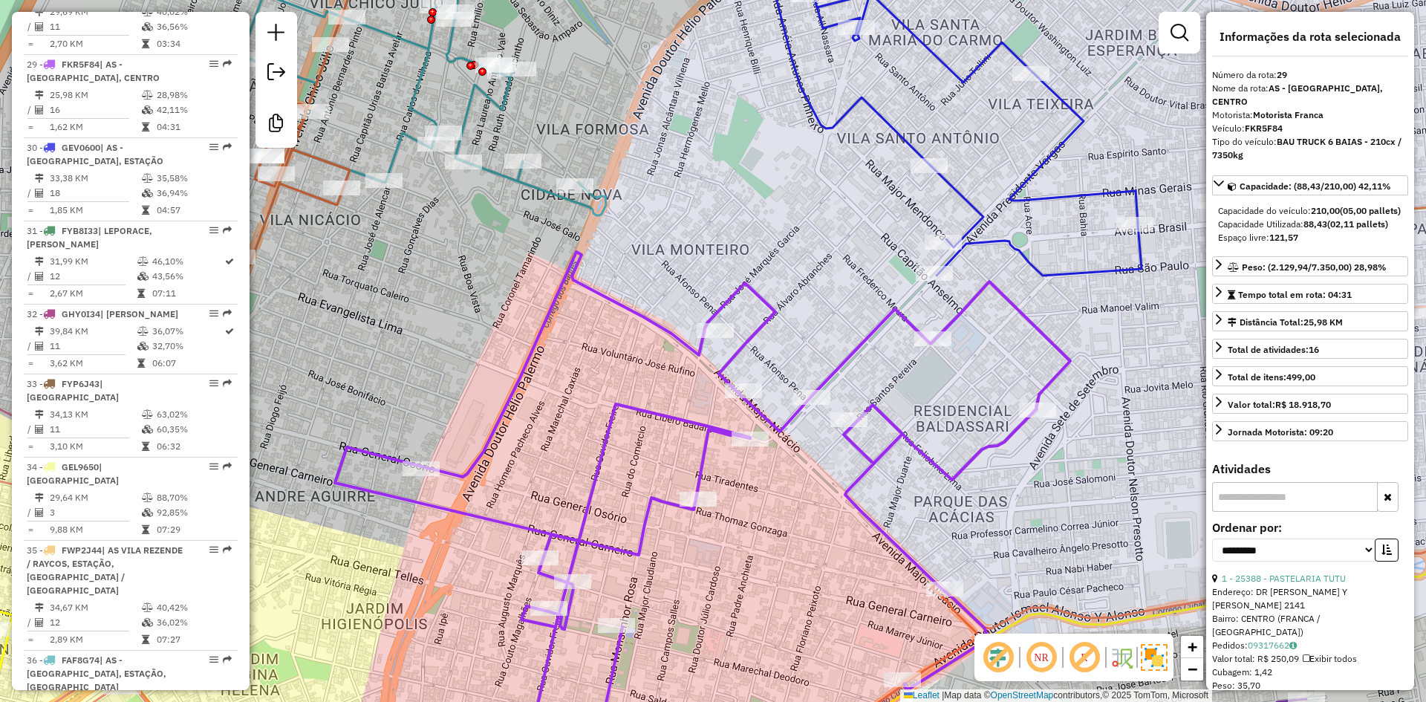
scroll to position [2949, 0]
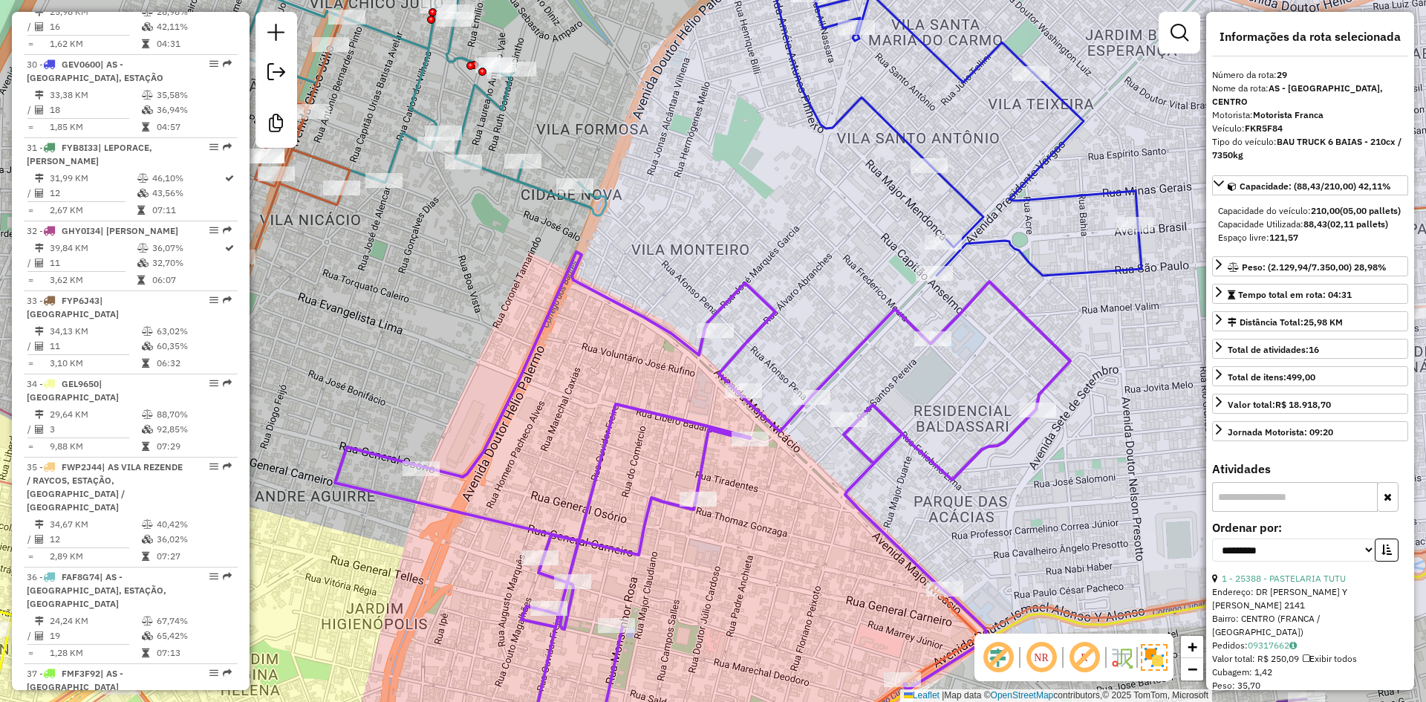
click at [647, 319] on icon at bounding box center [702, 512] width 735 height 520
drag, startPoint x: 558, startPoint y: 329, endPoint x: 553, endPoint y: 292, distance: 37.4
click at [552, 292] on div "Janela de atendimento Grade de atendimento Capacidade Transportadoras Veículos …" at bounding box center [713, 351] width 1426 height 702
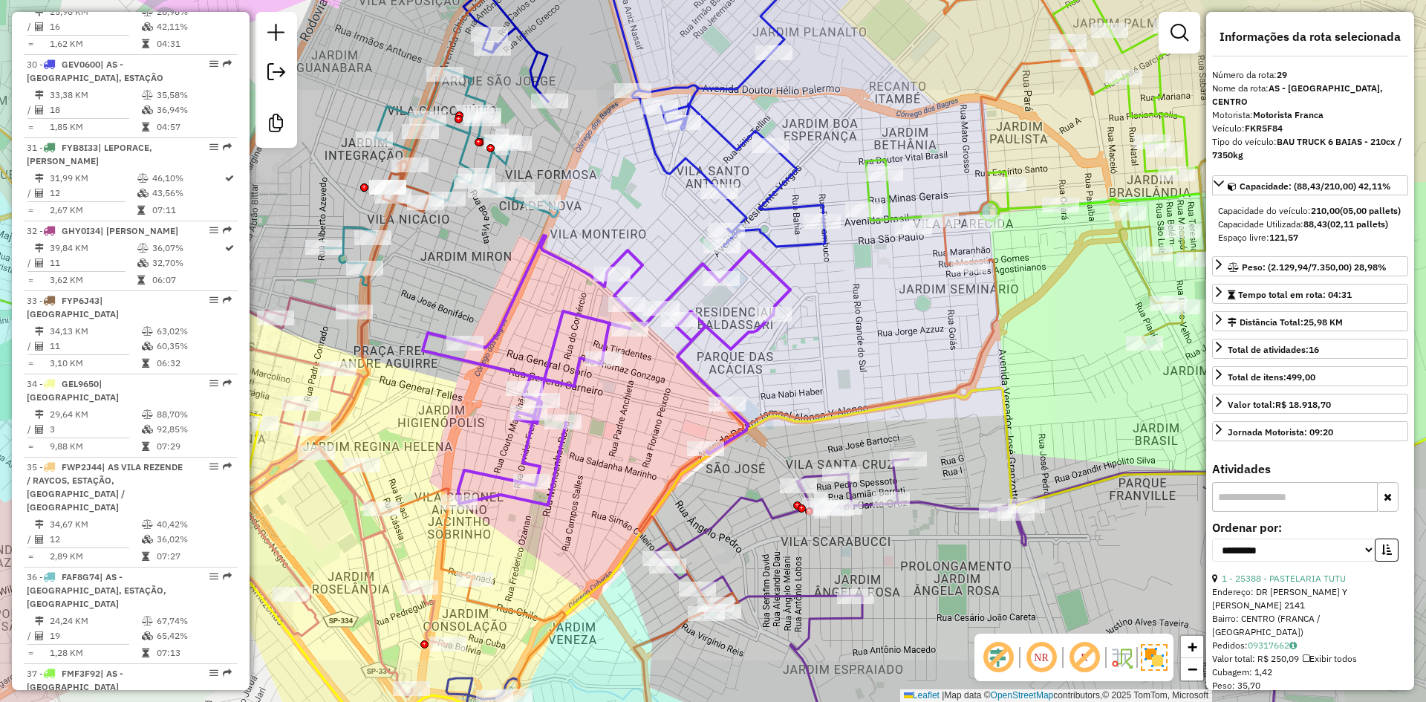
click at [584, 309] on icon at bounding box center [606, 370] width 368 height 270
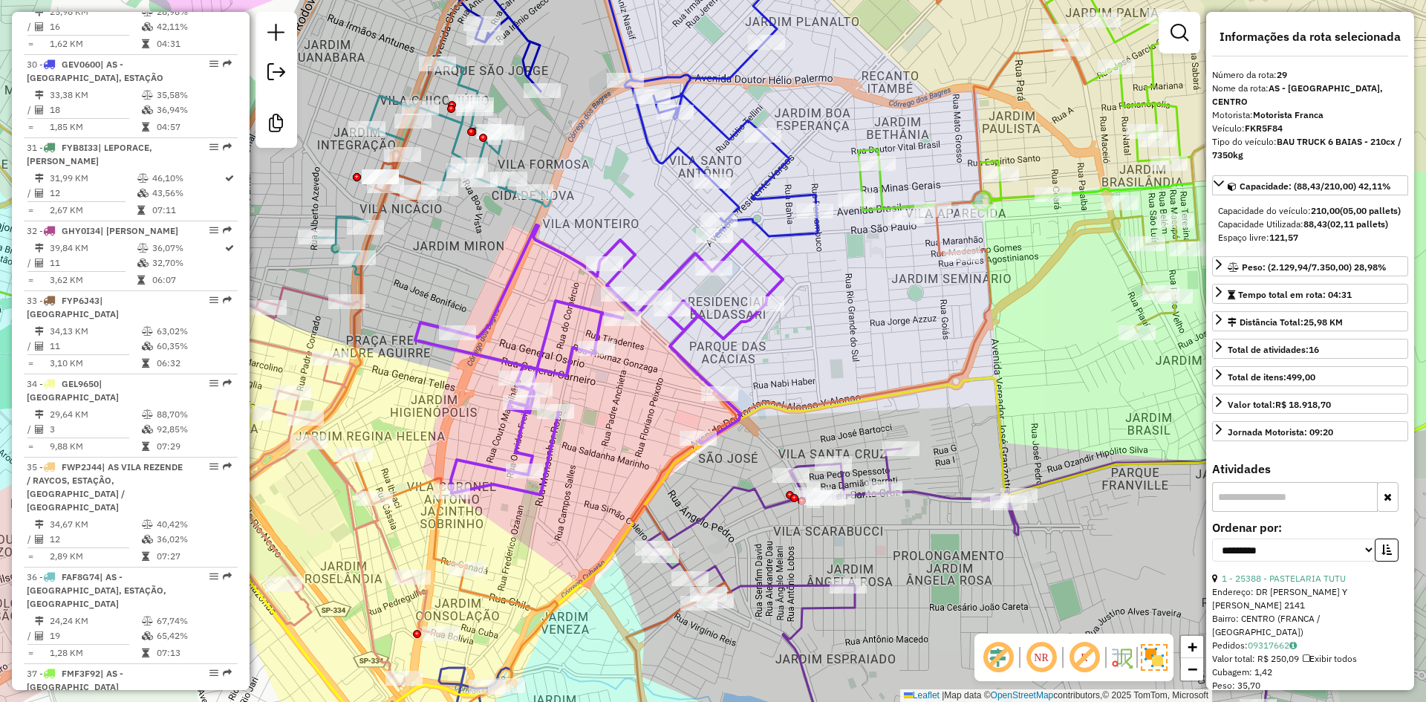
drag, startPoint x: 538, startPoint y: 293, endPoint x: 530, endPoint y: 283, distance: 12.8
click at [530, 283] on div "Janela de atendimento Grade de atendimento Capacidade Transportadoras Veículos …" at bounding box center [713, 351] width 1426 height 702
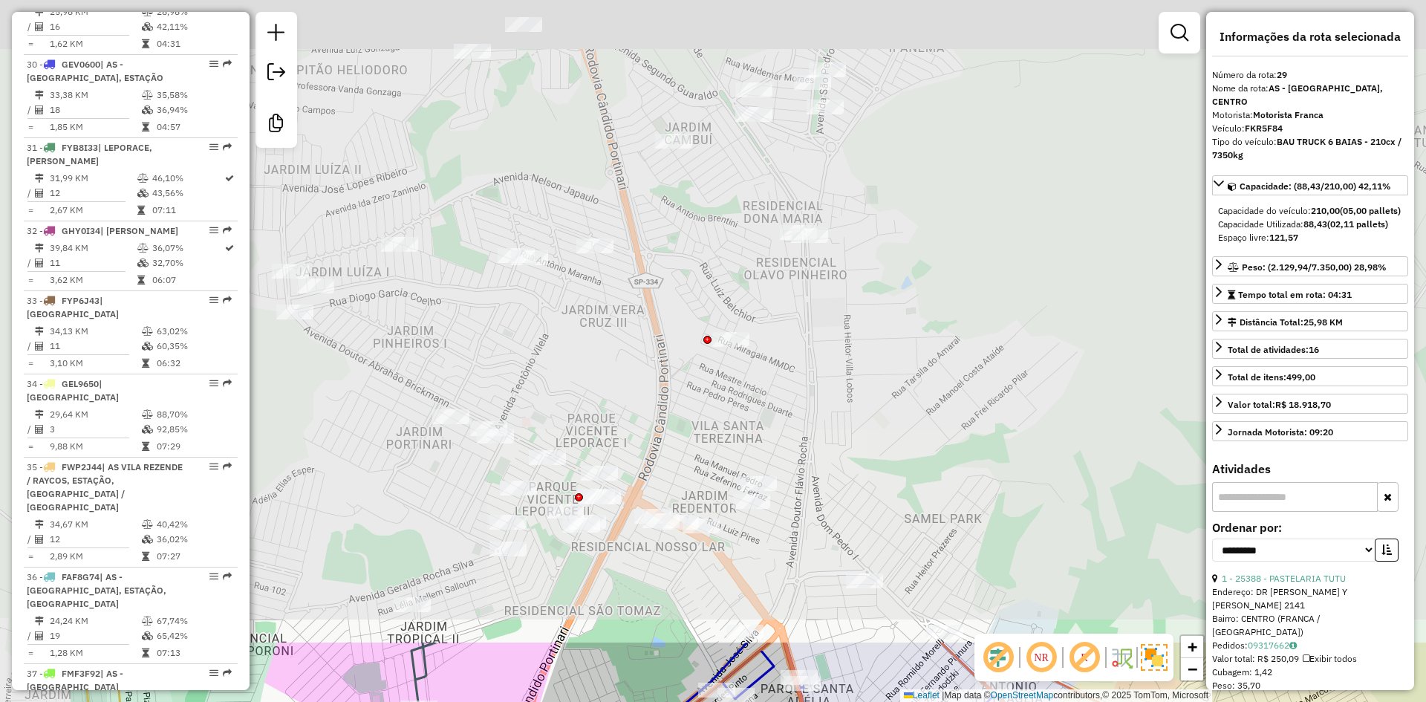
drag, startPoint x: 442, startPoint y: 263, endPoint x: 655, endPoint y: 978, distance: 746.1
click at [655, 701] on html "Aguarde... Pop-up bloqueado! Seu navegador bloqueou automáticamente a abertura …" at bounding box center [713, 351] width 1426 height 702
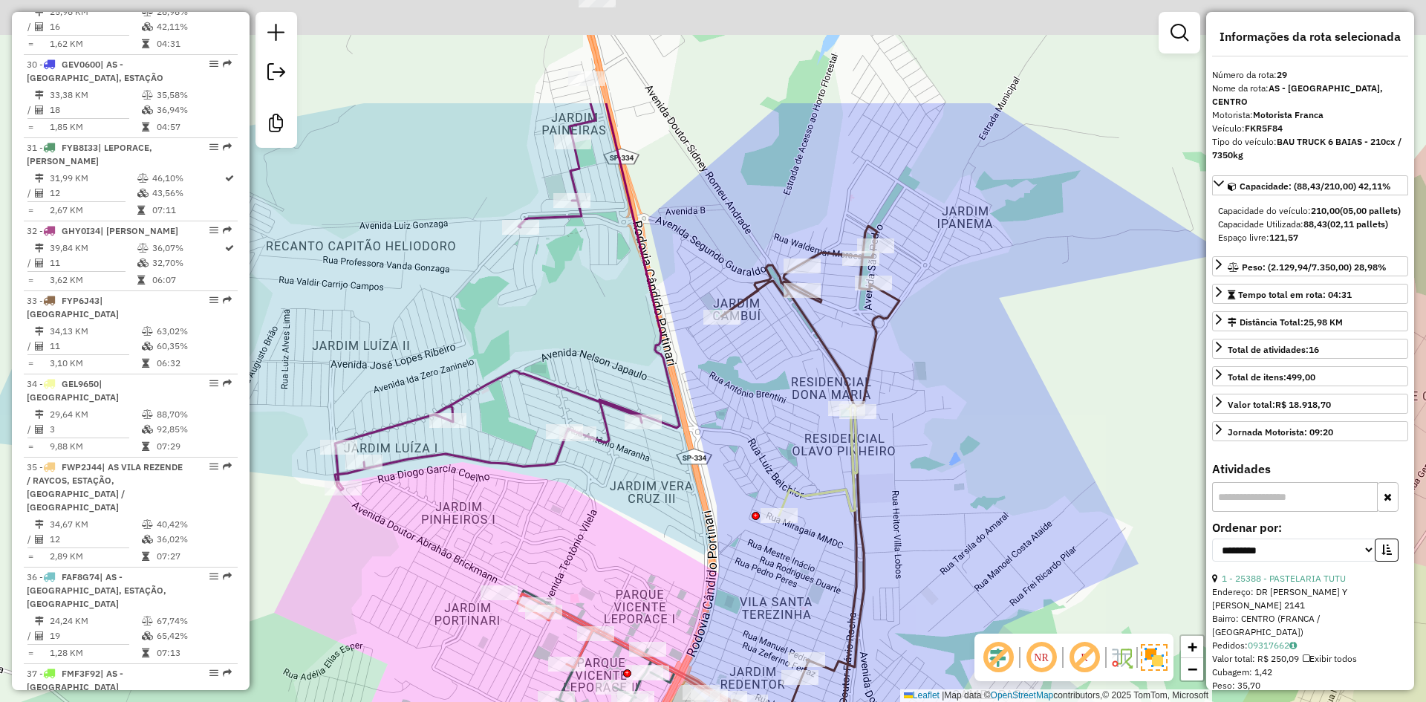
drag, startPoint x: 581, startPoint y: 461, endPoint x: 624, endPoint y: 499, distance: 57.3
click at [627, 591] on div "Janela de atendimento Grade de atendimento Capacidade Transportadoras Veículos …" at bounding box center [713, 351] width 1426 height 702
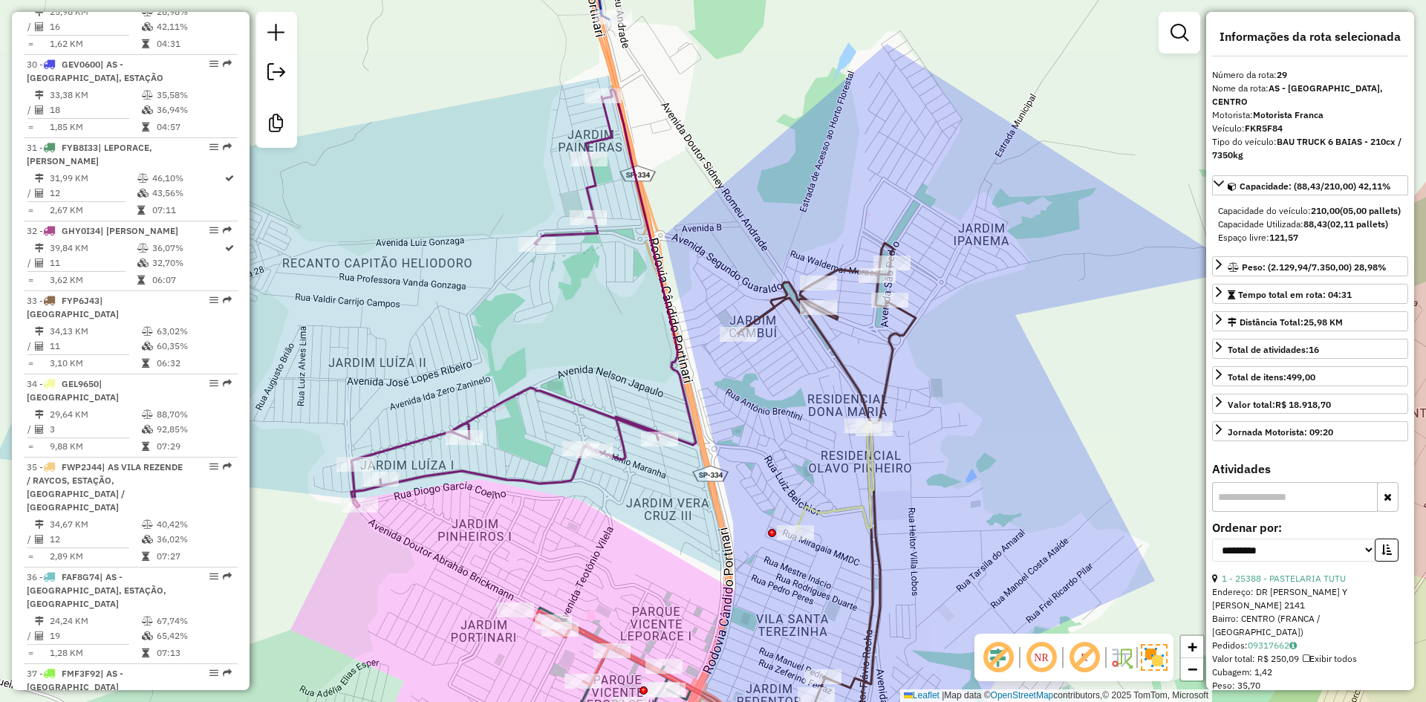
click at [589, 402] on icon at bounding box center [523, 298] width 345 height 417
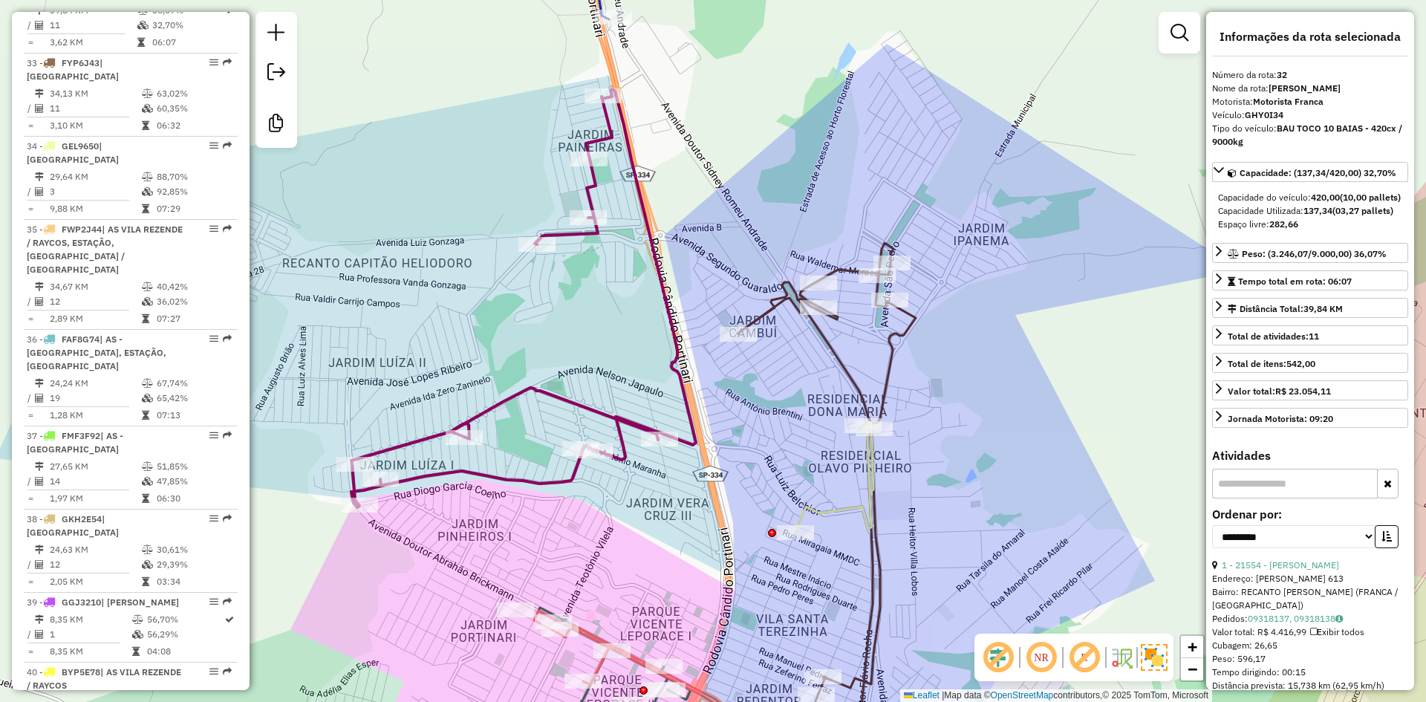
scroll to position [3199, 0]
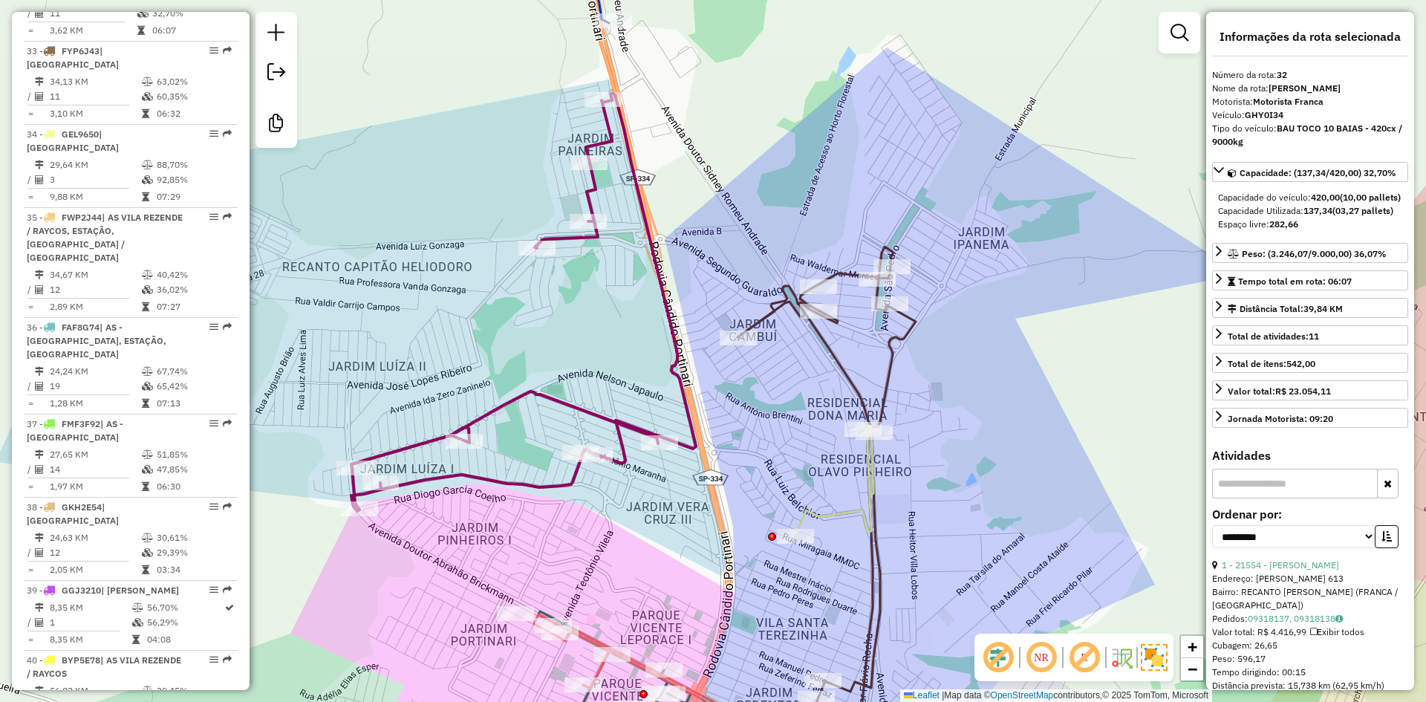
drag, startPoint x: 571, startPoint y: 422, endPoint x: 568, endPoint y: 280, distance: 141.8
click at [569, 347] on div "Janela de atendimento Grade de atendimento Capacidade Transportadoras Veículos …" at bounding box center [713, 351] width 1426 height 702
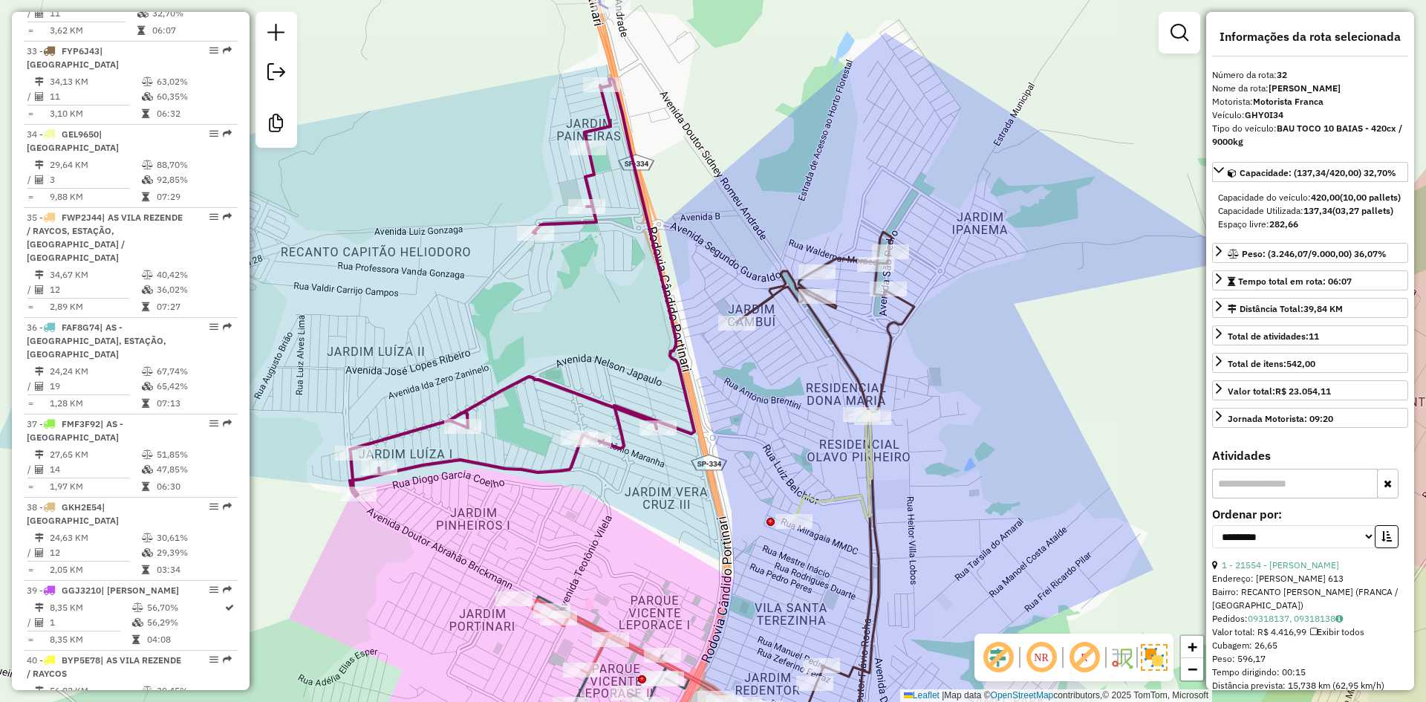
click at [571, 220] on icon at bounding box center [522, 287] width 345 height 417
click at [589, 385] on div "Janela de atendimento Grade de atendimento Capacidade Transportadoras Veículos …" at bounding box center [713, 351] width 1426 height 702
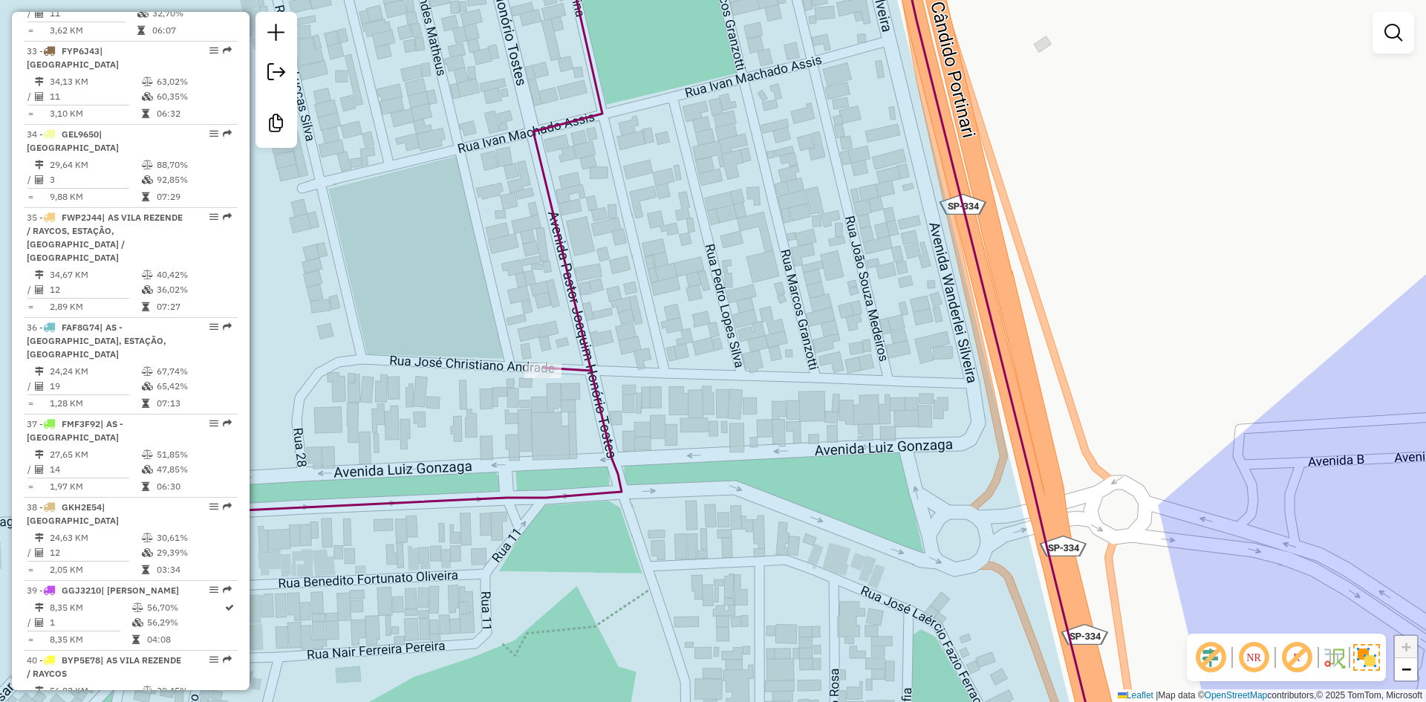
click at [597, 376] on icon at bounding box center [610, 351] width 986 height 842
select select "**********"
